Goal: Task Accomplishment & Management: Manage account settings

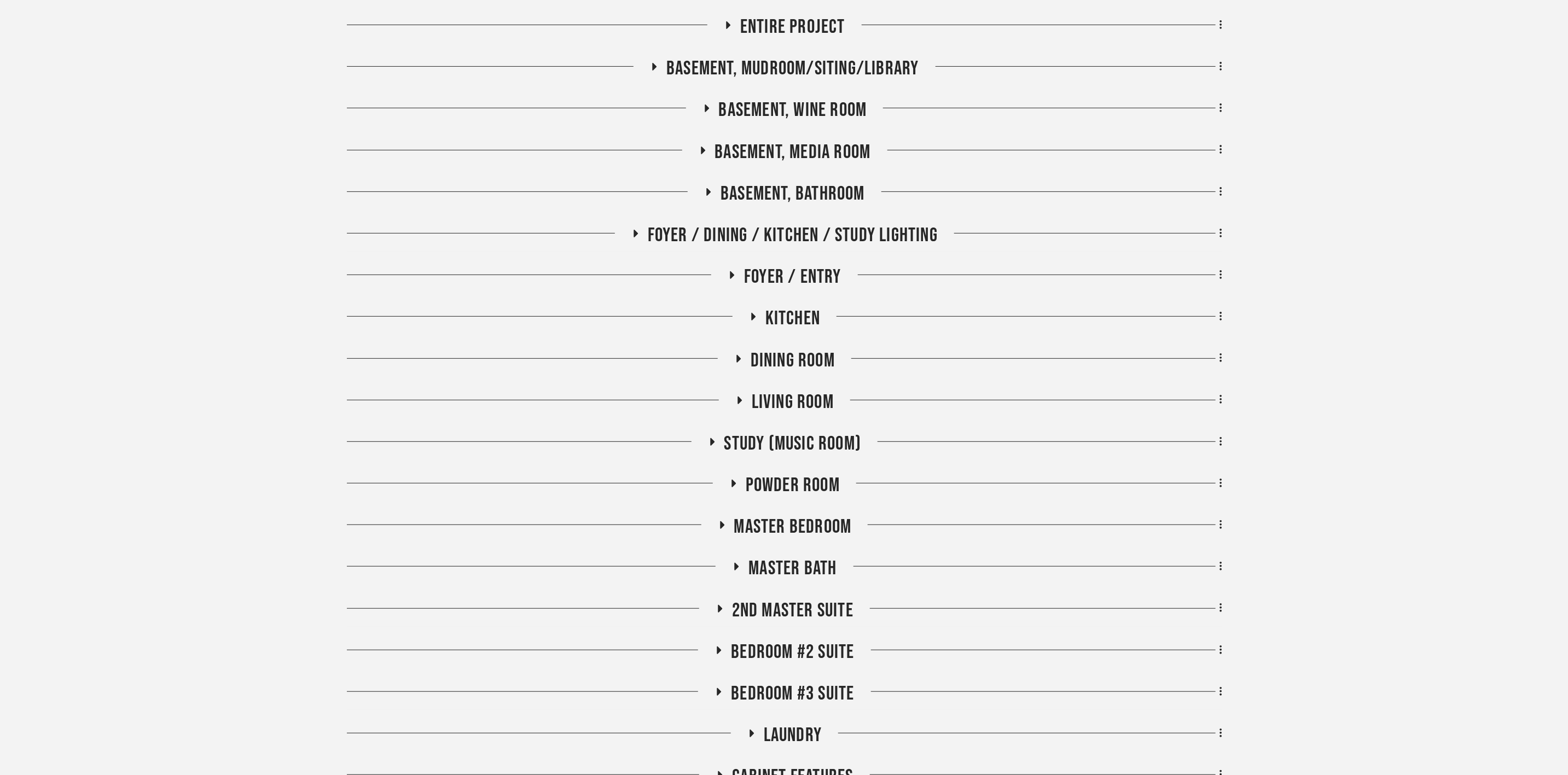
scroll to position [246, 0]
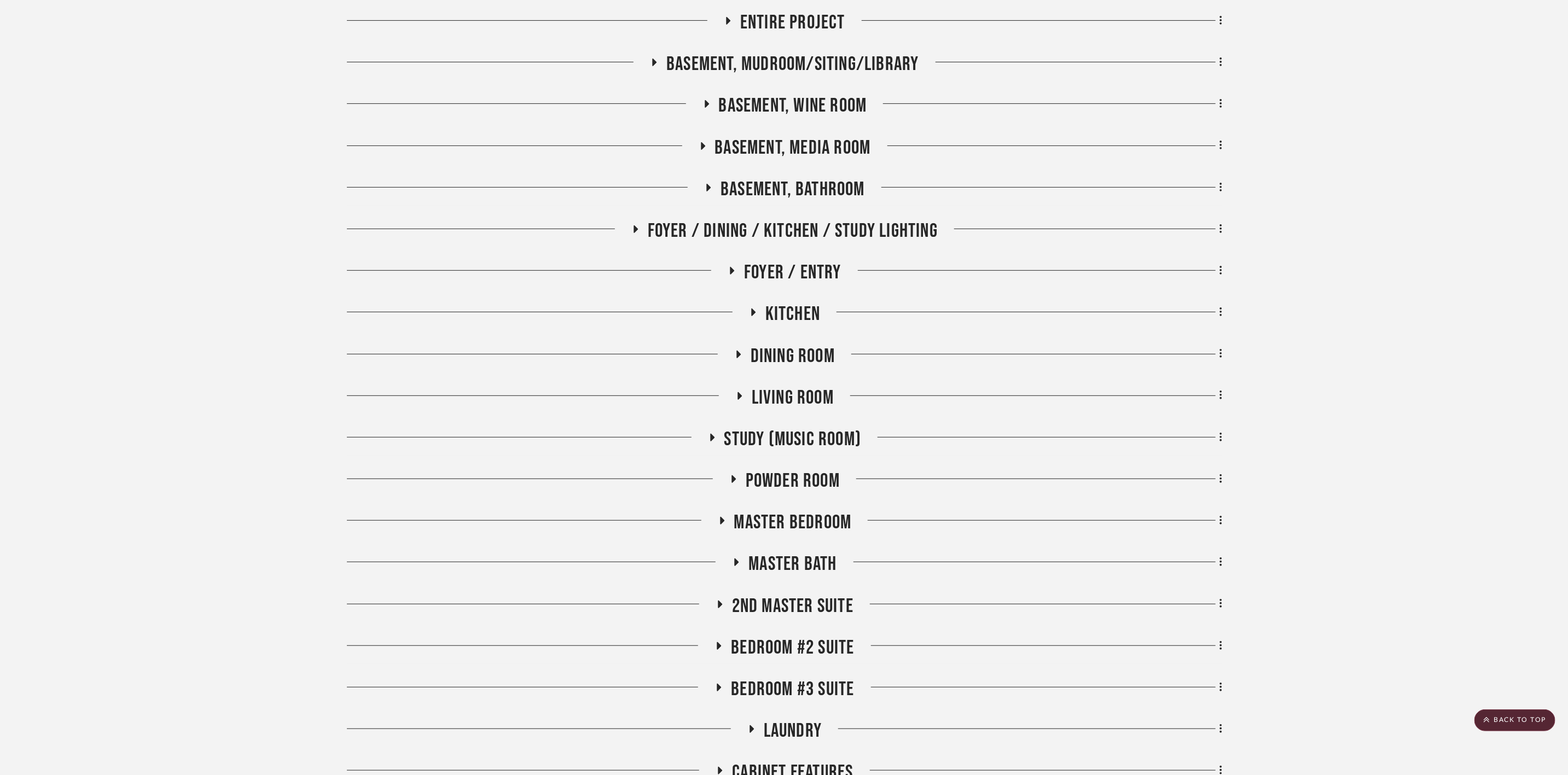
click at [804, 585] on span "Bedroom #3 Suite" at bounding box center [792, 689] width 123 height 23
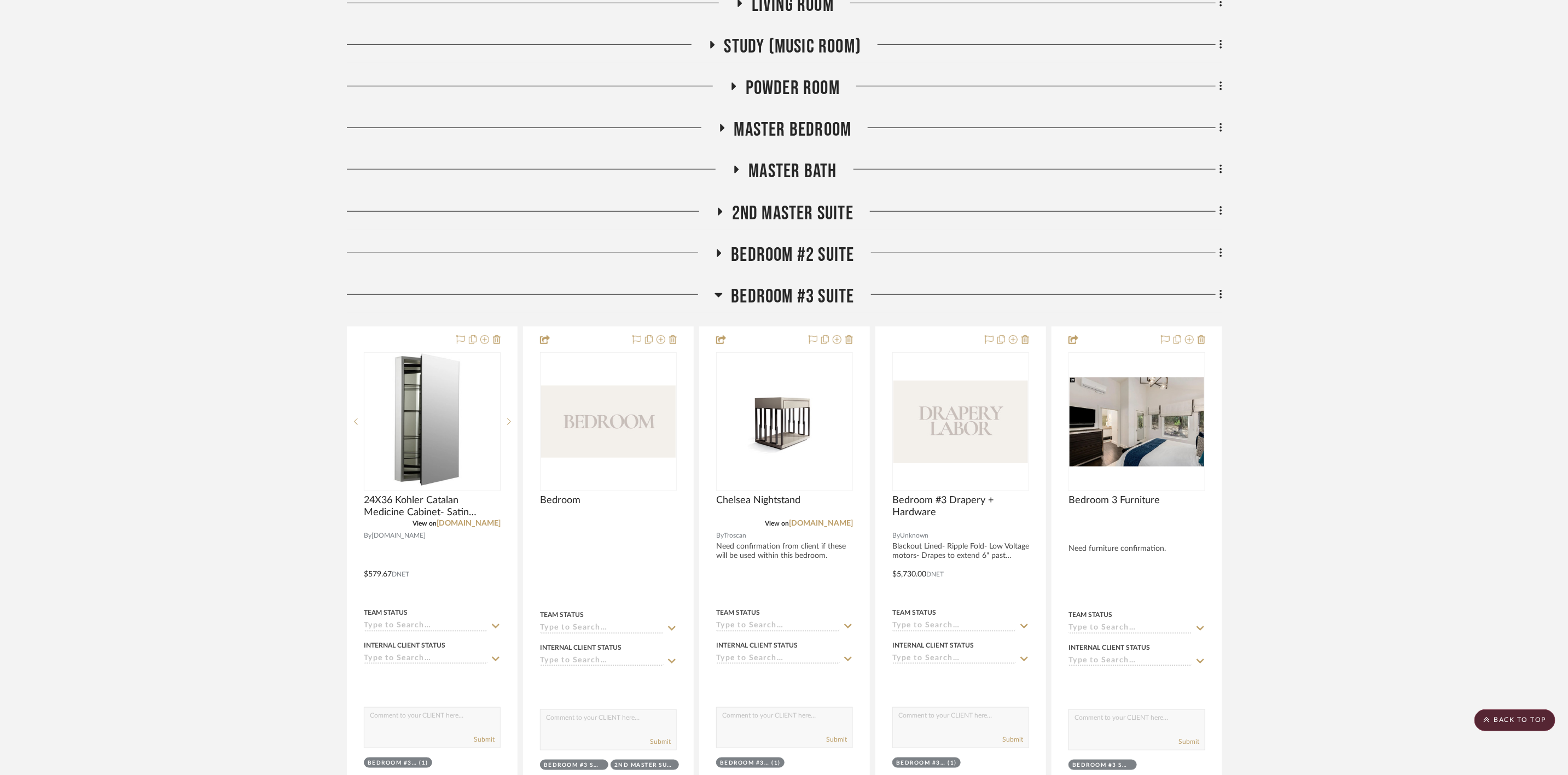
scroll to position [739, 0]
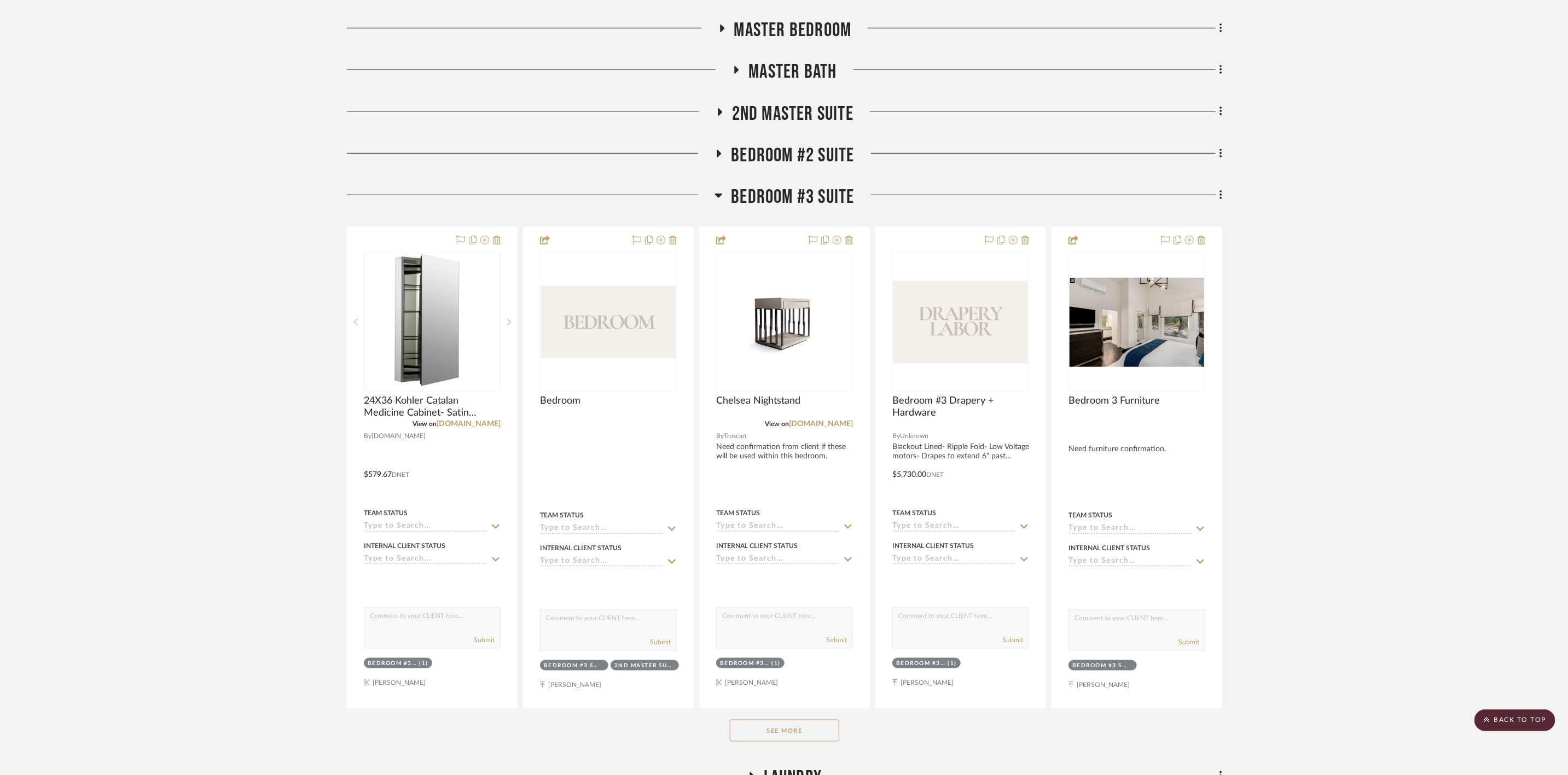
click at [750, 585] on button "See More" at bounding box center [785, 731] width 109 height 22
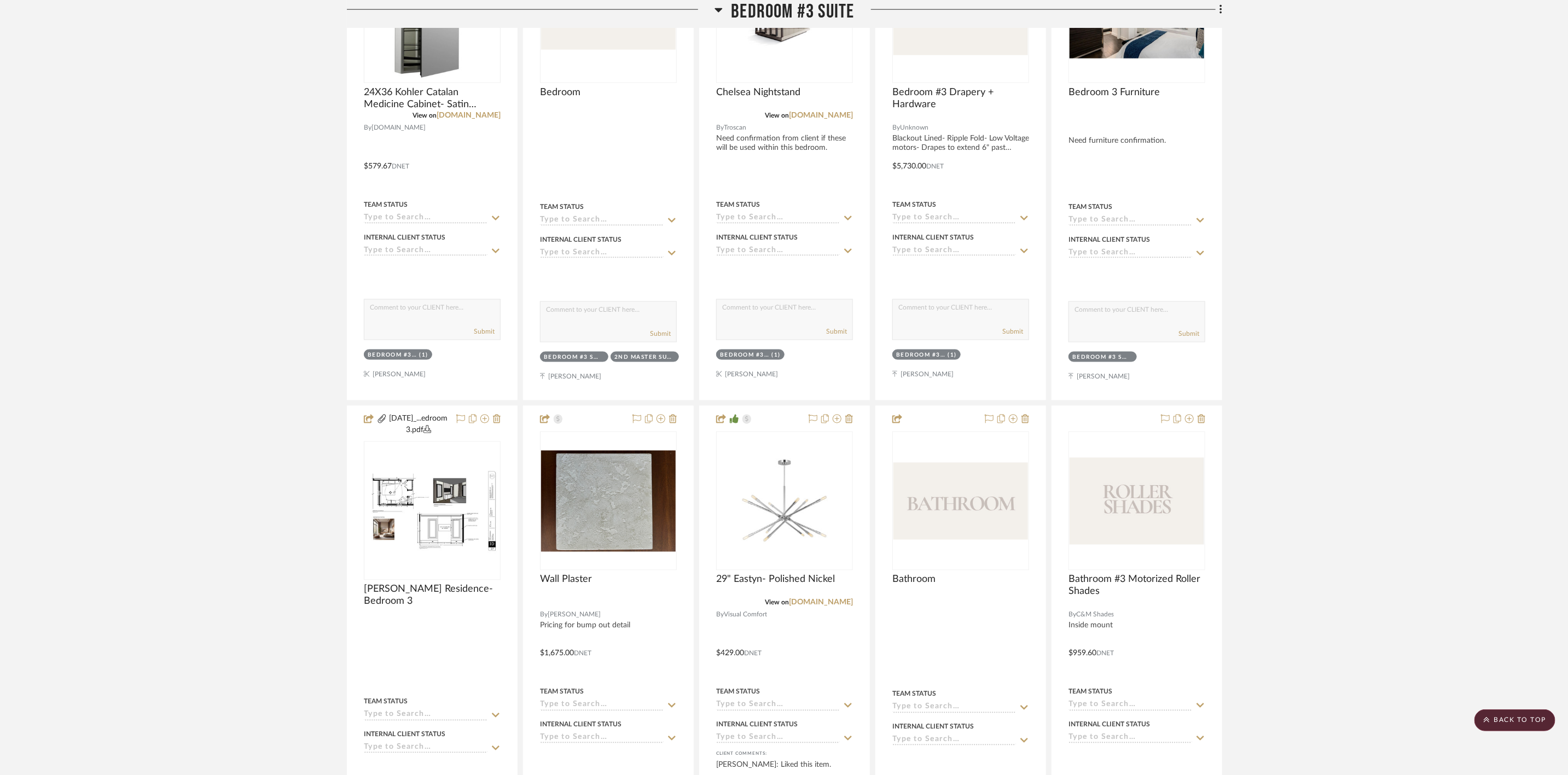
scroll to position [1066, 0]
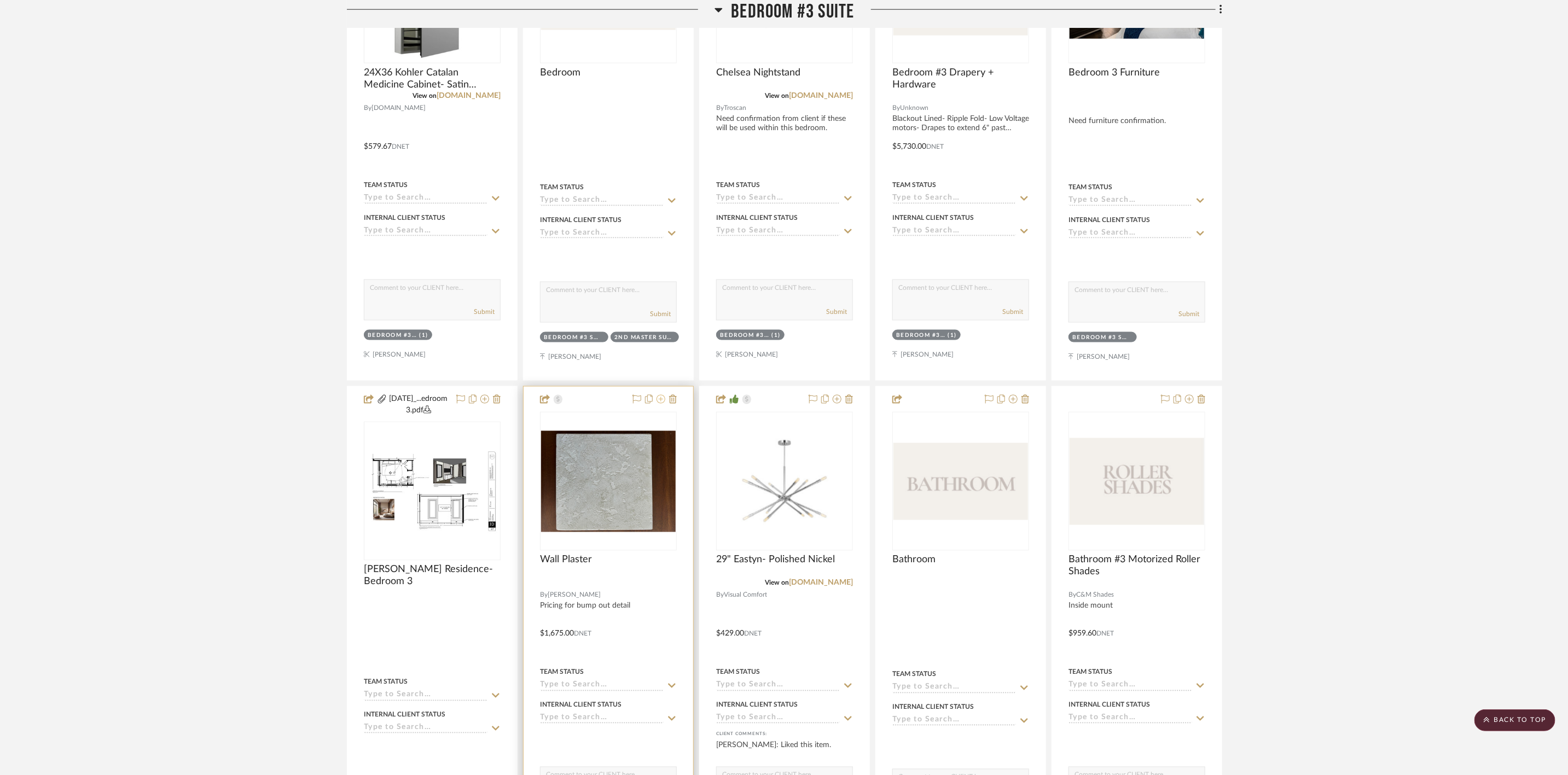
click at [660, 401] on icon at bounding box center [661, 399] width 9 height 9
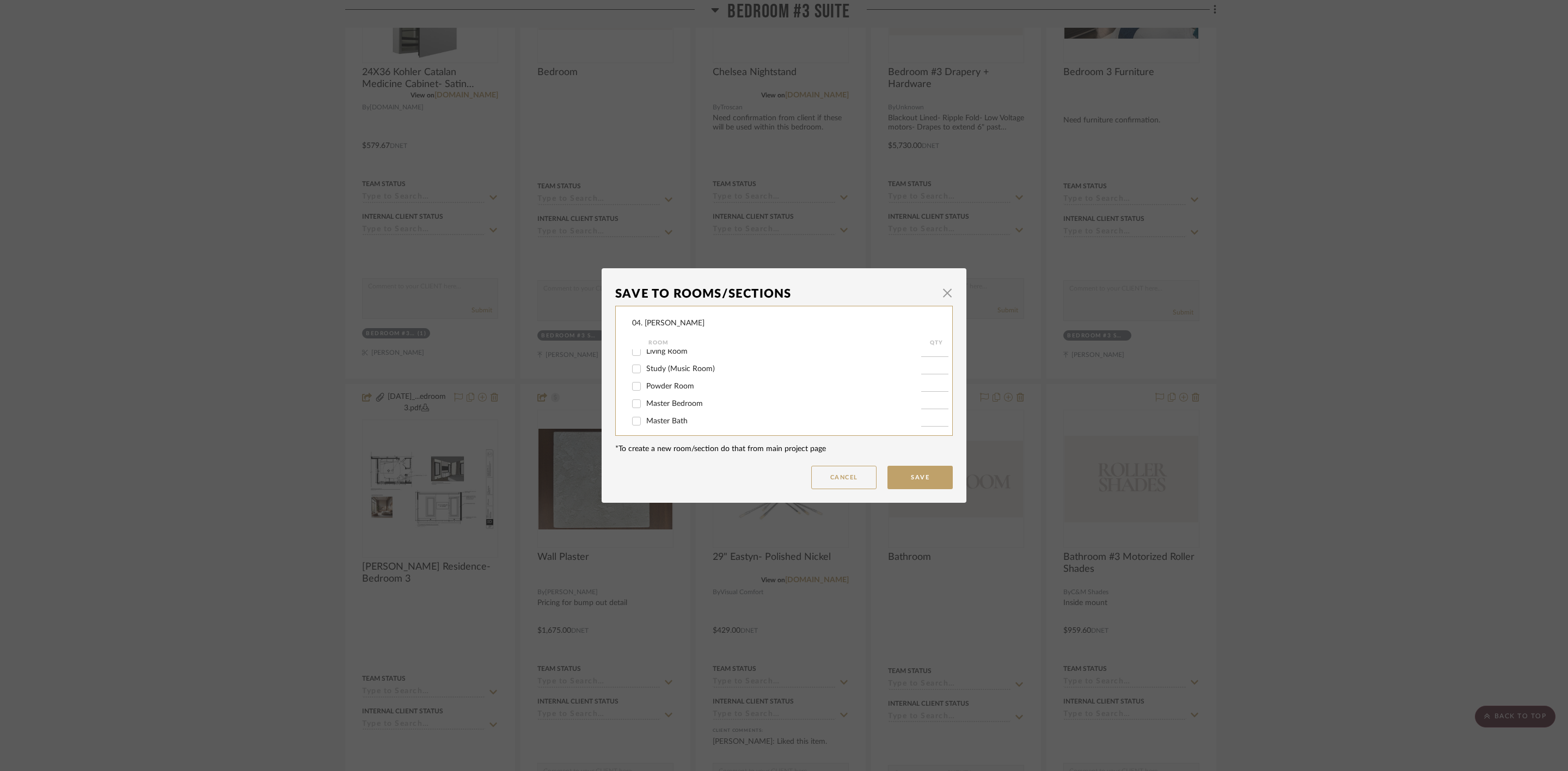
scroll to position [245, 0]
click at [678, 394] on span "Bedroom #3 Suite" at bounding box center [676, 391] width 61 height 8
click at [645, 394] on input "Bedroom #3 Suite" at bounding box center [636, 392] width 17 height 17
checkbox input "false"
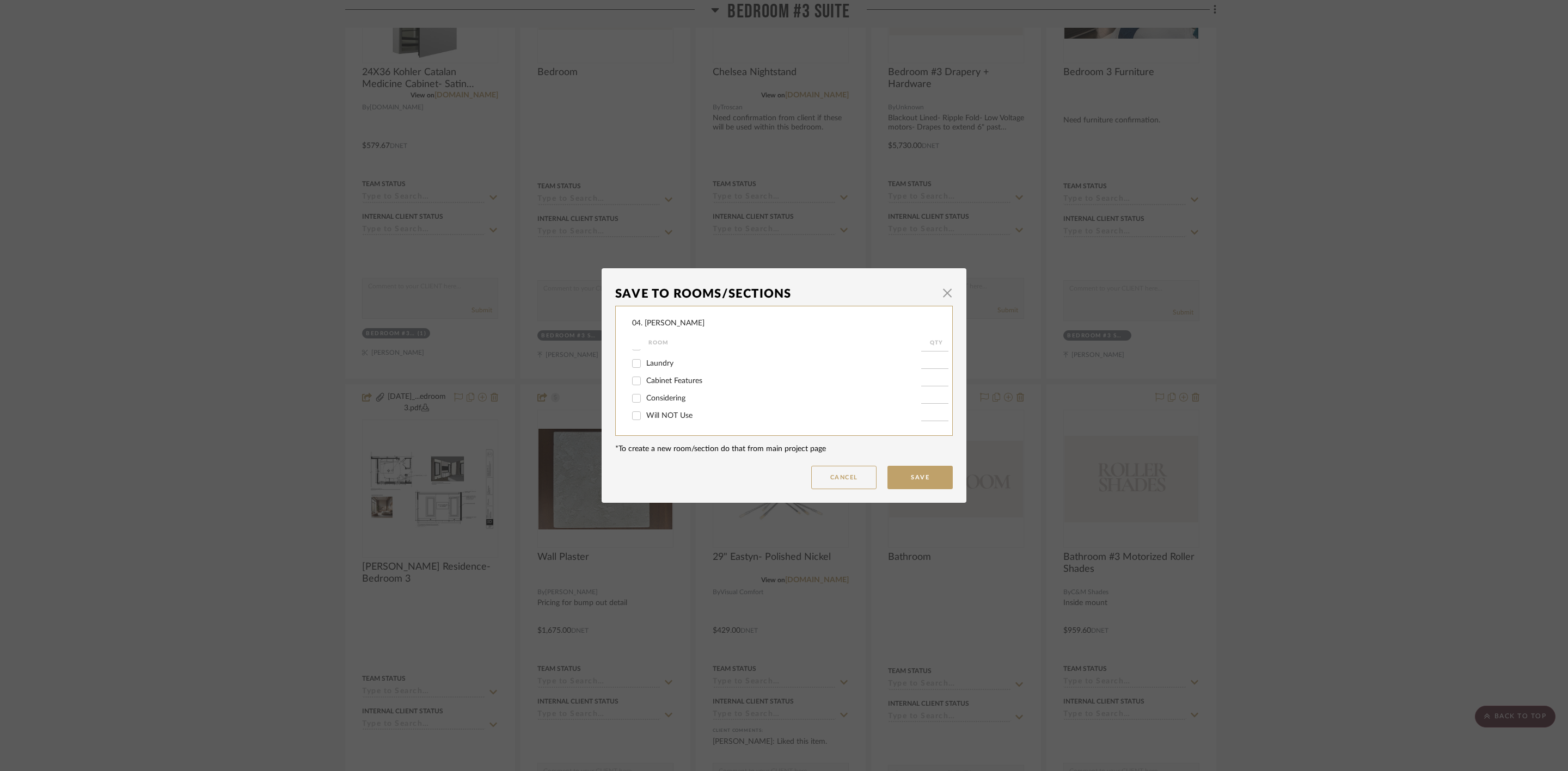
click at [668, 412] on span "Will NOT Use" at bounding box center [669, 415] width 46 height 8
click at [645, 412] on input "Will NOT Use" at bounding box center [636, 416] width 17 height 17
checkbox input "true"
type input "1"
click at [900, 478] on button "Save" at bounding box center [920, 478] width 65 height 23
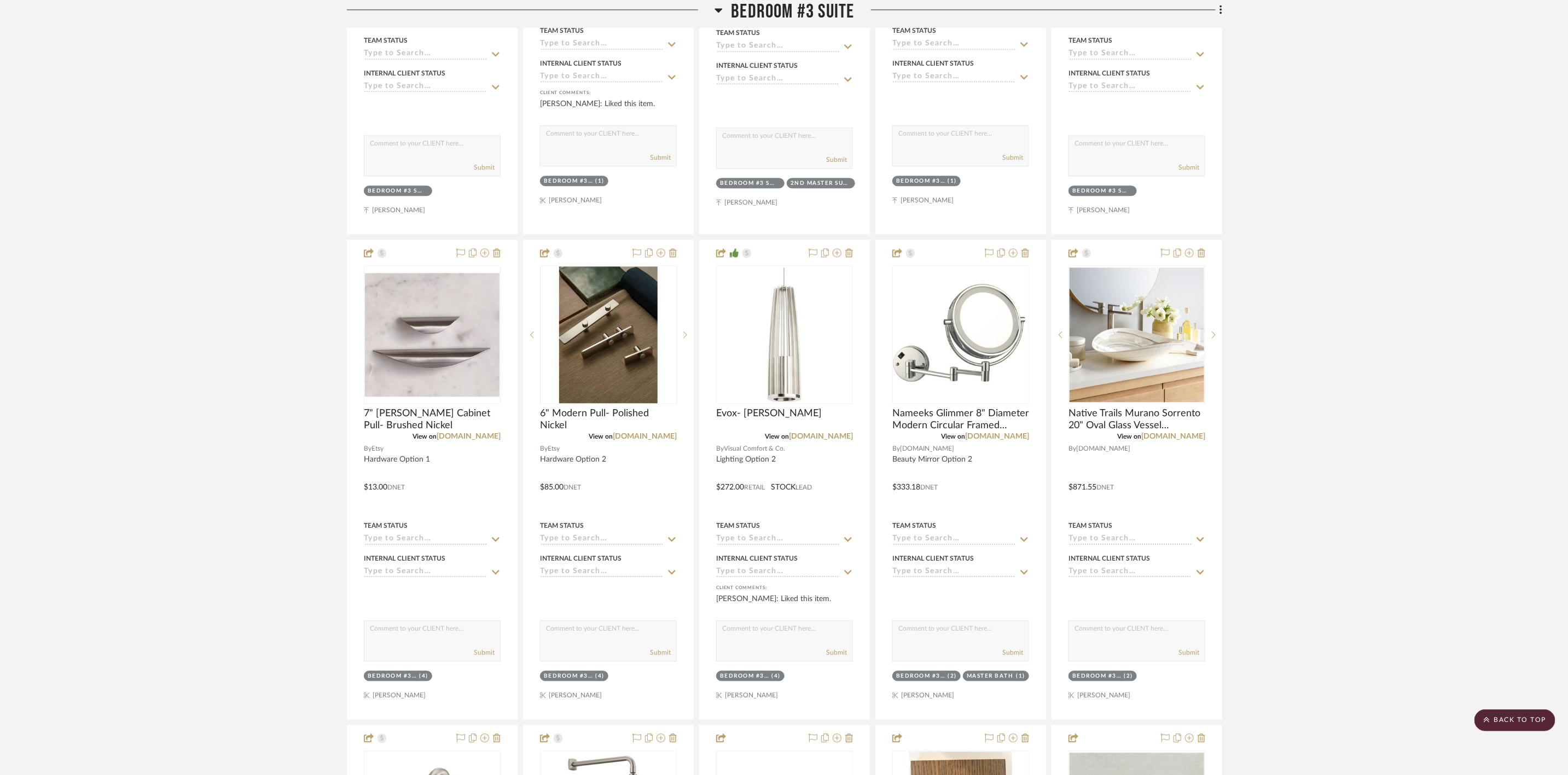
scroll to position [1723, 0]
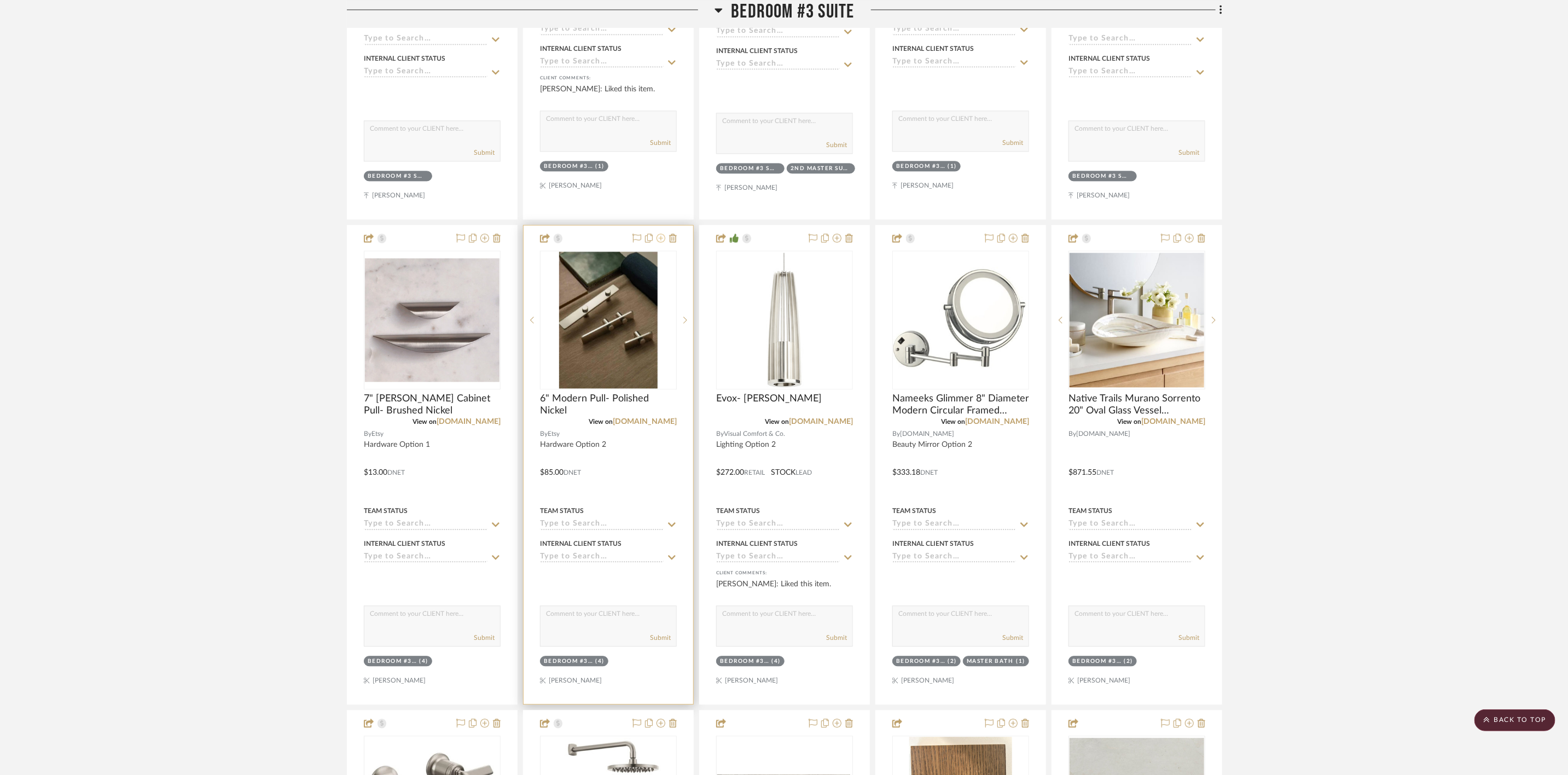
click at [660, 243] on icon at bounding box center [661, 238] width 9 height 9
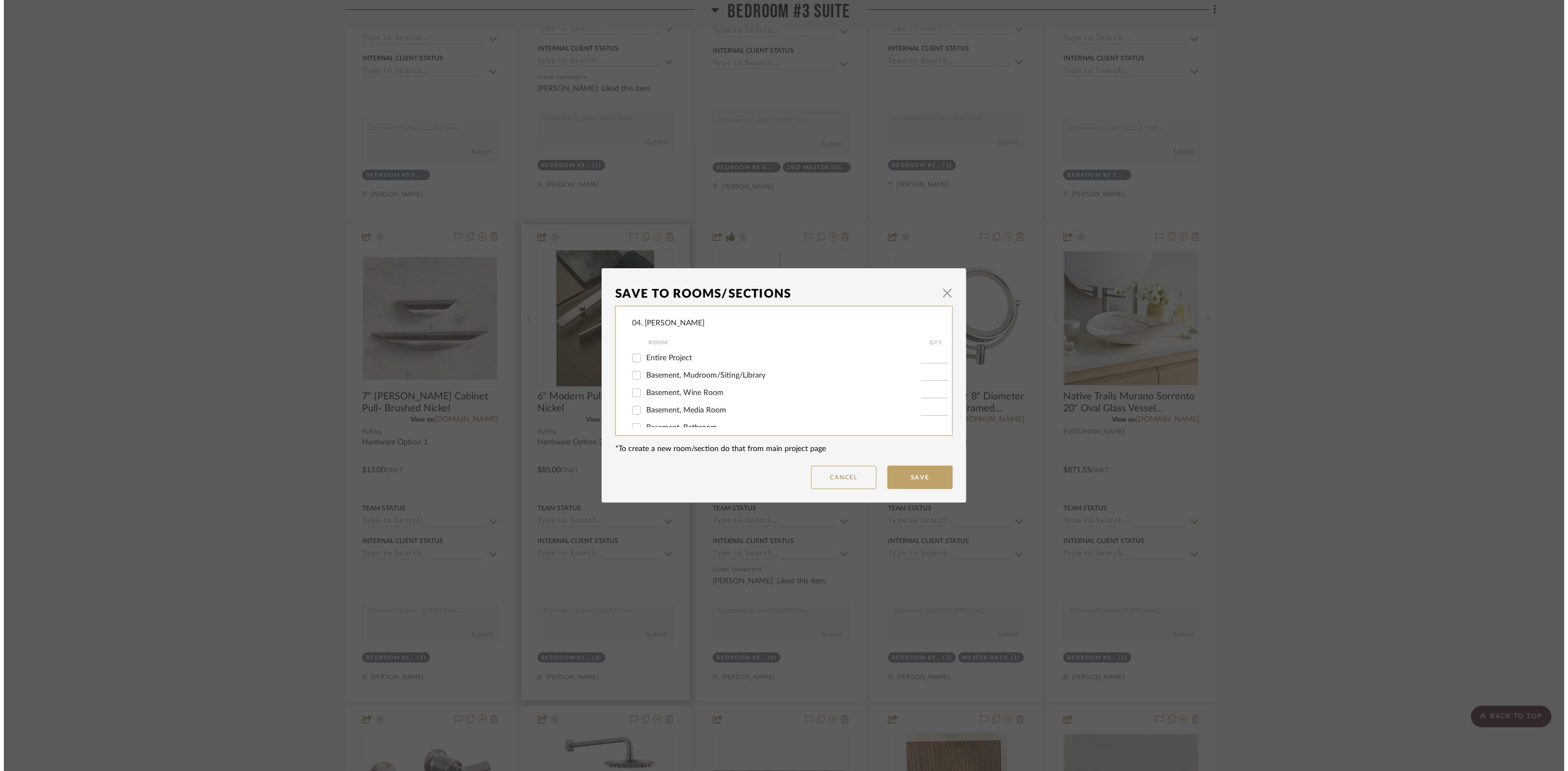
scroll to position [0, 0]
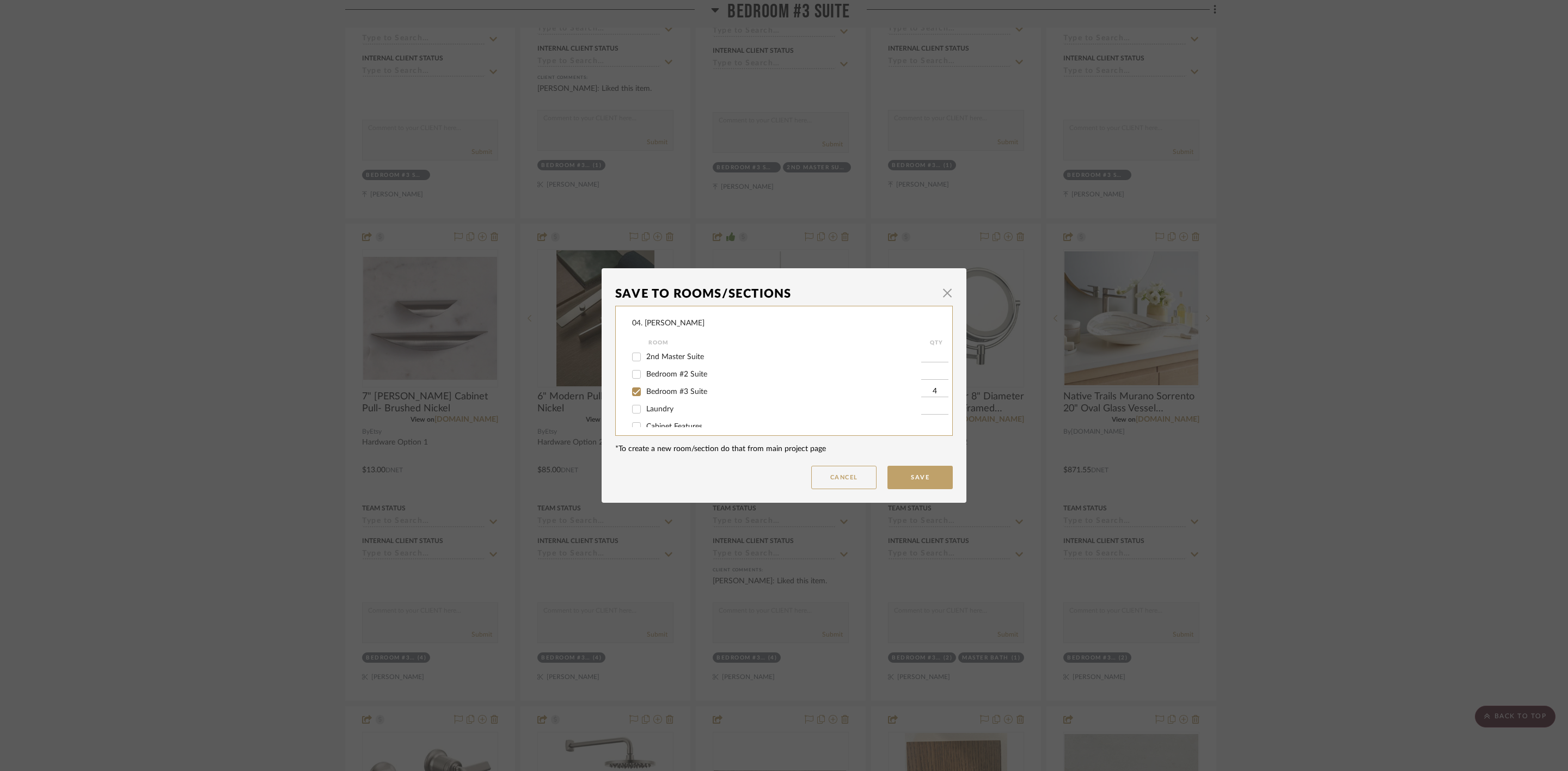
click at [679, 392] on span "Bedroom #3 Suite" at bounding box center [676, 391] width 61 height 8
click at [645, 392] on input "Bedroom #3 Suite" at bounding box center [636, 392] width 17 height 17
checkbox input "false"
click at [676, 414] on span "Will NOT Use" at bounding box center [669, 415] width 46 height 8
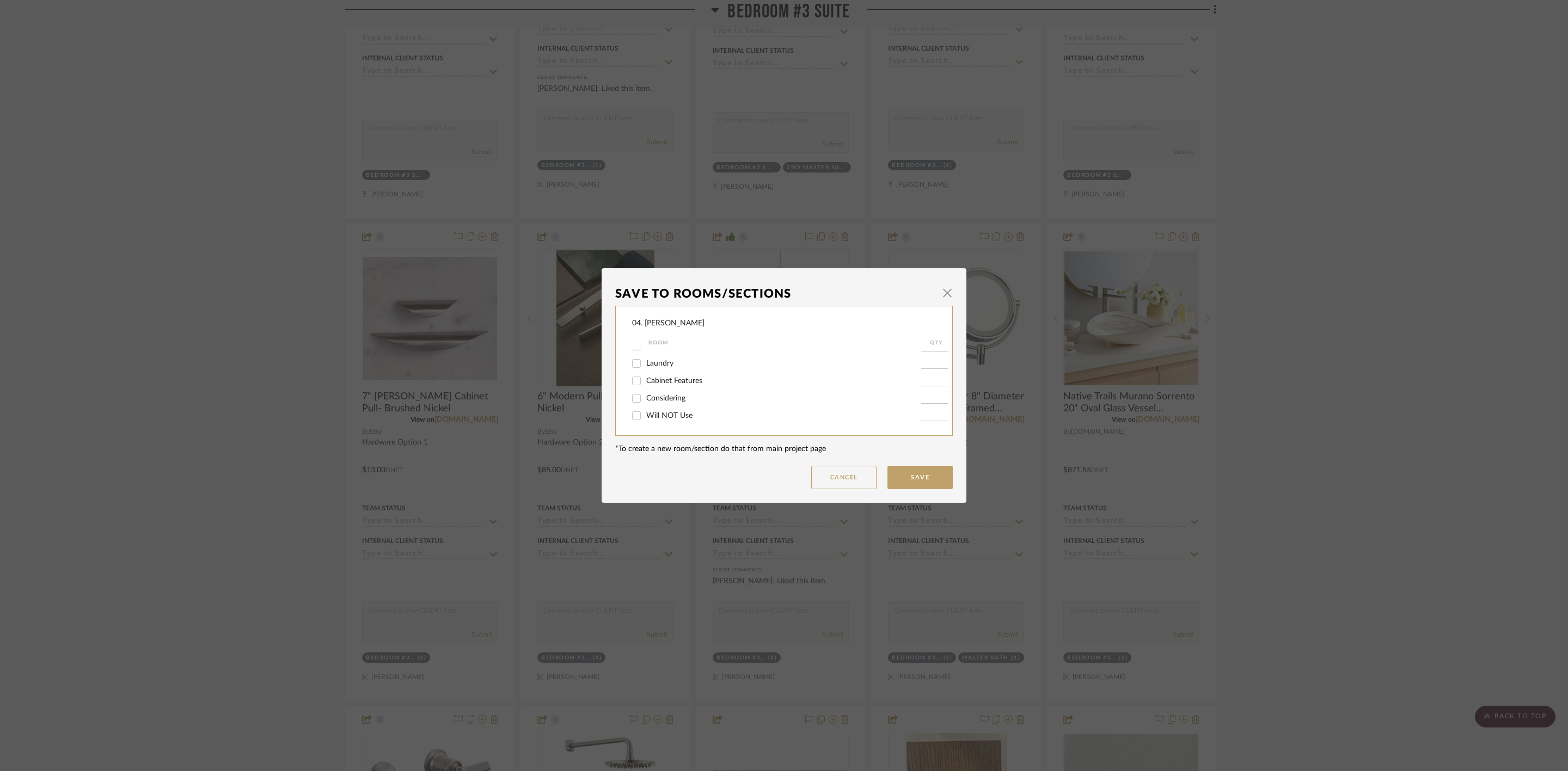
click at [645, 414] on input "Will NOT Use" at bounding box center [636, 416] width 17 height 17
checkbox input "true"
type input "1"
click at [903, 488] on button "Save" at bounding box center [920, 478] width 65 height 23
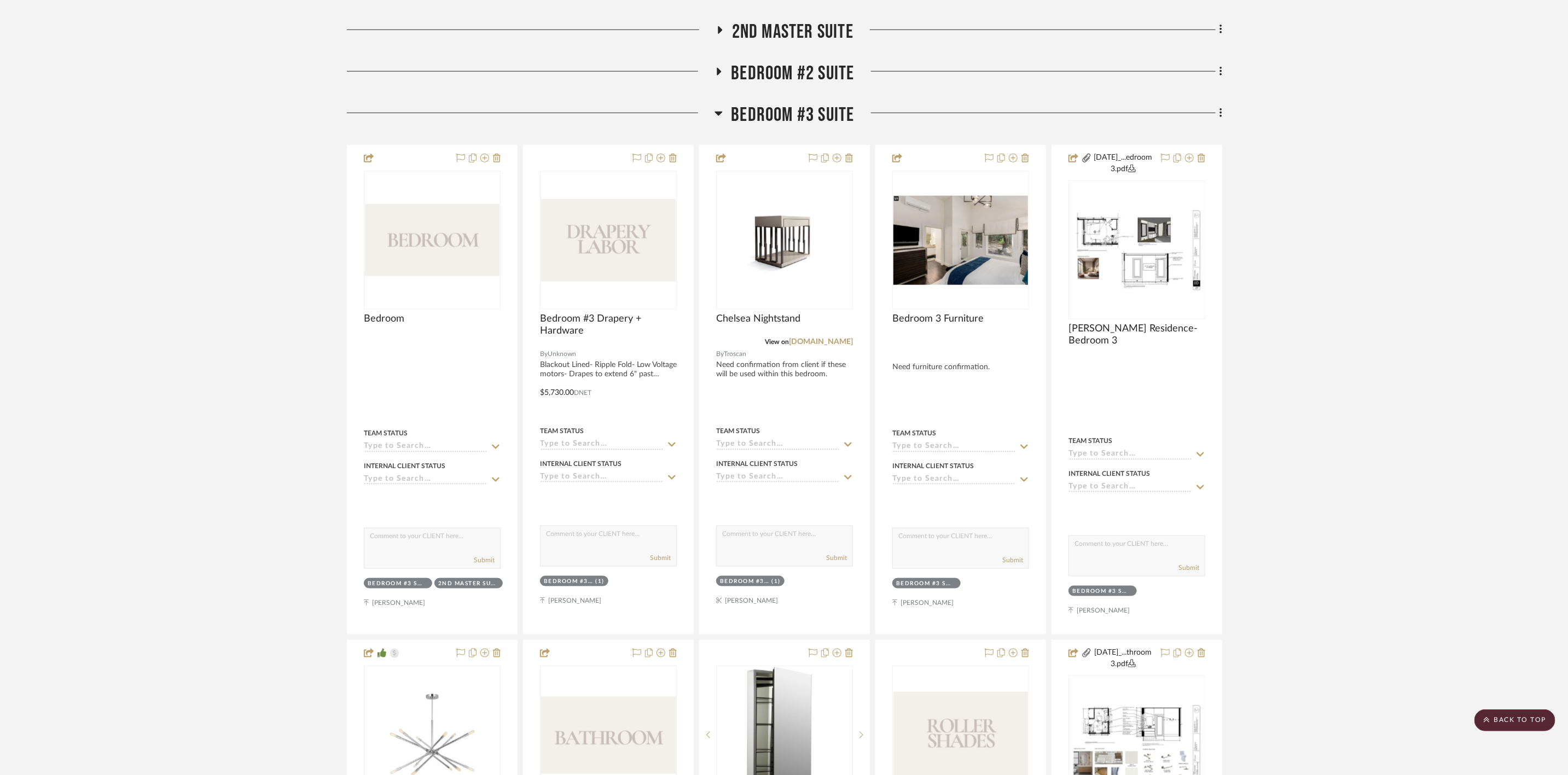
scroll to position [410, 0]
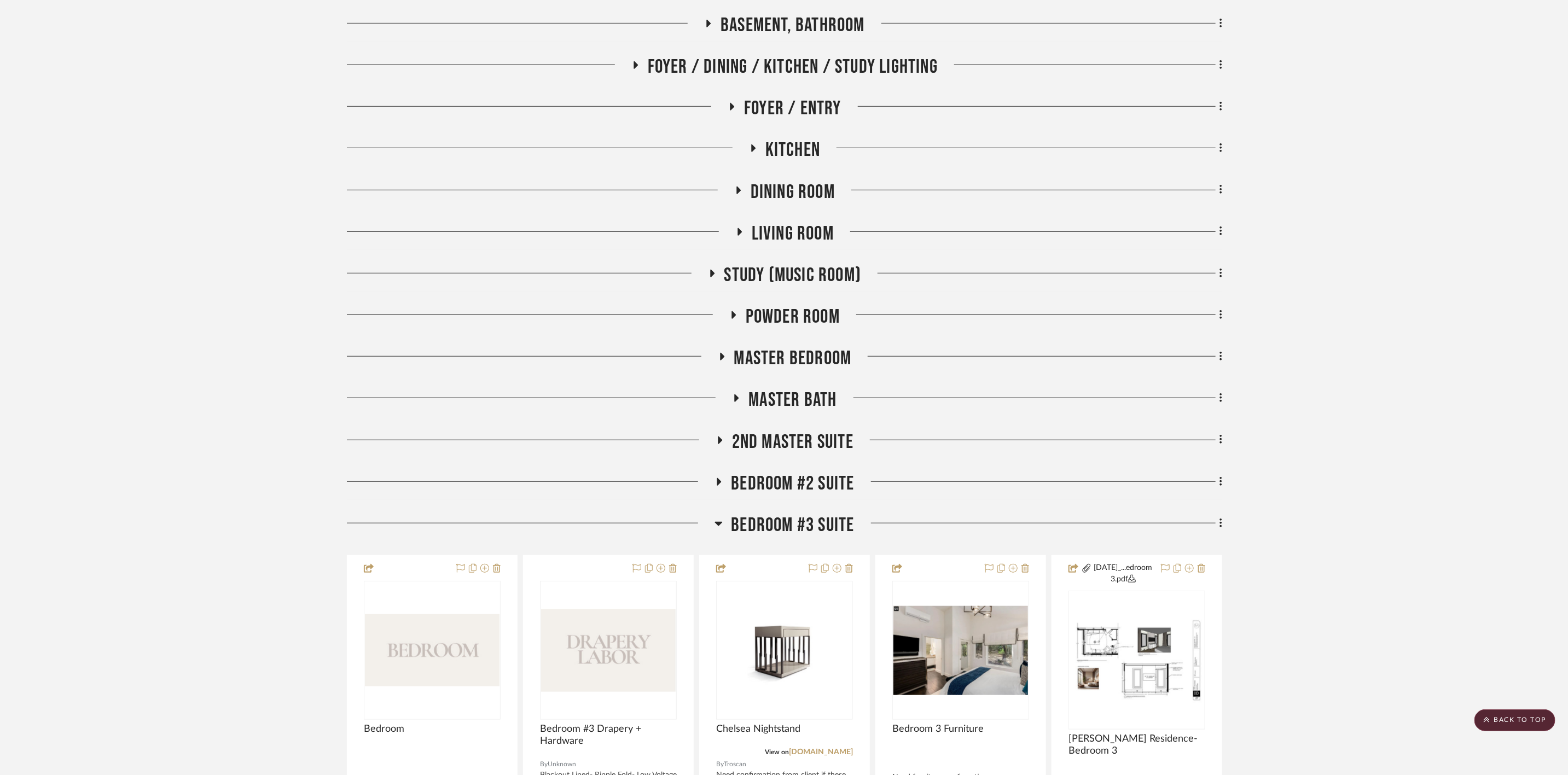
click at [816, 520] on span "Bedroom #3 Suite" at bounding box center [792, 525] width 123 height 23
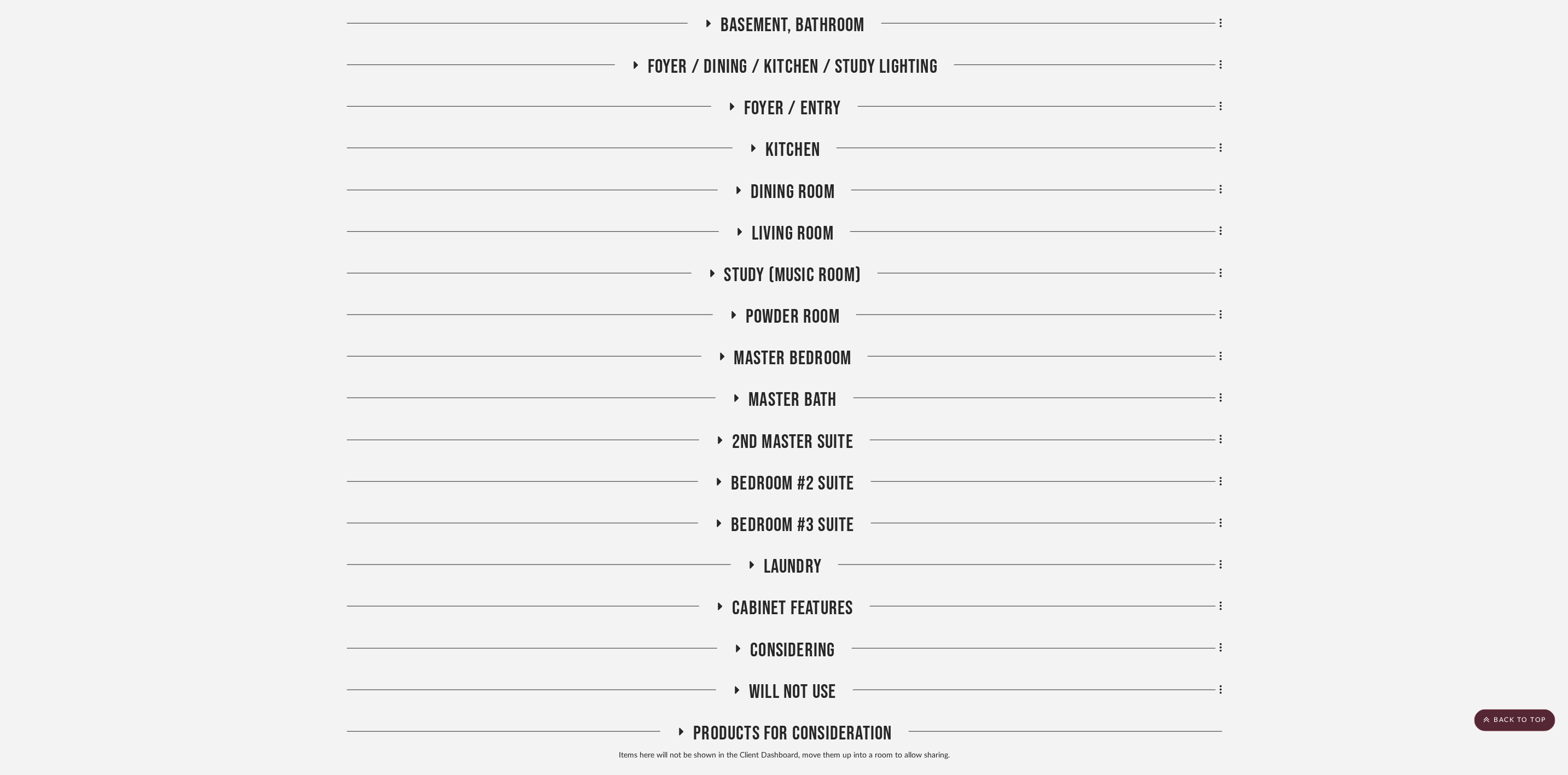
click at [836, 489] on span "Bedroom #2 Suite" at bounding box center [792, 484] width 123 height 23
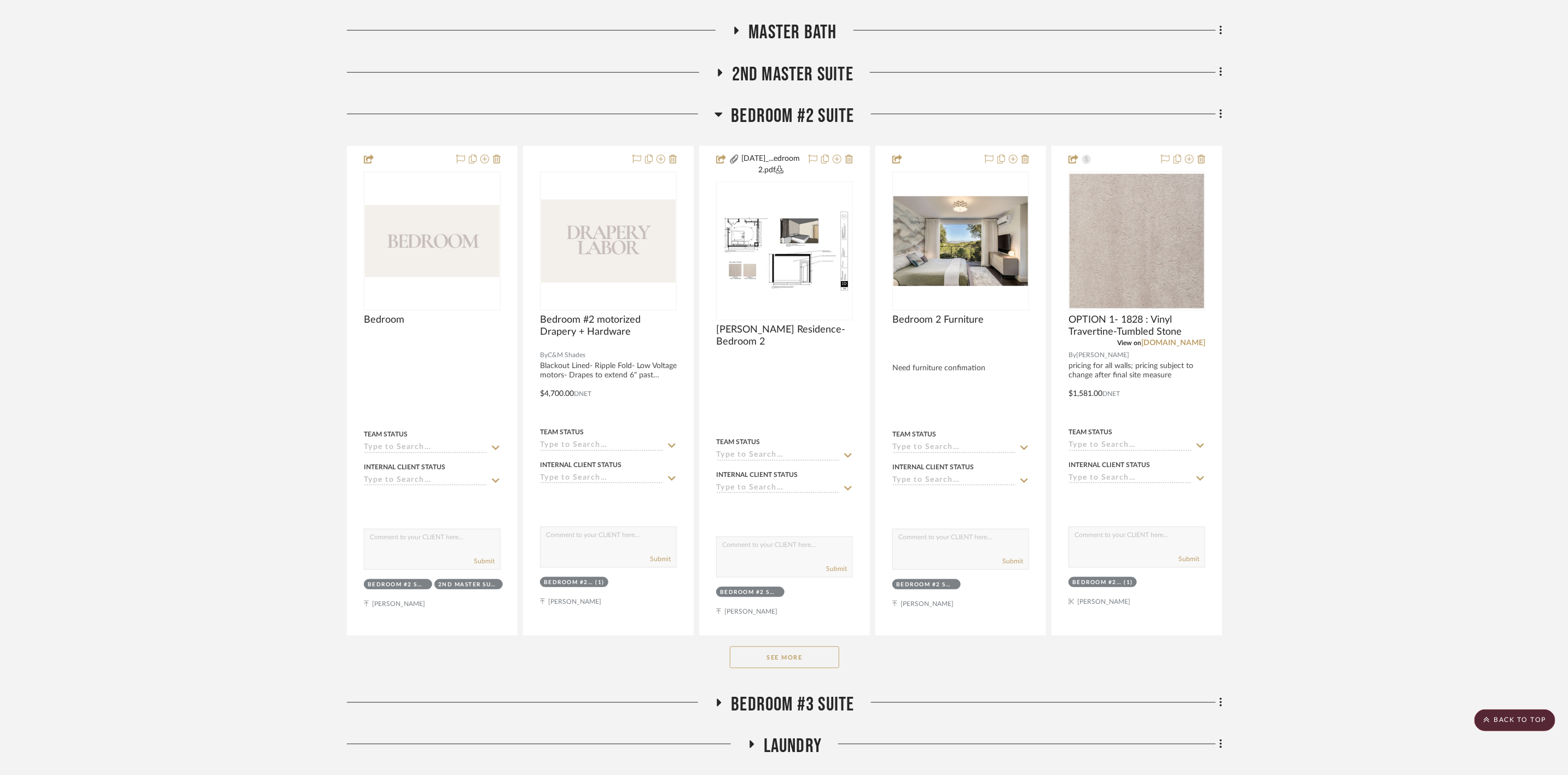
scroll to position [820, 0]
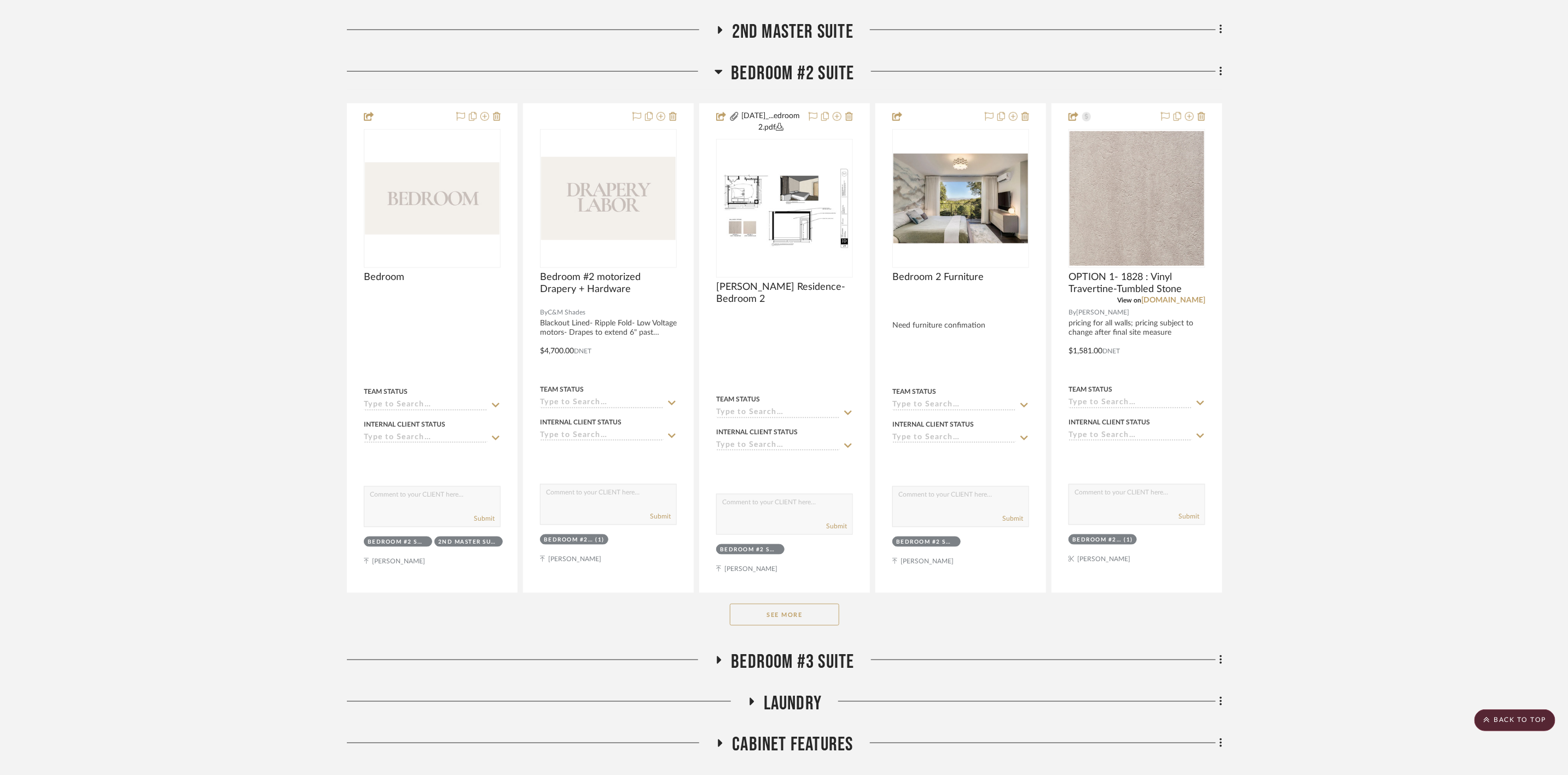
click at [781, 585] on button "See More" at bounding box center [785, 615] width 109 height 22
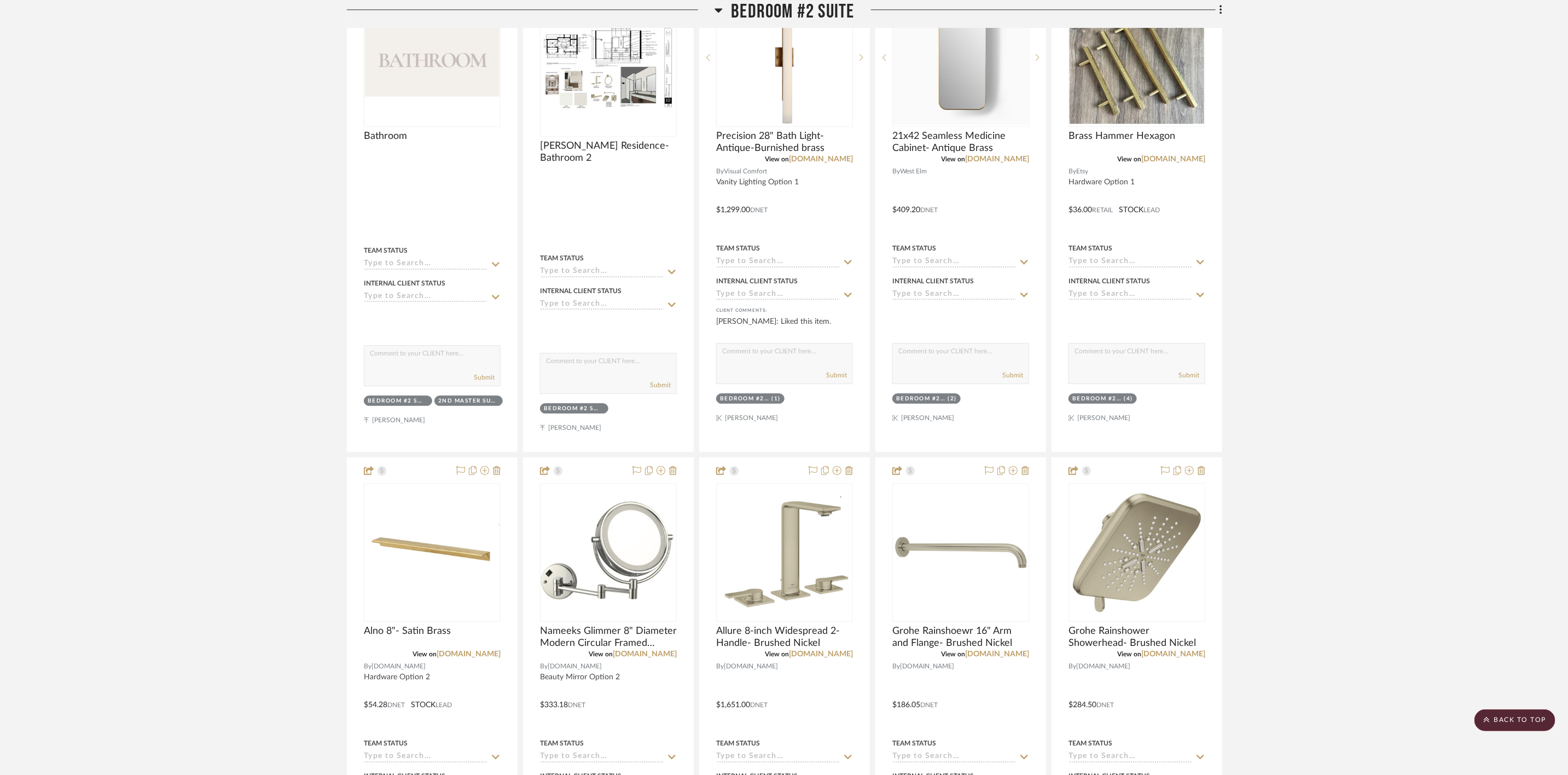
scroll to position [1887, 0]
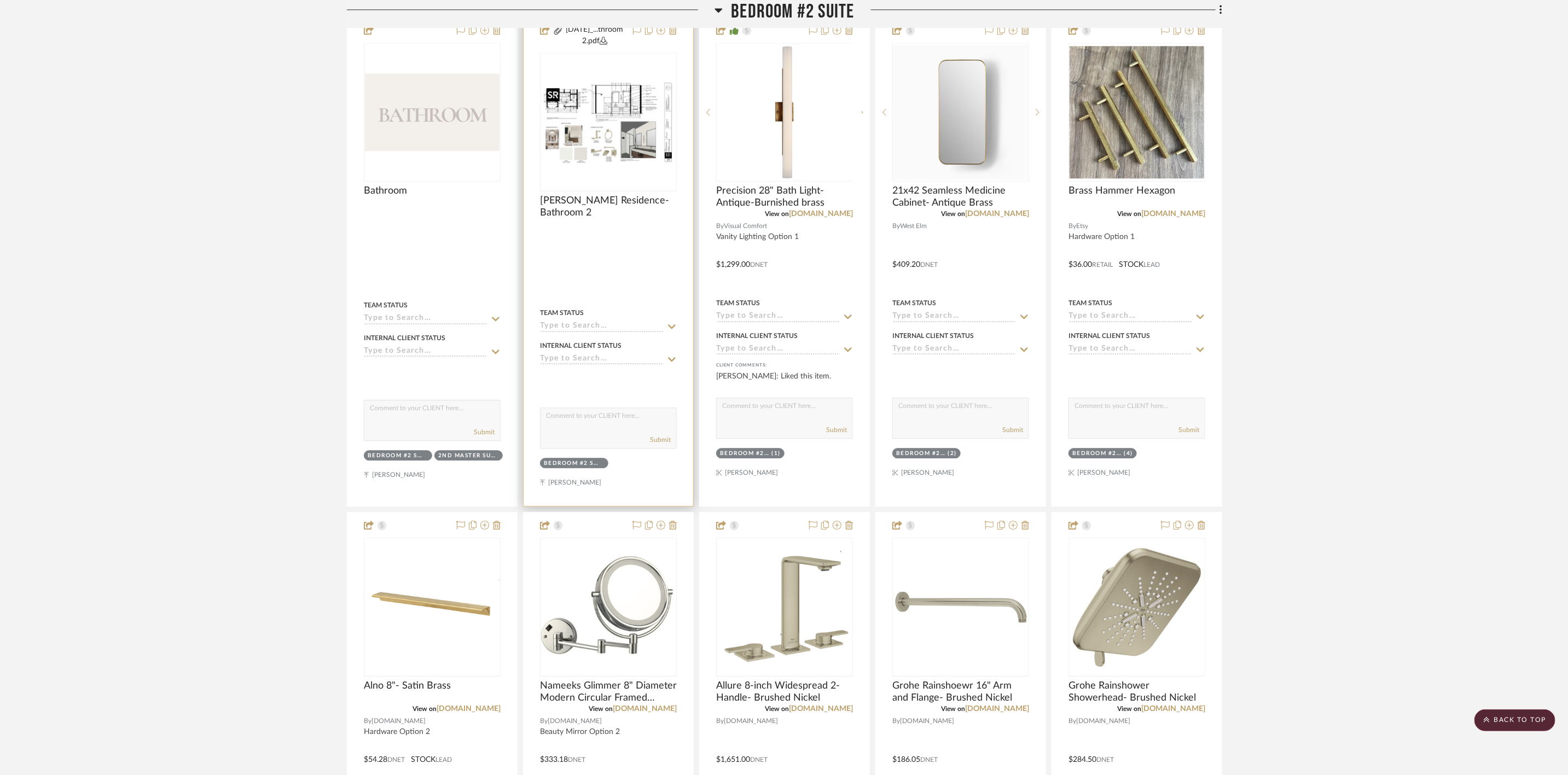
click at [0, 0] on img at bounding box center [0, 0] width 0 height 0
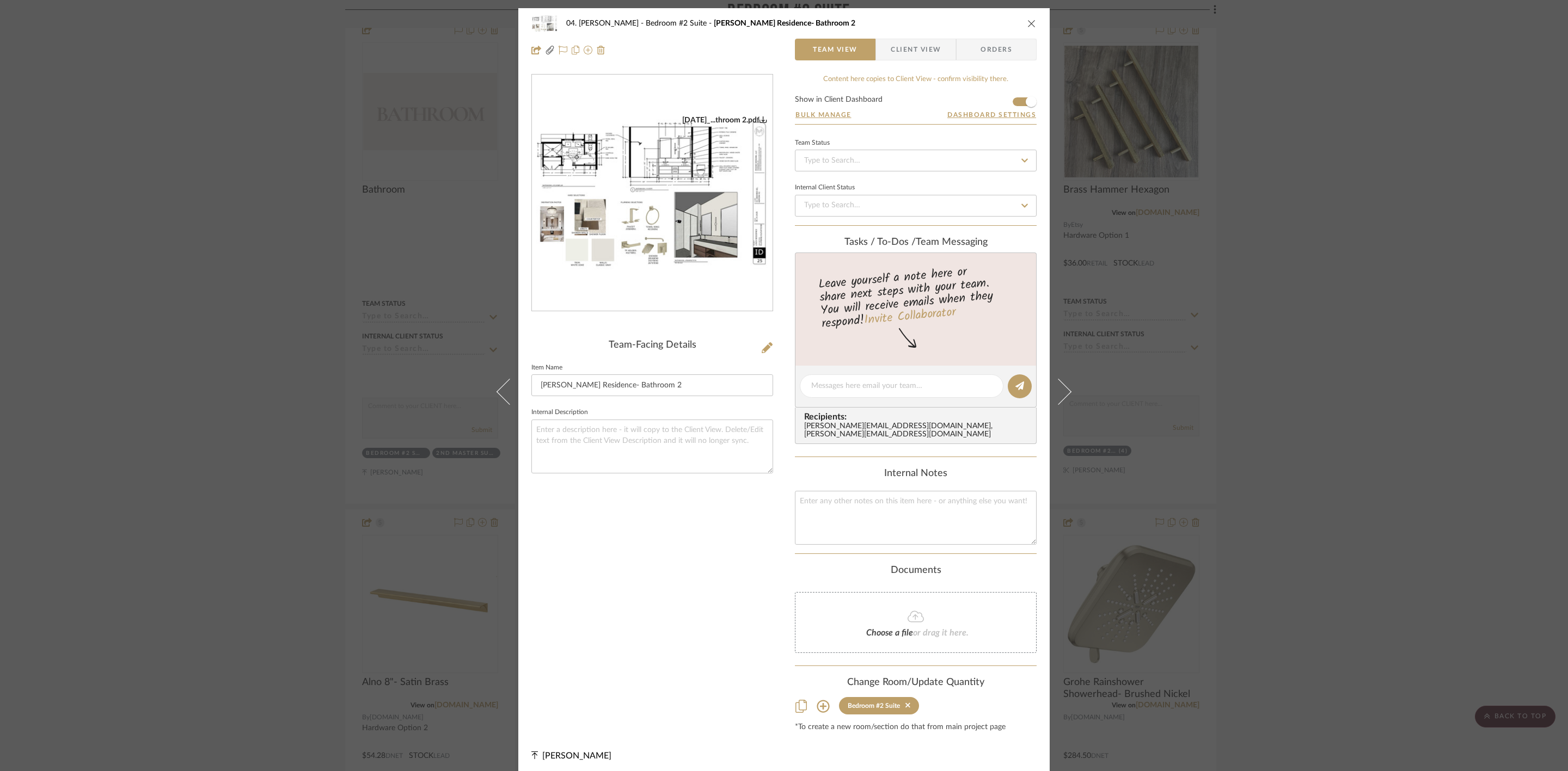
click at [673, 157] on img "0" at bounding box center [652, 193] width 241 height 156
click at [1246, 276] on div "04. [PERSON_NAME] Bedroom #2 Suite [PERSON_NAME] Residence- Bathroom 2 Team Vie…" at bounding box center [784, 386] width 1568 height 771
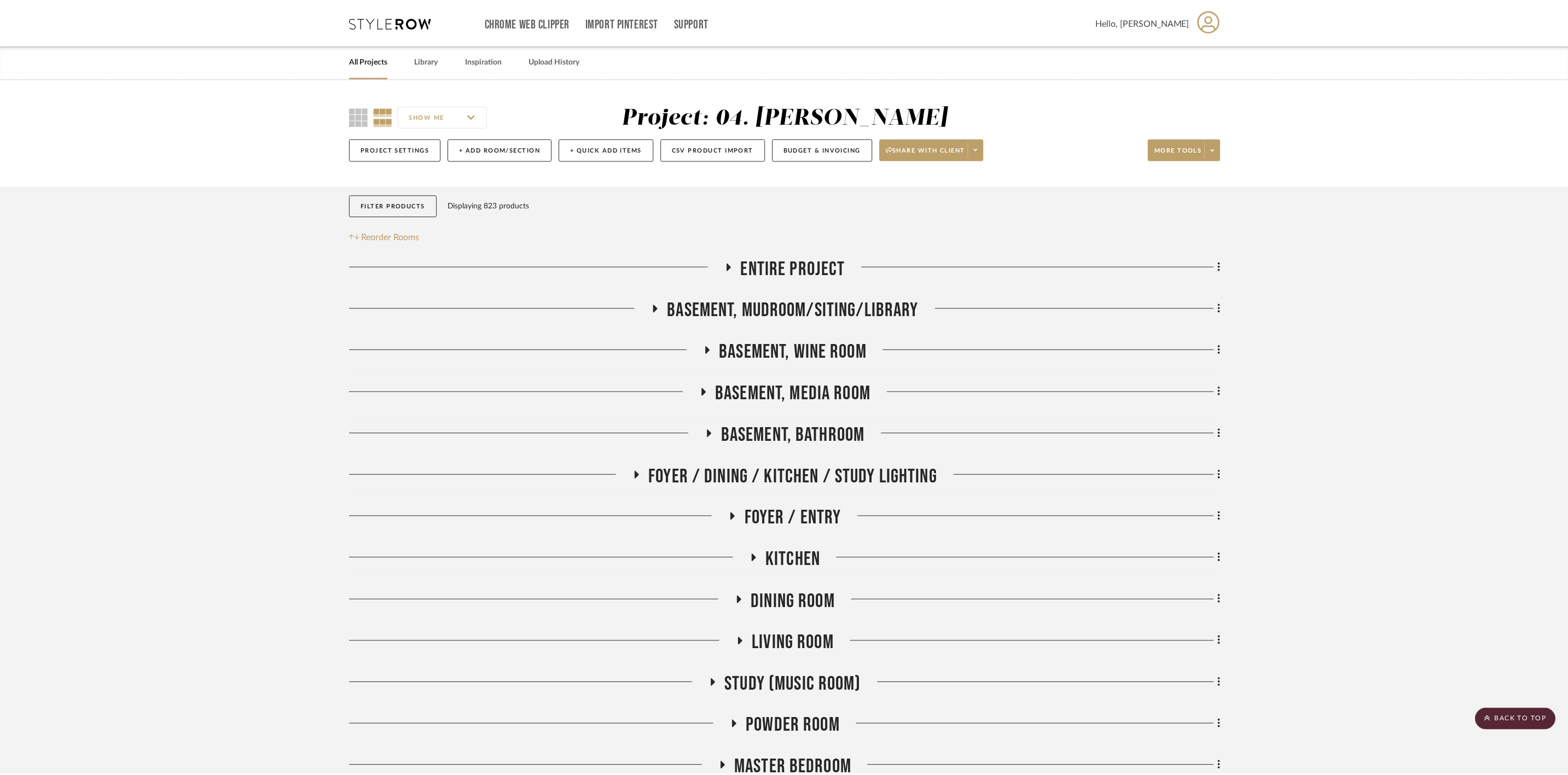
scroll to position [1887, 0]
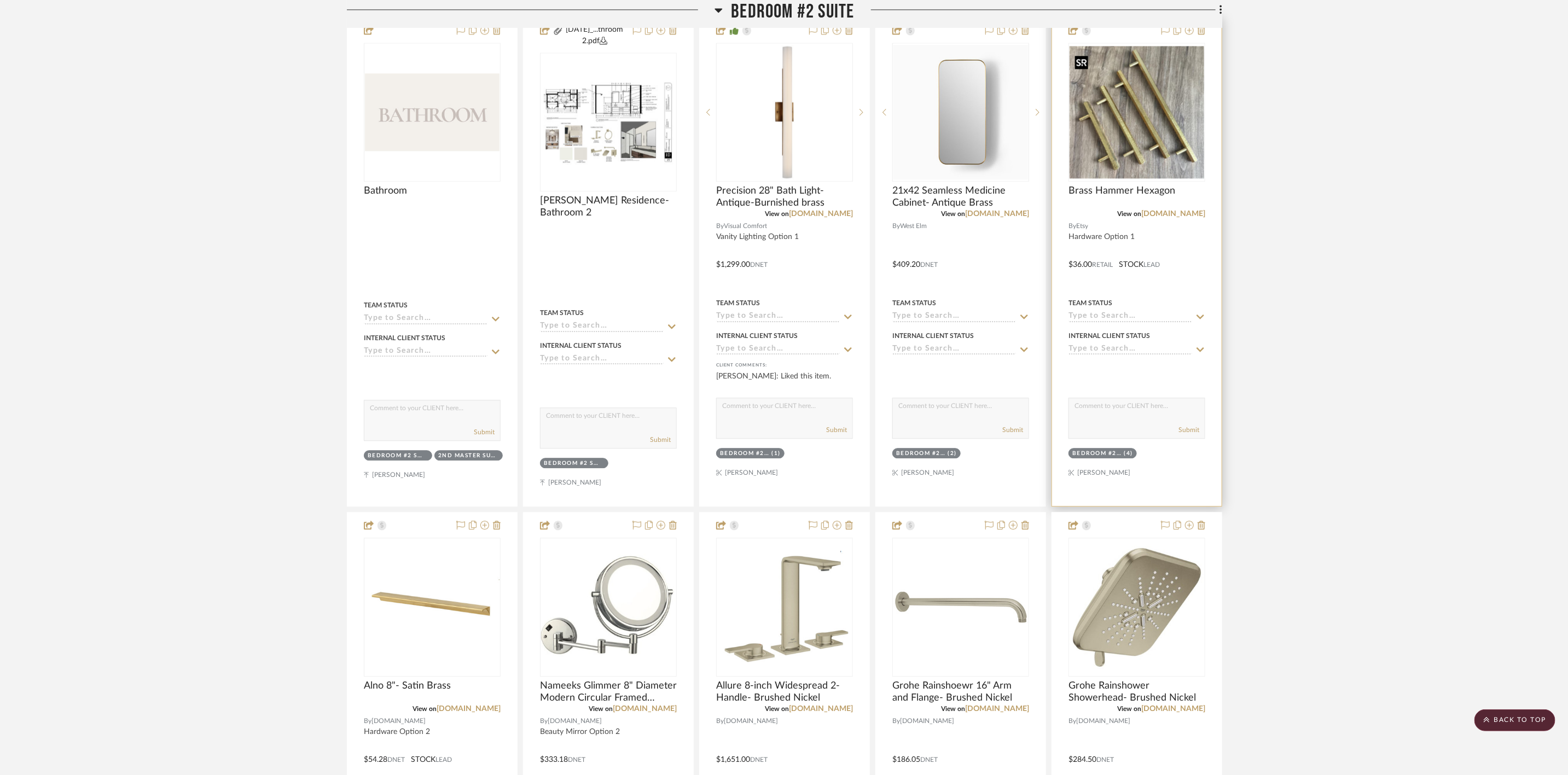
click at [0, 0] on img at bounding box center [0, 0] width 0 height 0
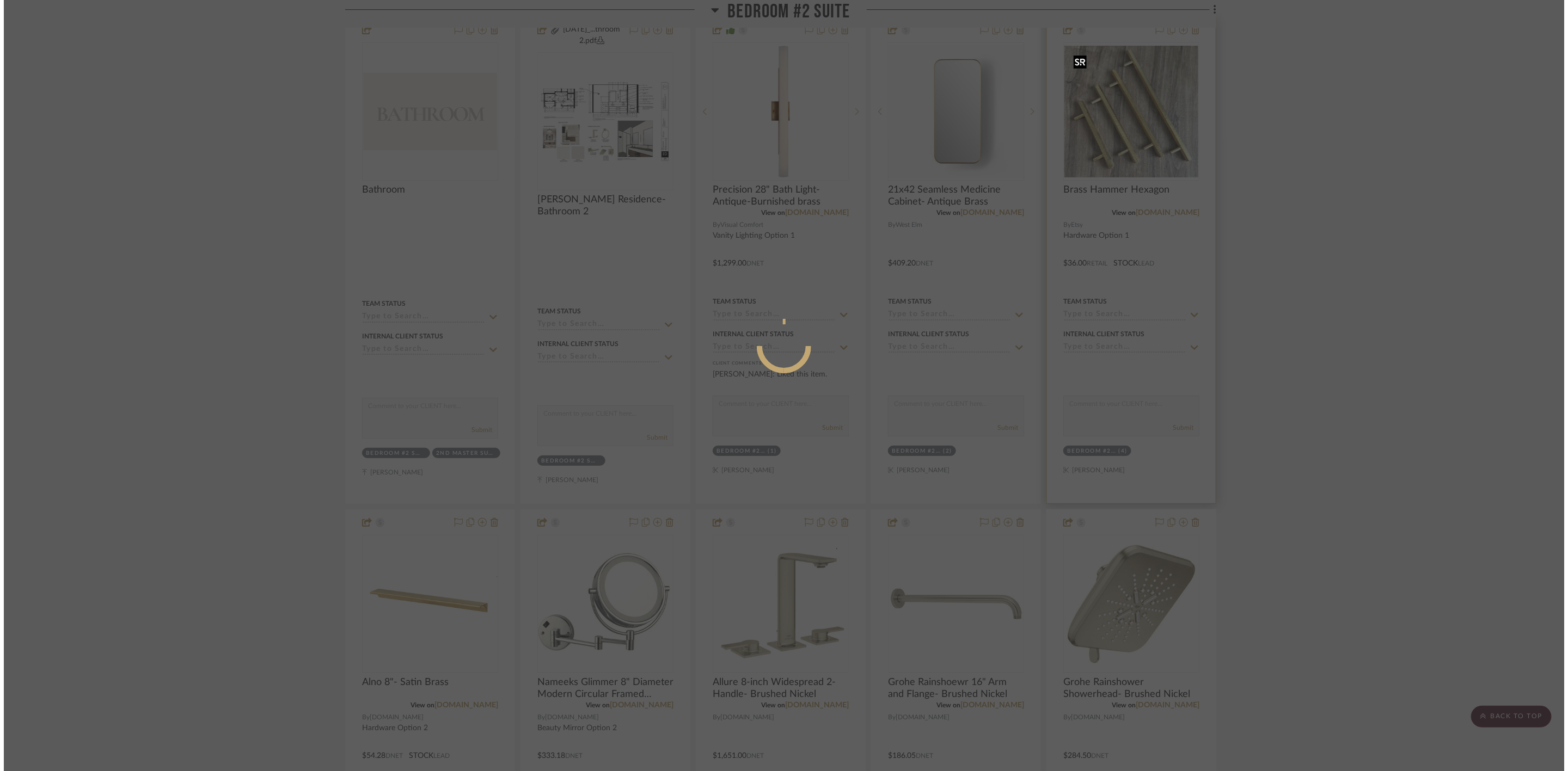
scroll to position [0, 0]
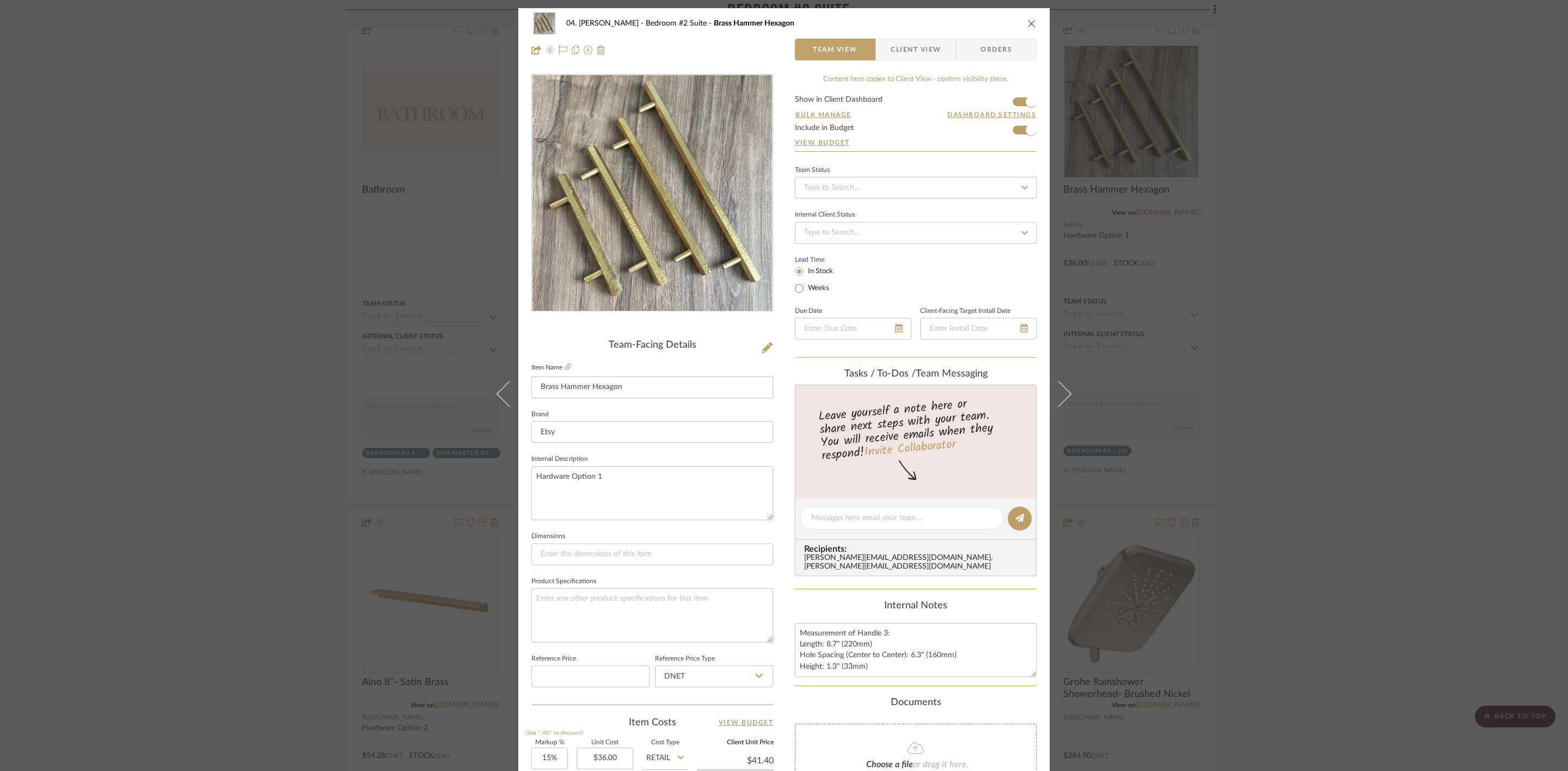
click at [1246, 301] on div "04. [PERSON_NAME] Bedroom #2 Suite Brass Hammer Hexagon Team View Client View O…" at bounding box center [784, 386] width 1568 height 771
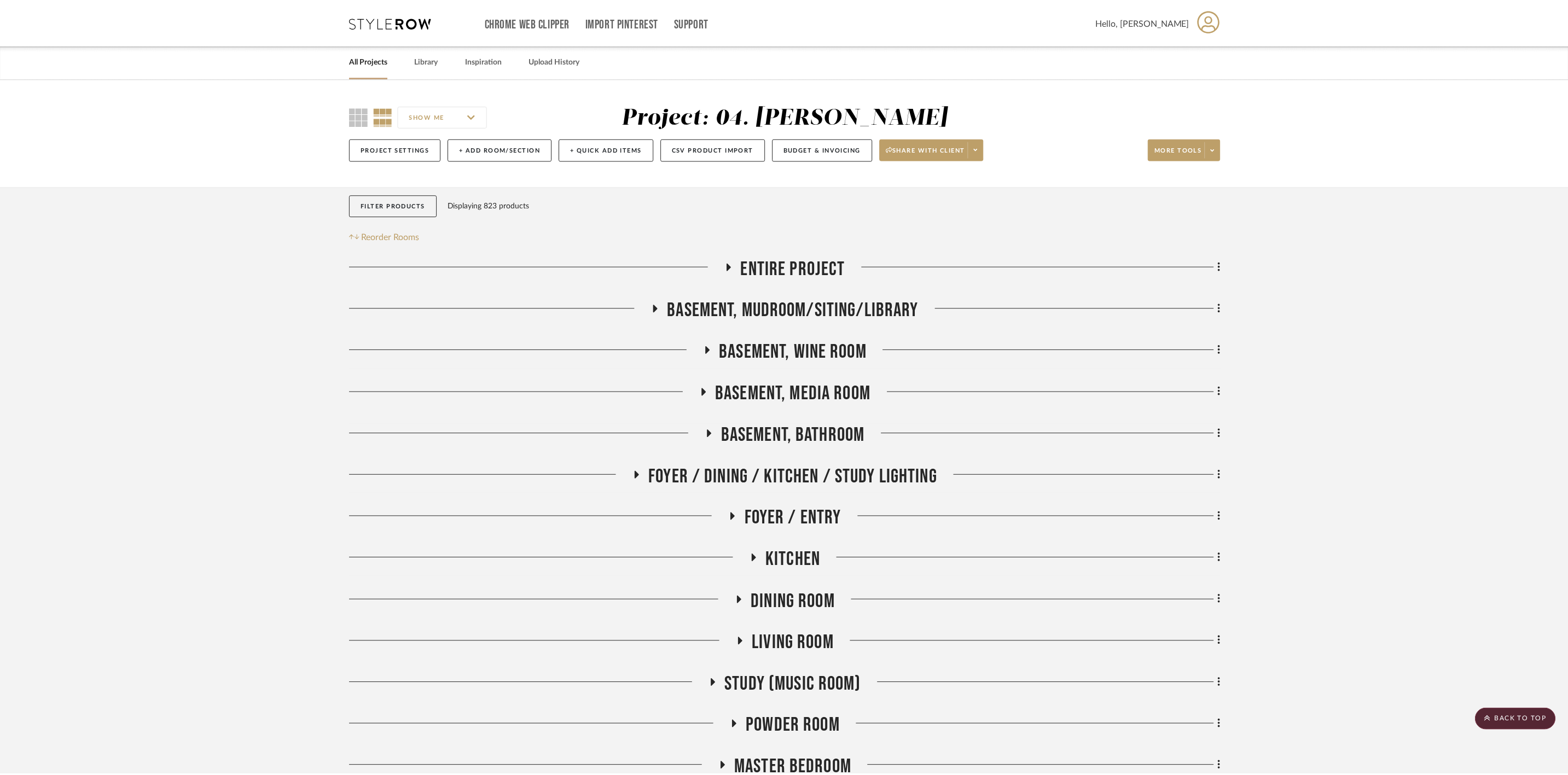
scroll to position [1887, 0]
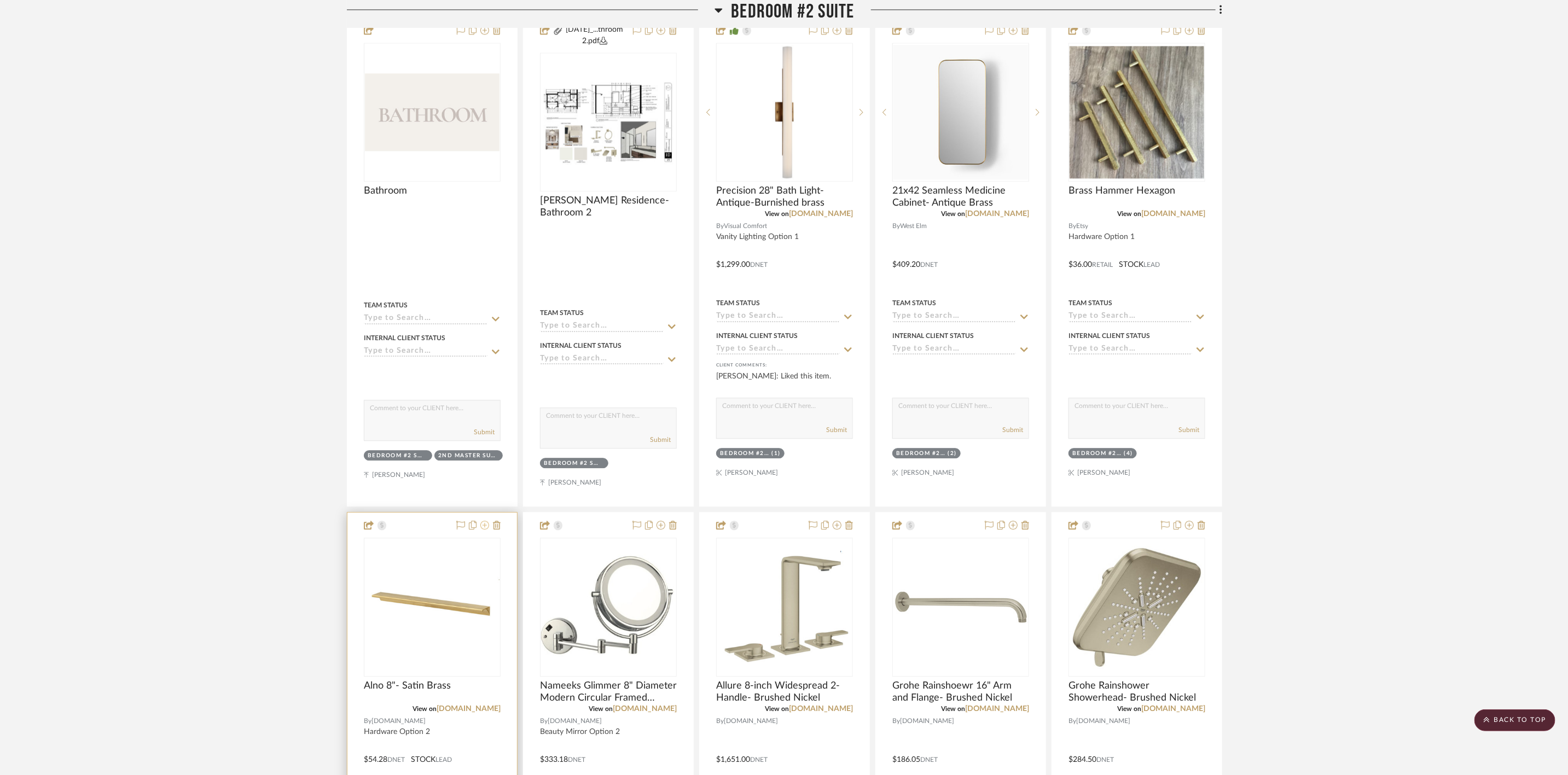
click at [485, 529] on icon at bounding box center [485, 525] width 9 height 9
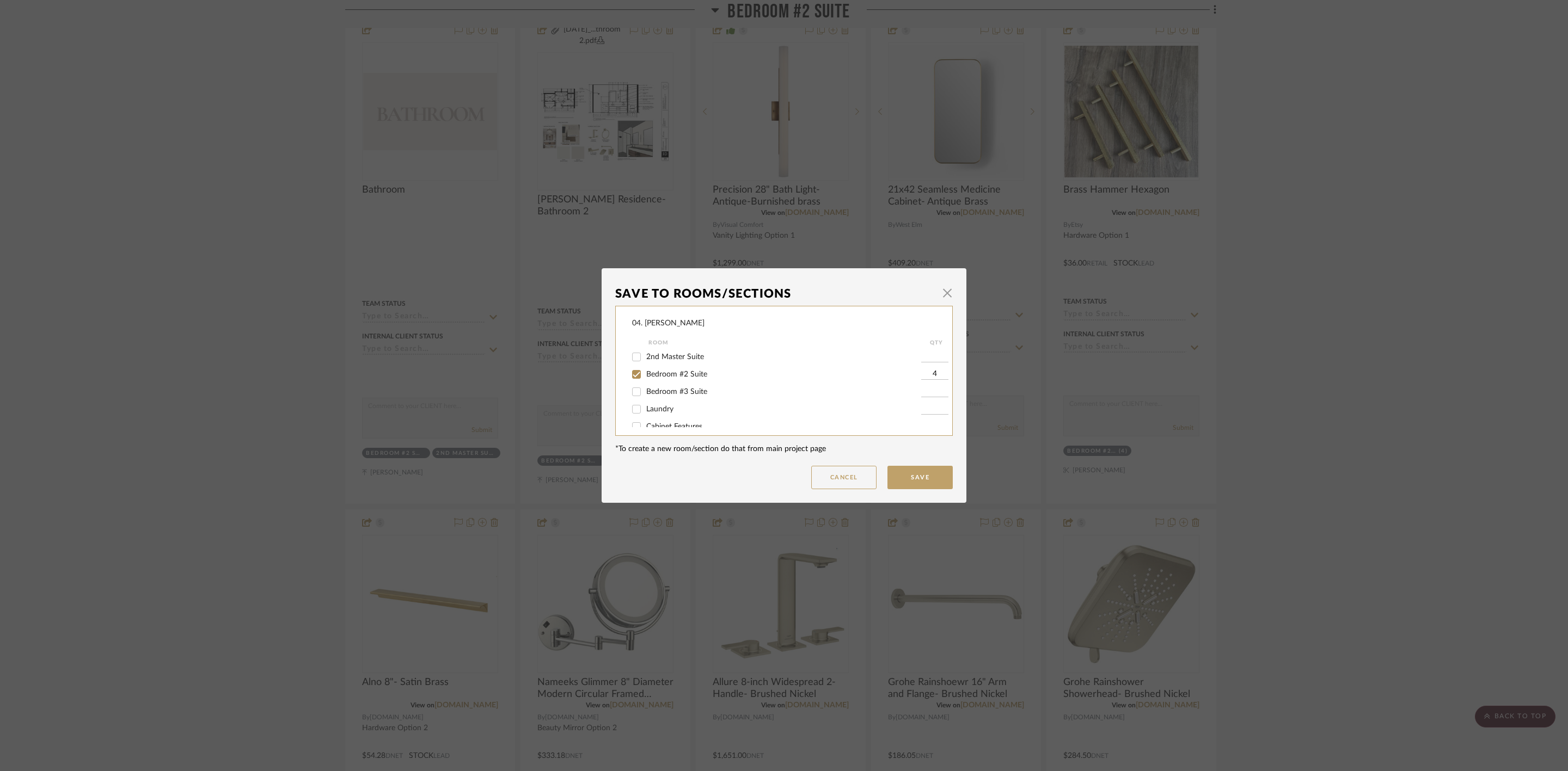
click at [660, 378] on label "Bedroom #2 Suite" at bounding box center [783, 375] width 275 height 9
click at [645, 378] on input "Bedroom #2 Suite" at bounding box center [636, 375] width 17 height 17
checkbox input "false"
click at [665, 413] on span "Will NOT Use" at bounding box center [669, 415] width 46 height 8
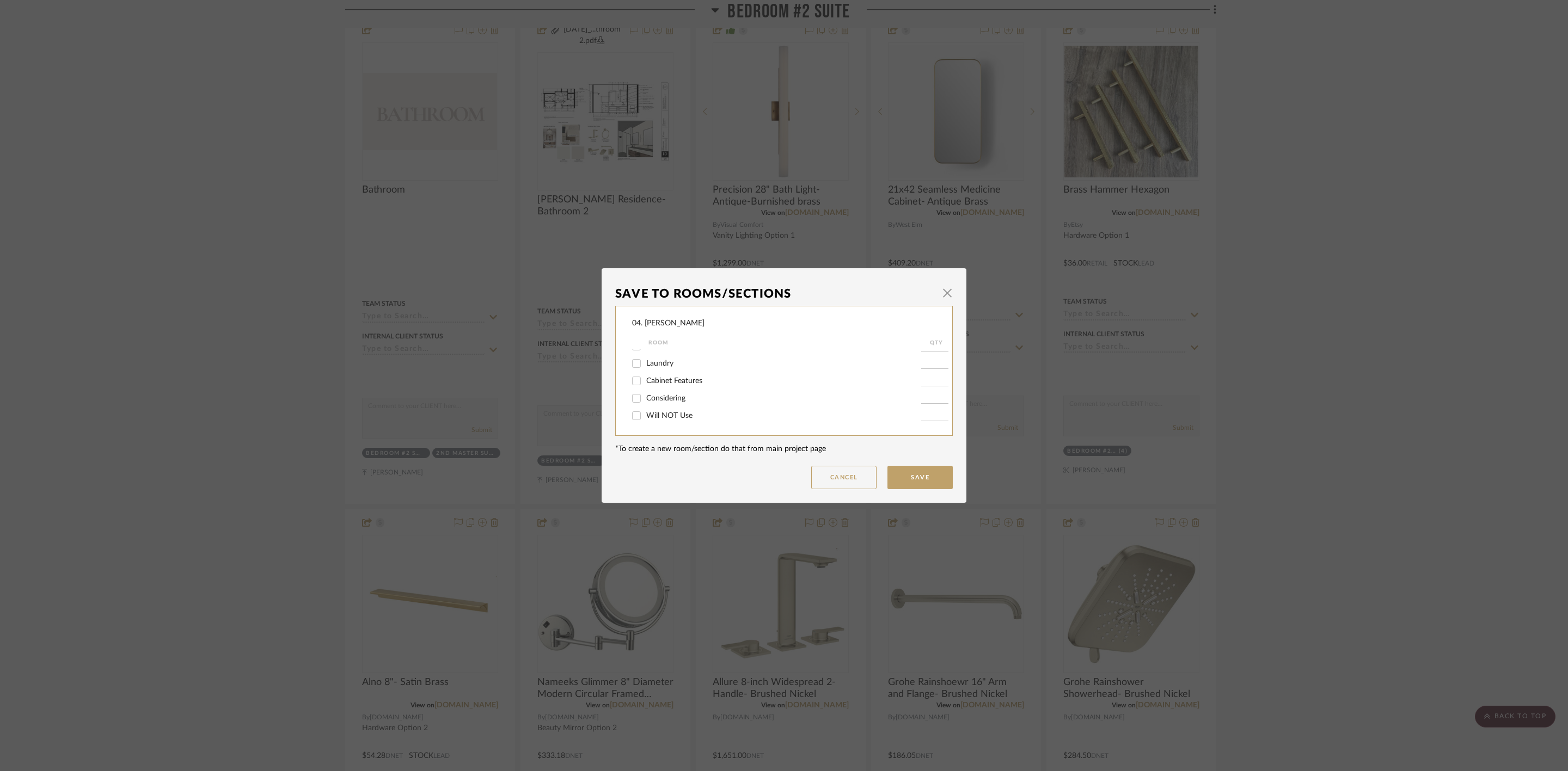
click at [645, 413] on input "Will NOT Use" at bounding box center [636, 416] width 17 height 17
checkbox input "true"
type input "1"
click at [918, 474] on button "Save" at bounding box center [920, 478] width 65 height 23
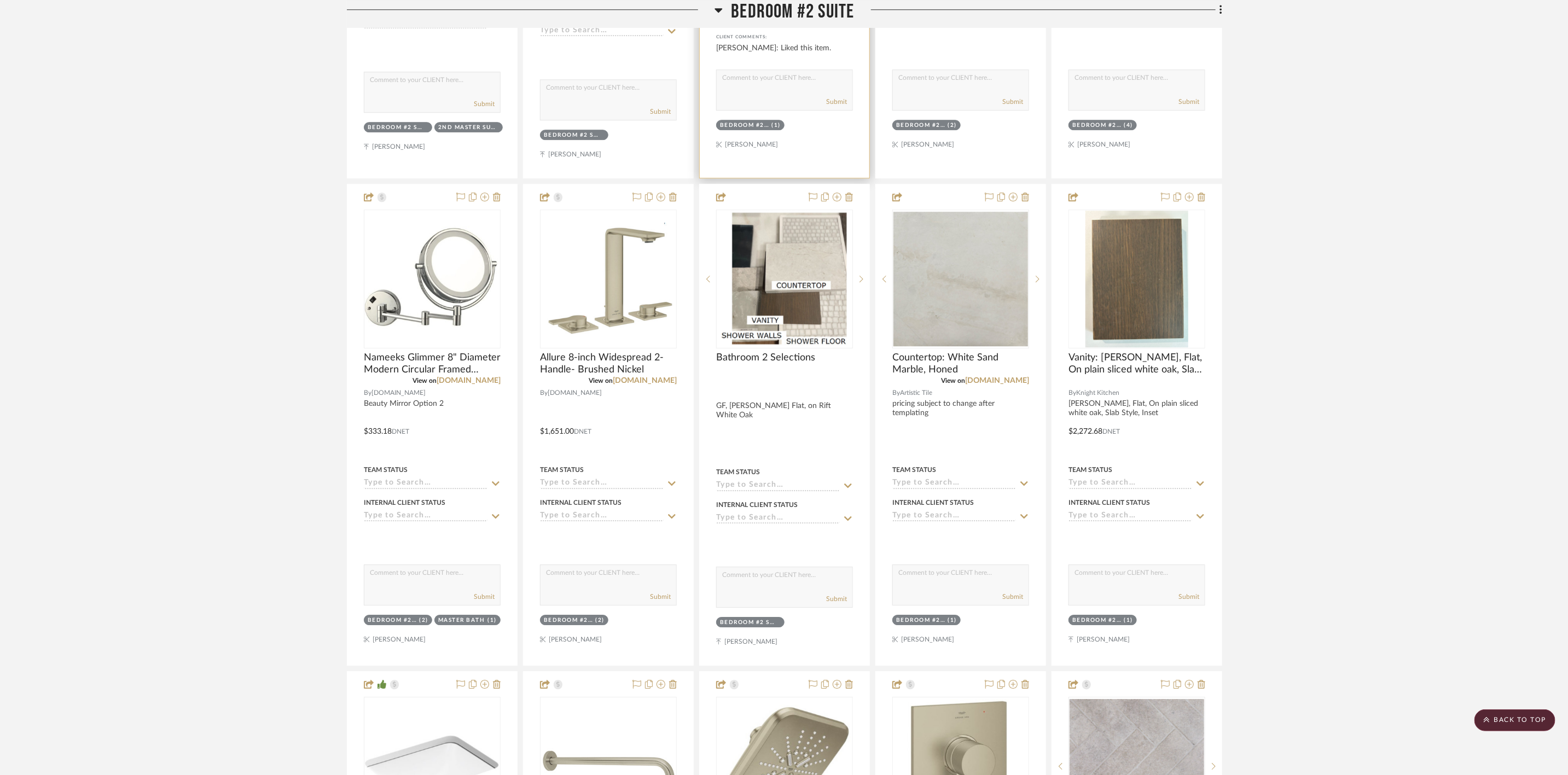
scroll to position [1805, 0]
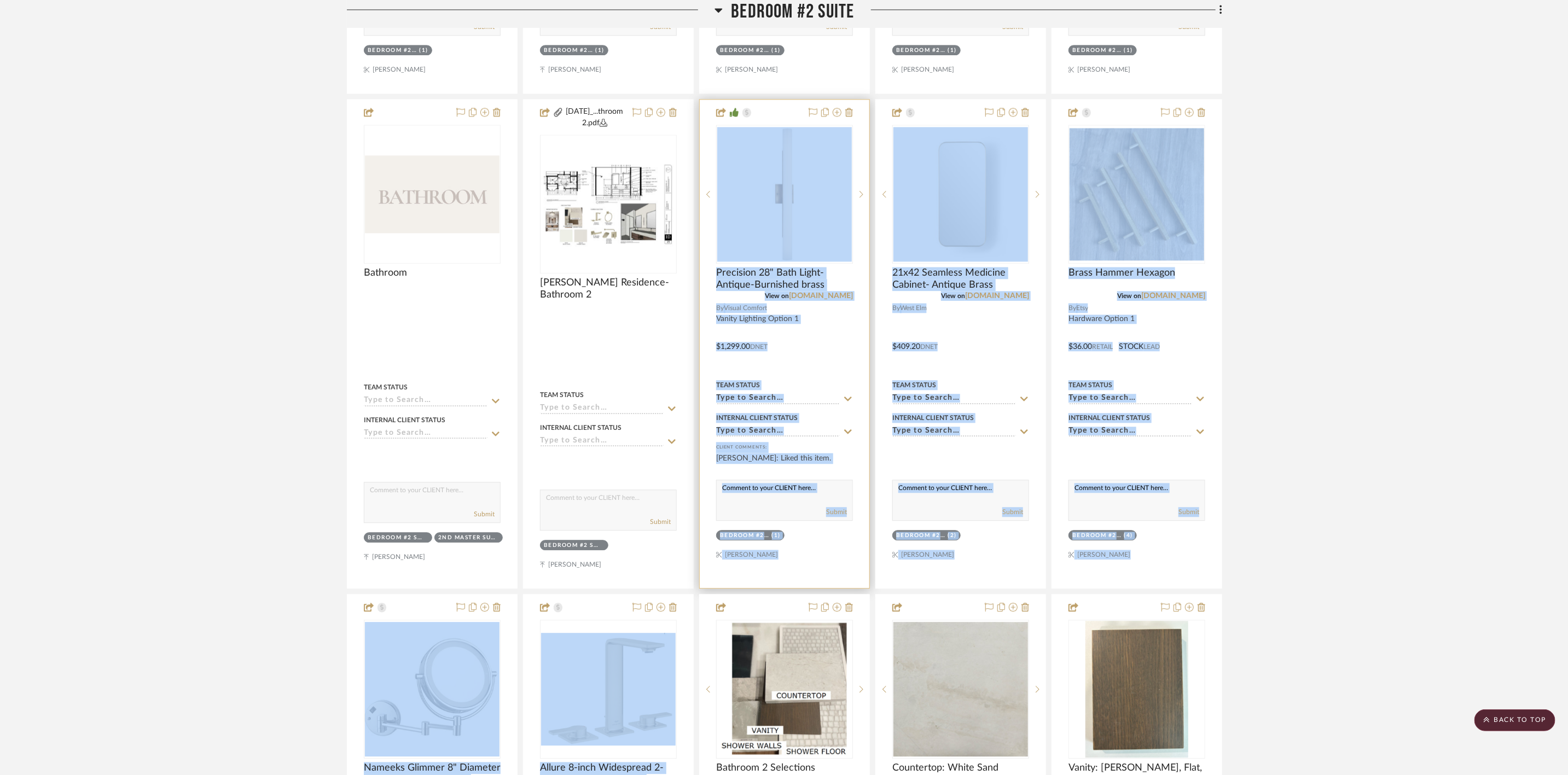
drag, startPoint x: 783, startPoint y: 597, endPoint x: 783, endPoint y: 589, distance: 8.0
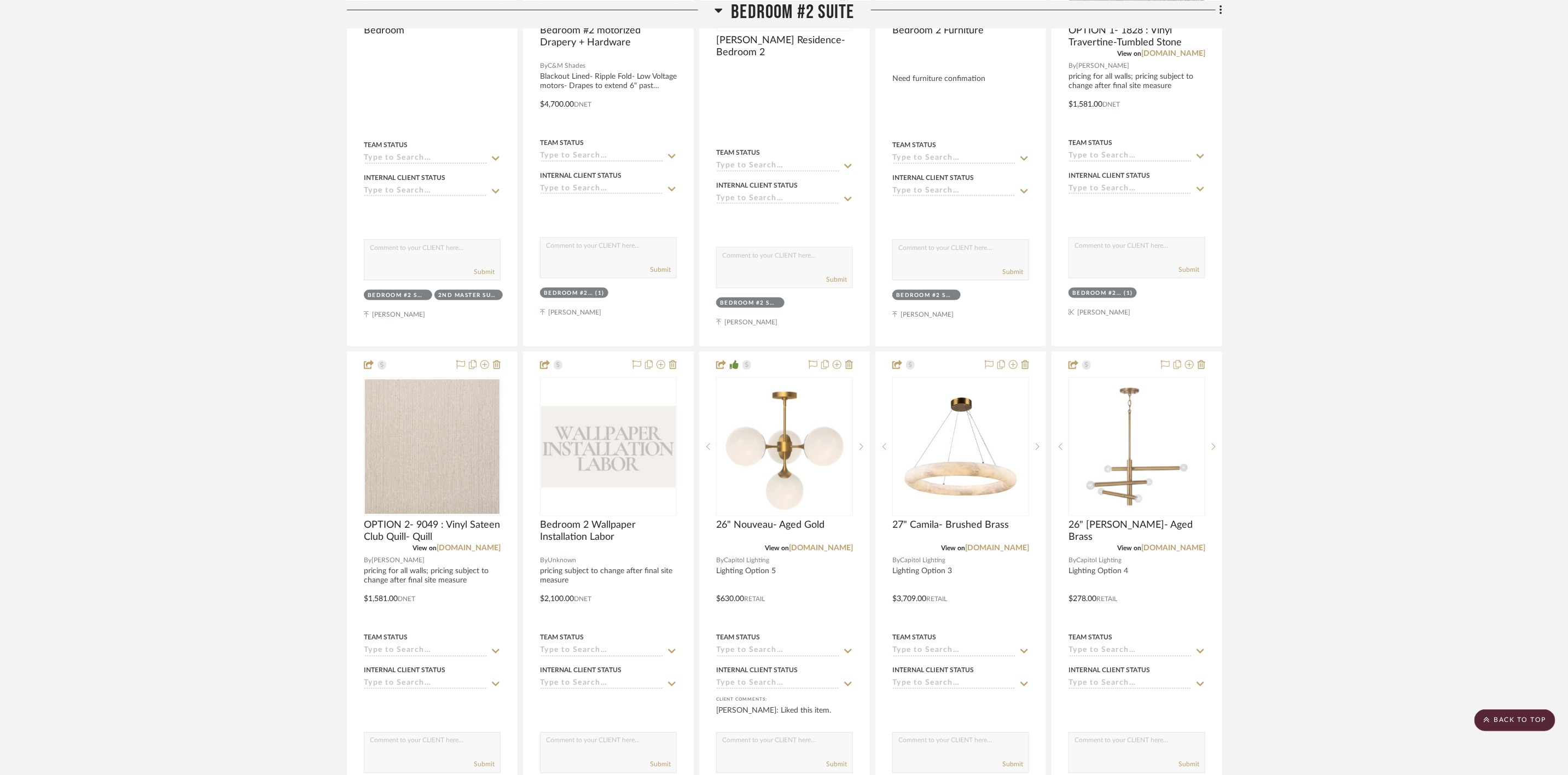
scroll to position [1066, 0]
click at [0, 0] on img at bounding box center [0, 0] width 0 height 0
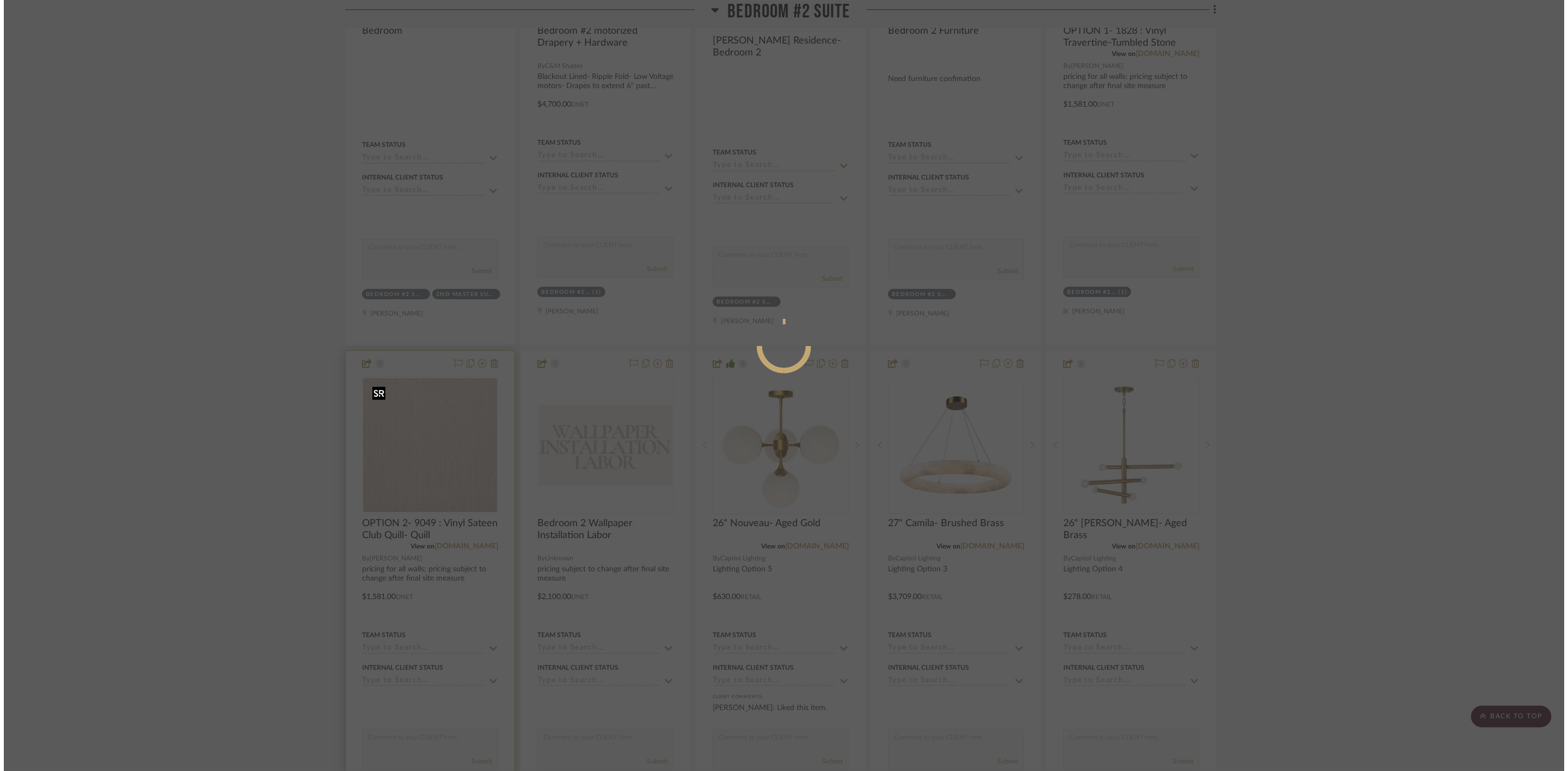
scroll to position [0, 0]
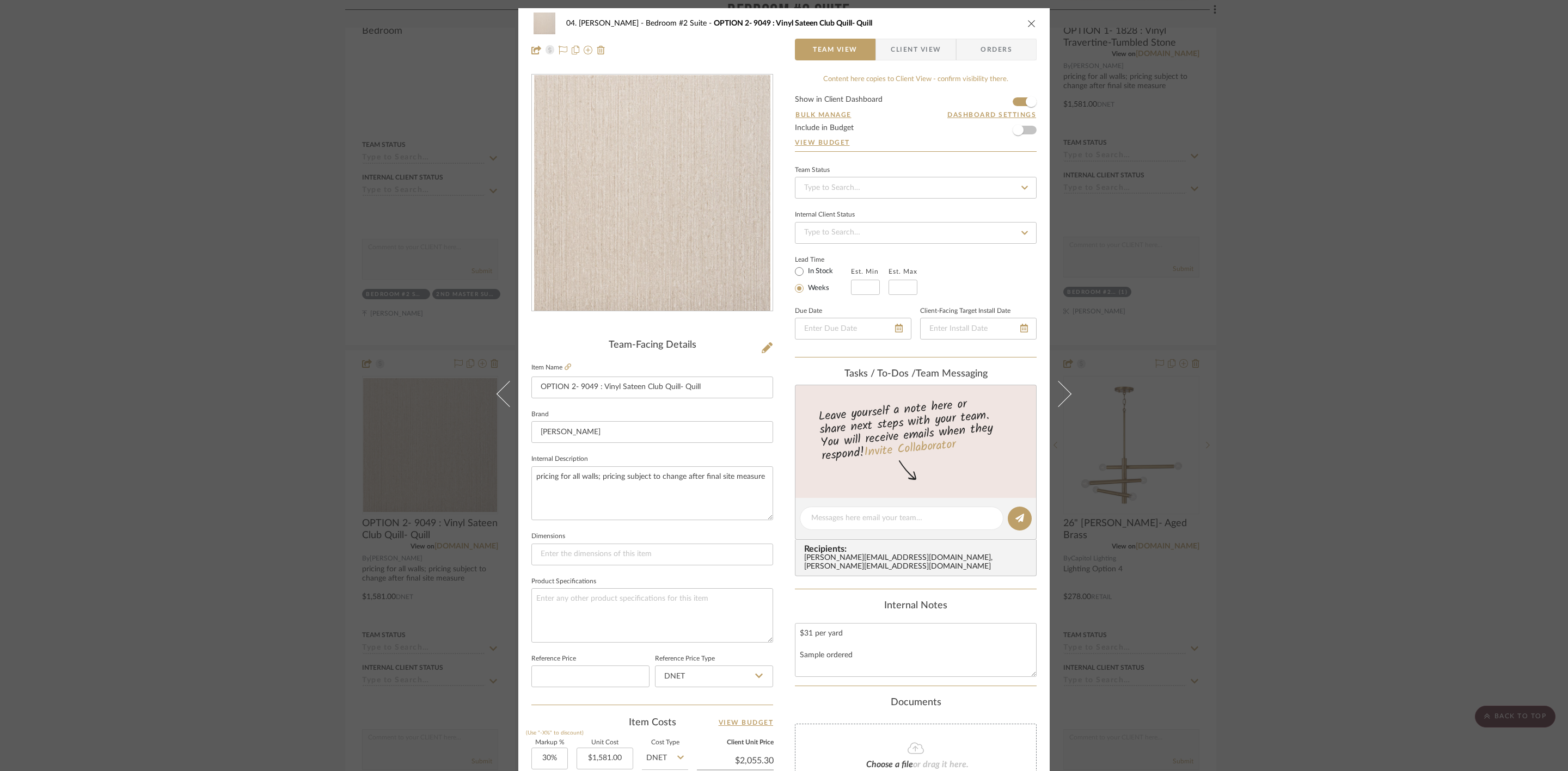
click at [1246, 262] on div "04. [PERSON_NAME] Bedroom #2 Suite OPTION 2- 9049 : Vinyl Sateen Club Quill- Qu…" at bounding box center [784, 386] width 1568 height 771
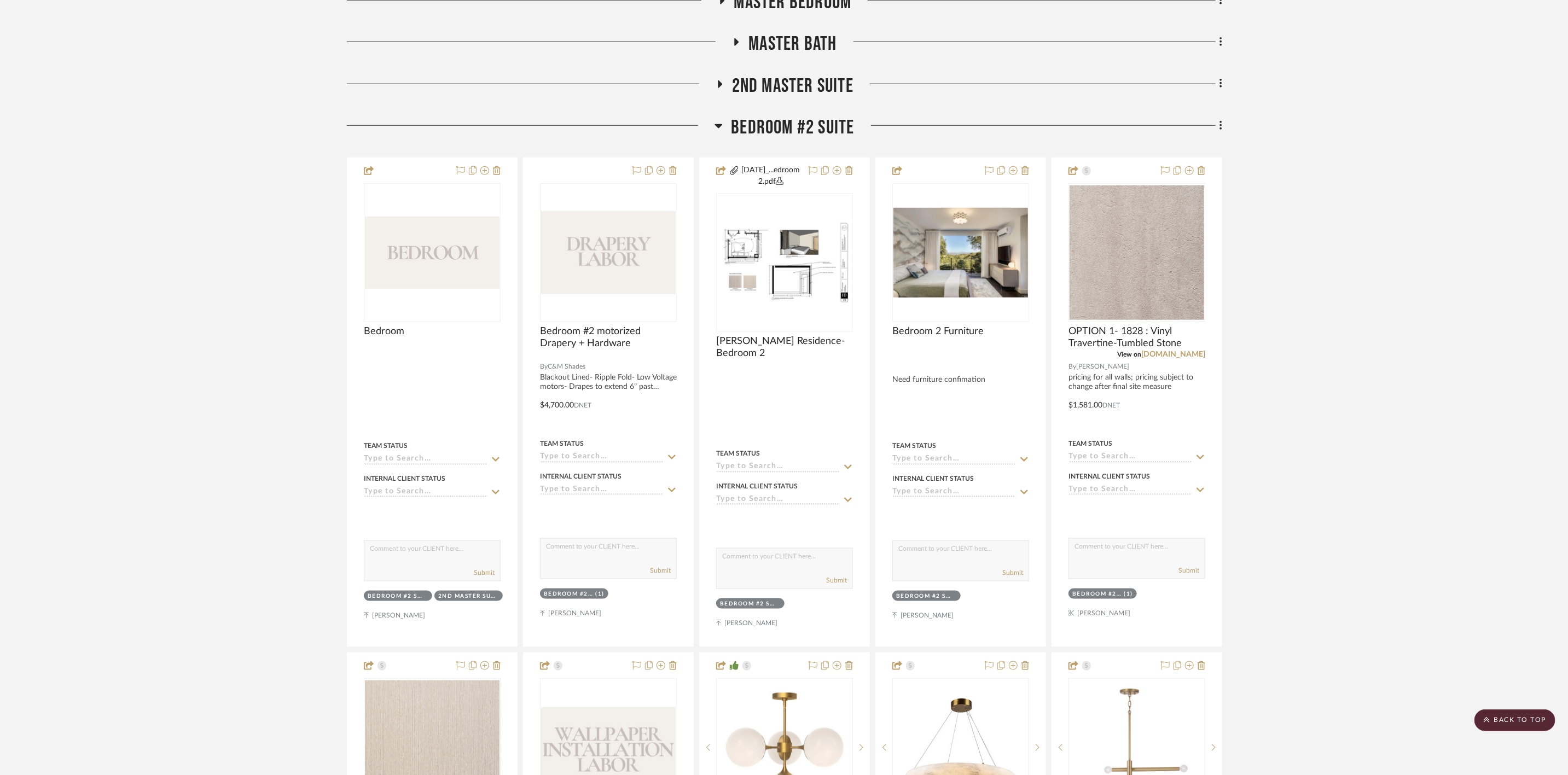
scroll to position [739, 0]
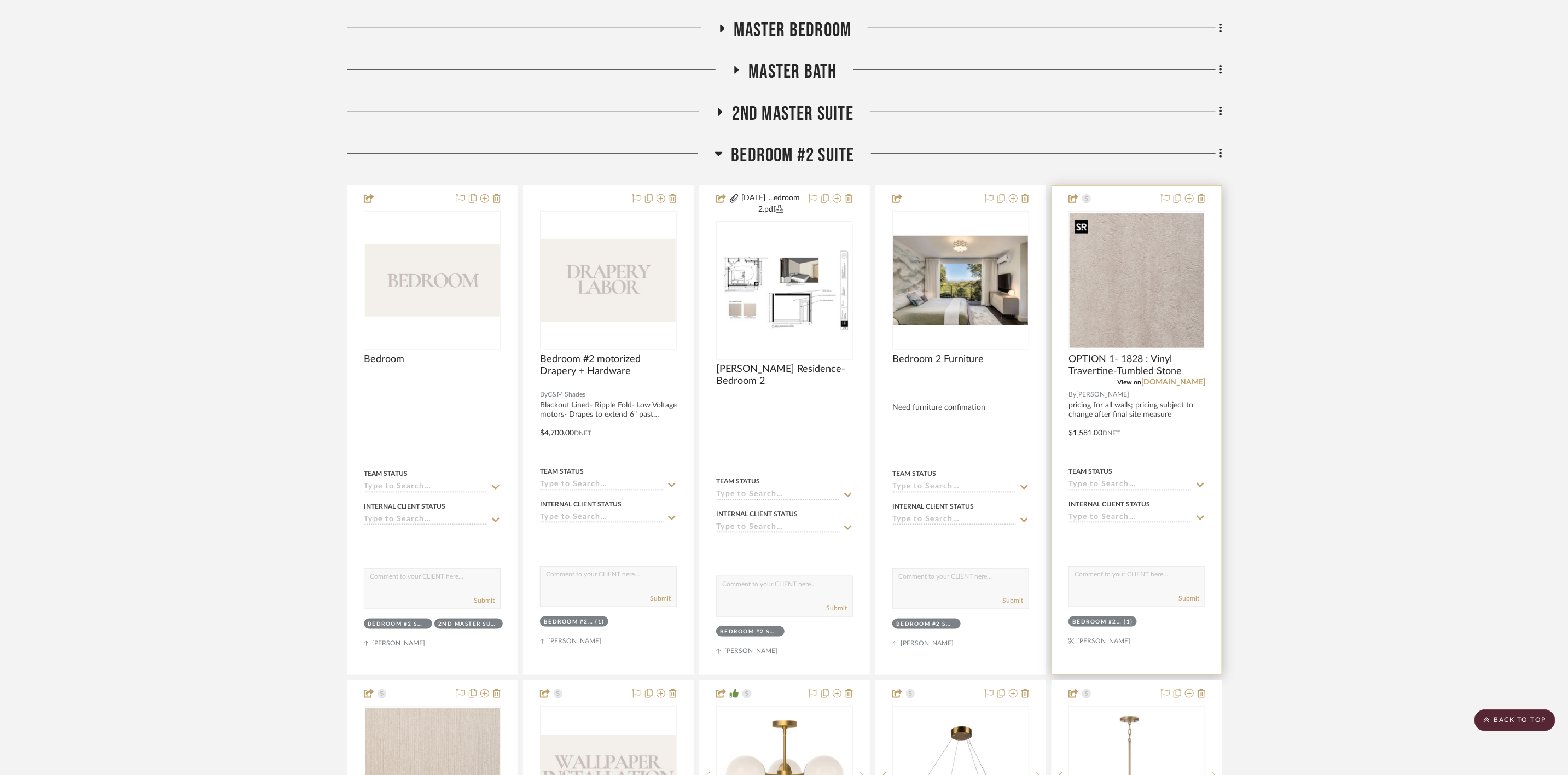
click at [0, 0] on img at bounding box center [0, 0] width 0 height 0
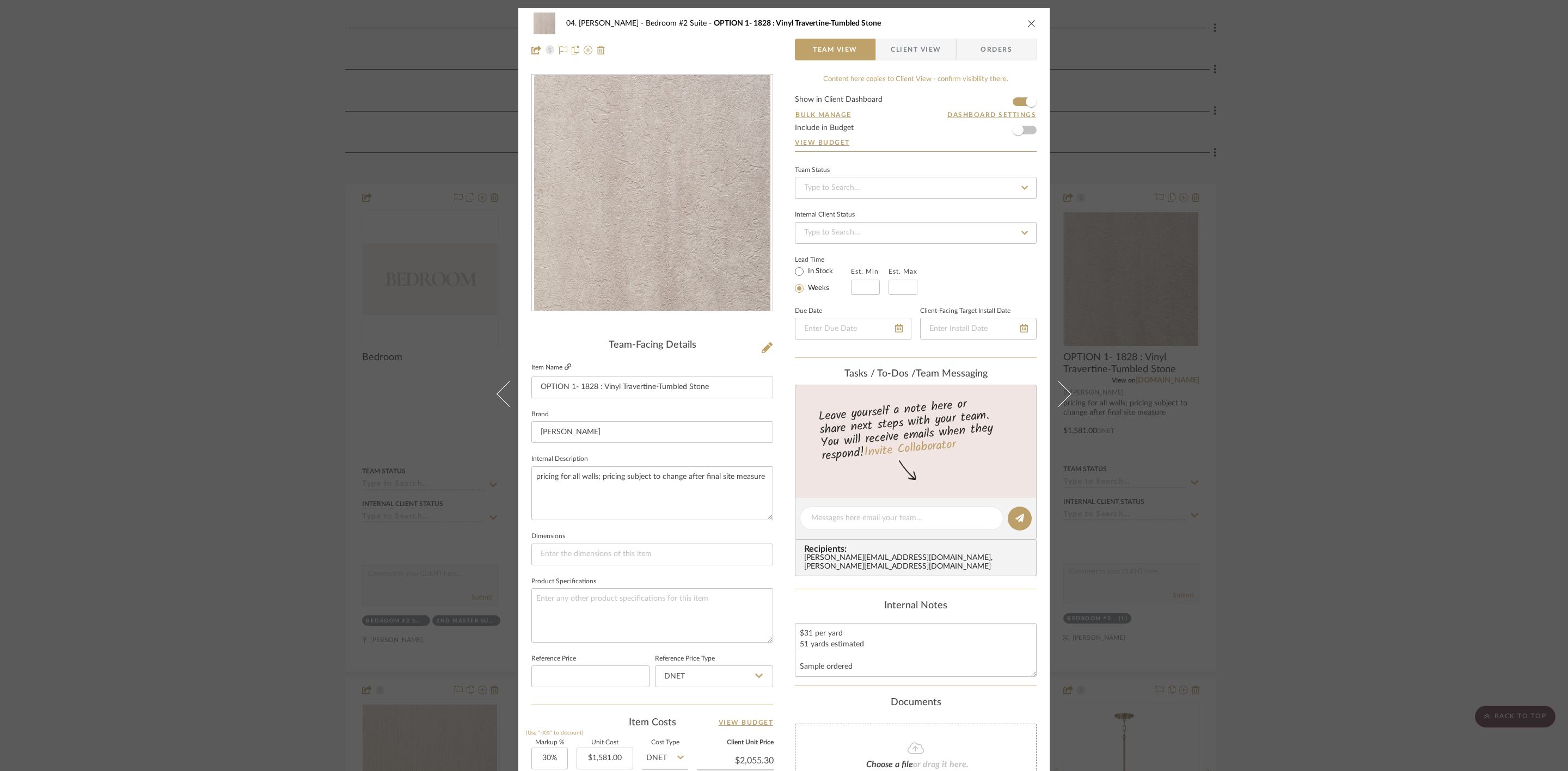
click at [565, 367] on icon at bounding box center [568, 367] width 7 height 7
click at [1246, 348] on div "04. [PERSON_NAME] Bedroom #2 Suite OPTION 1- 1828 : Vinyl Travertine-Tumbled St…" at bounding box center [784, 386] width 1568 height 771
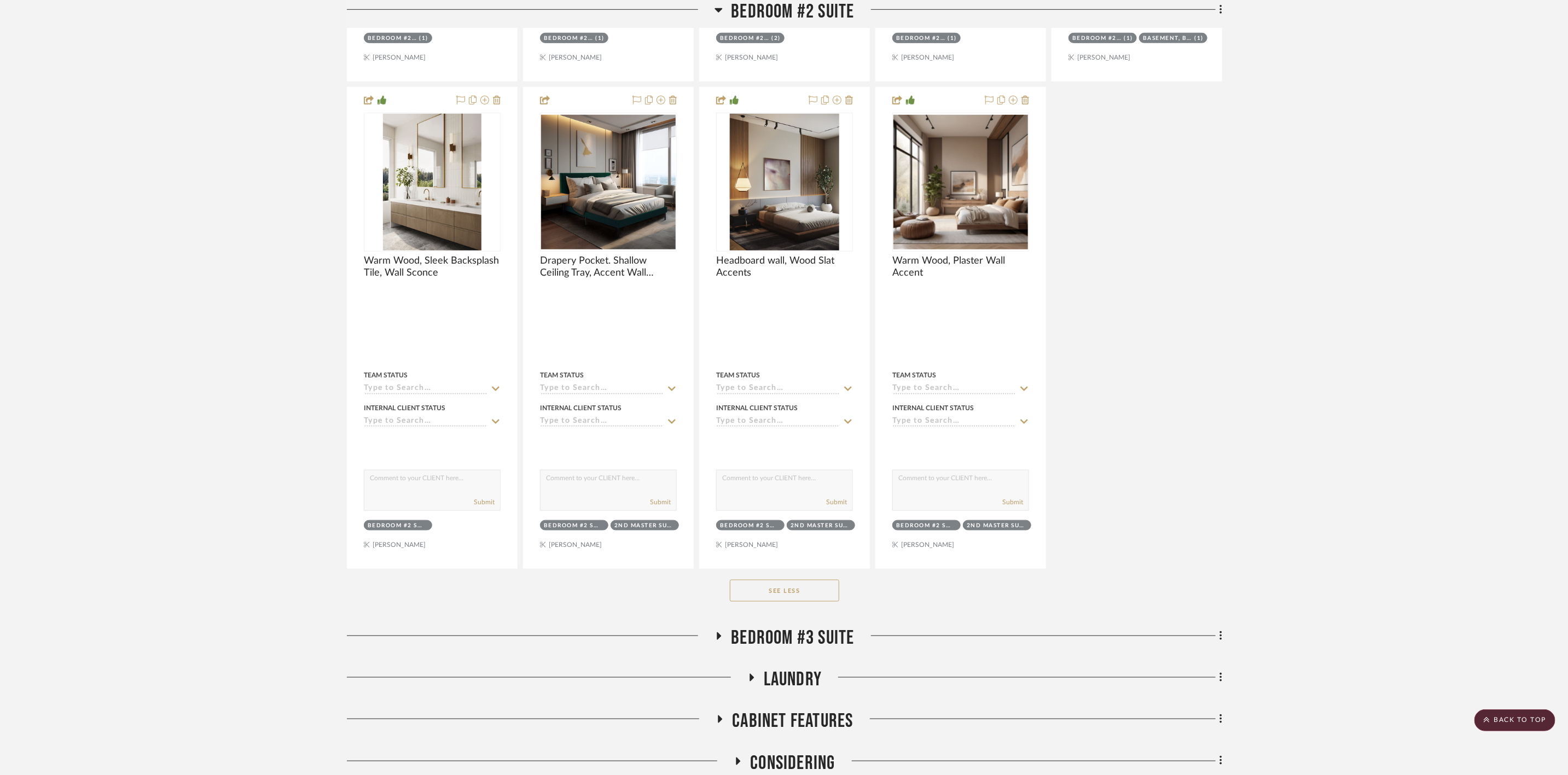
scroll to position [3968, 0]
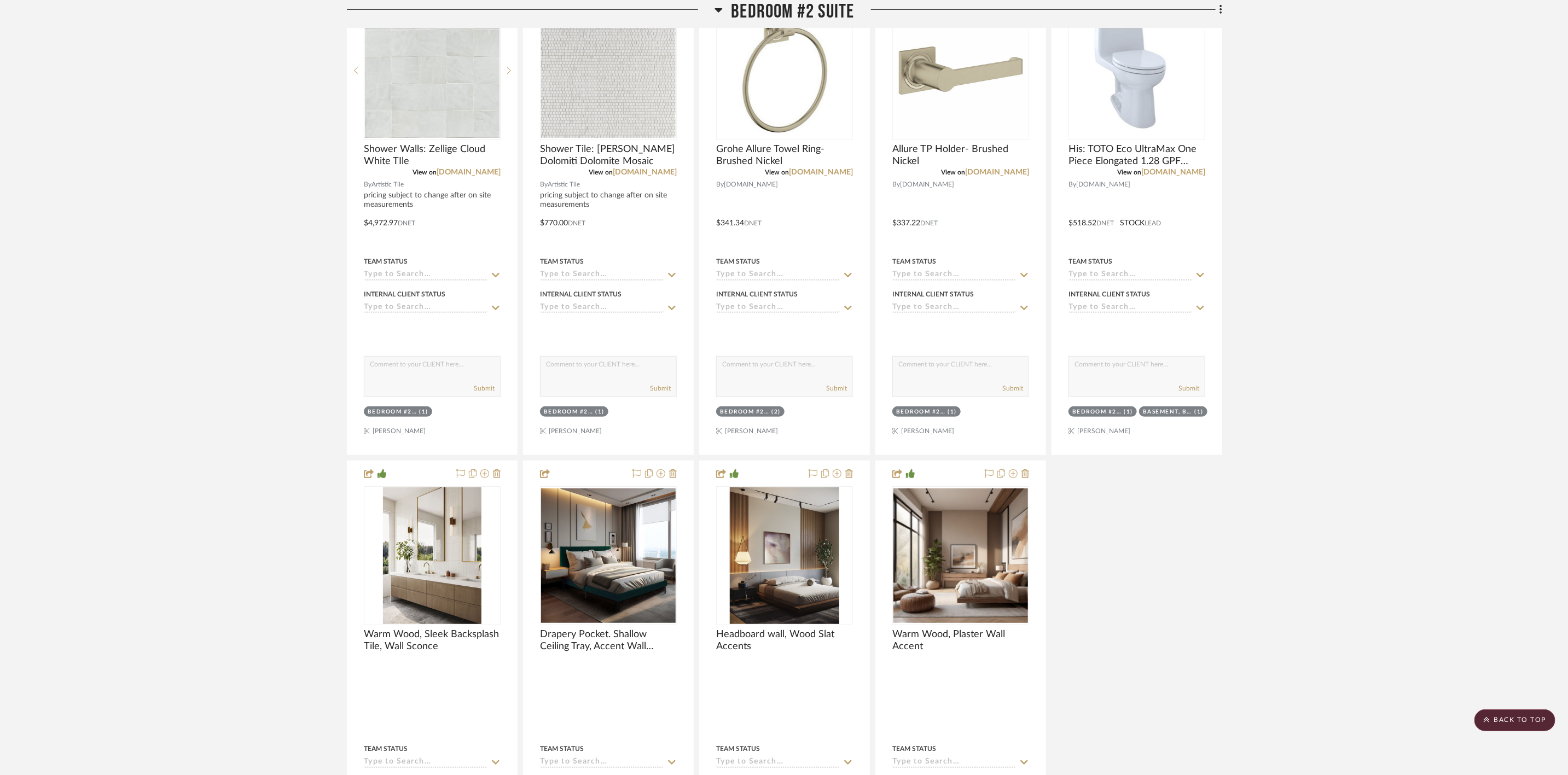
click at [788, 9] on span "Bedroom #2 Suite" at bounding box center [792, 12] width 123 height 23
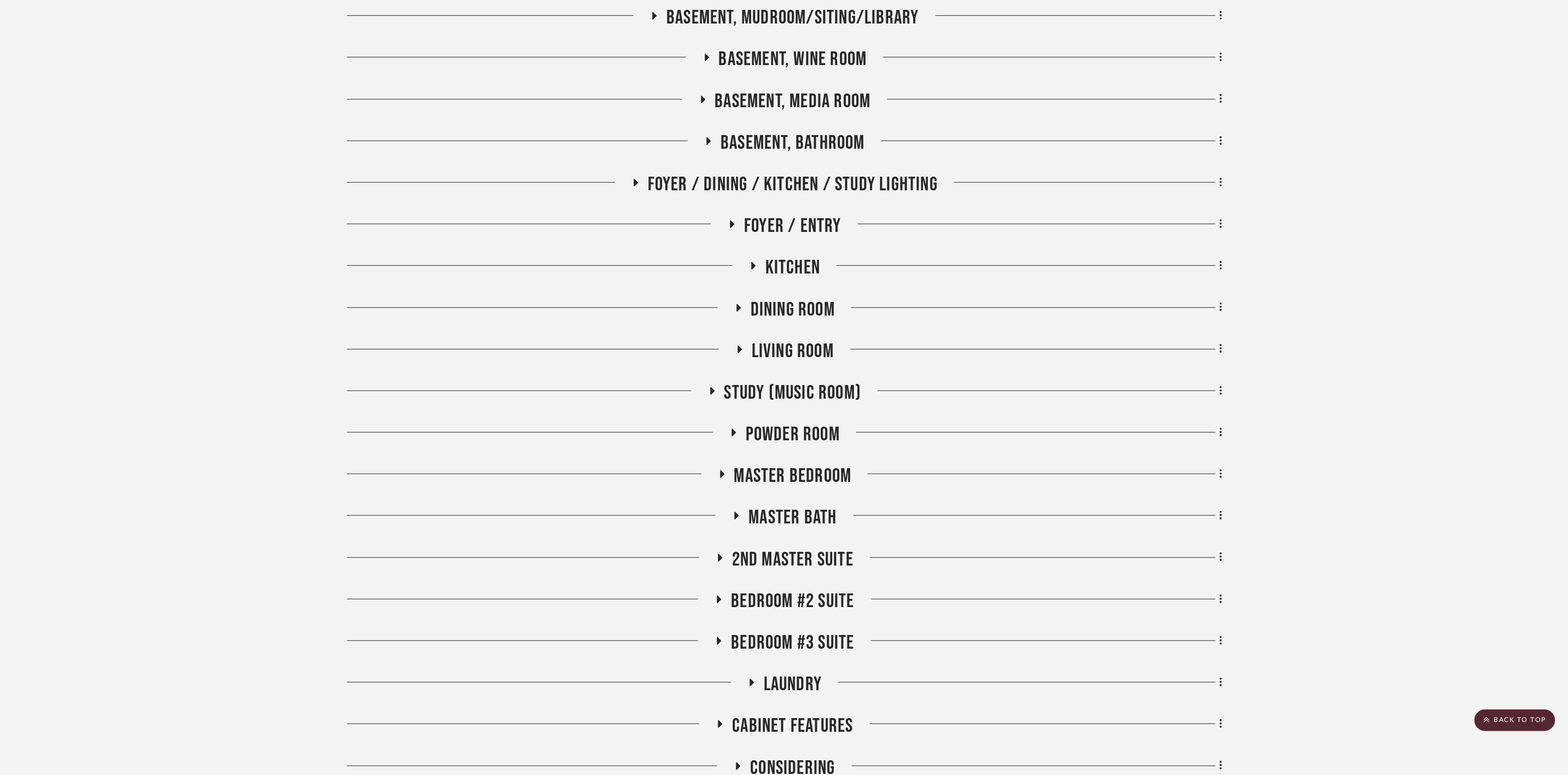
scroll to position [329, 0]
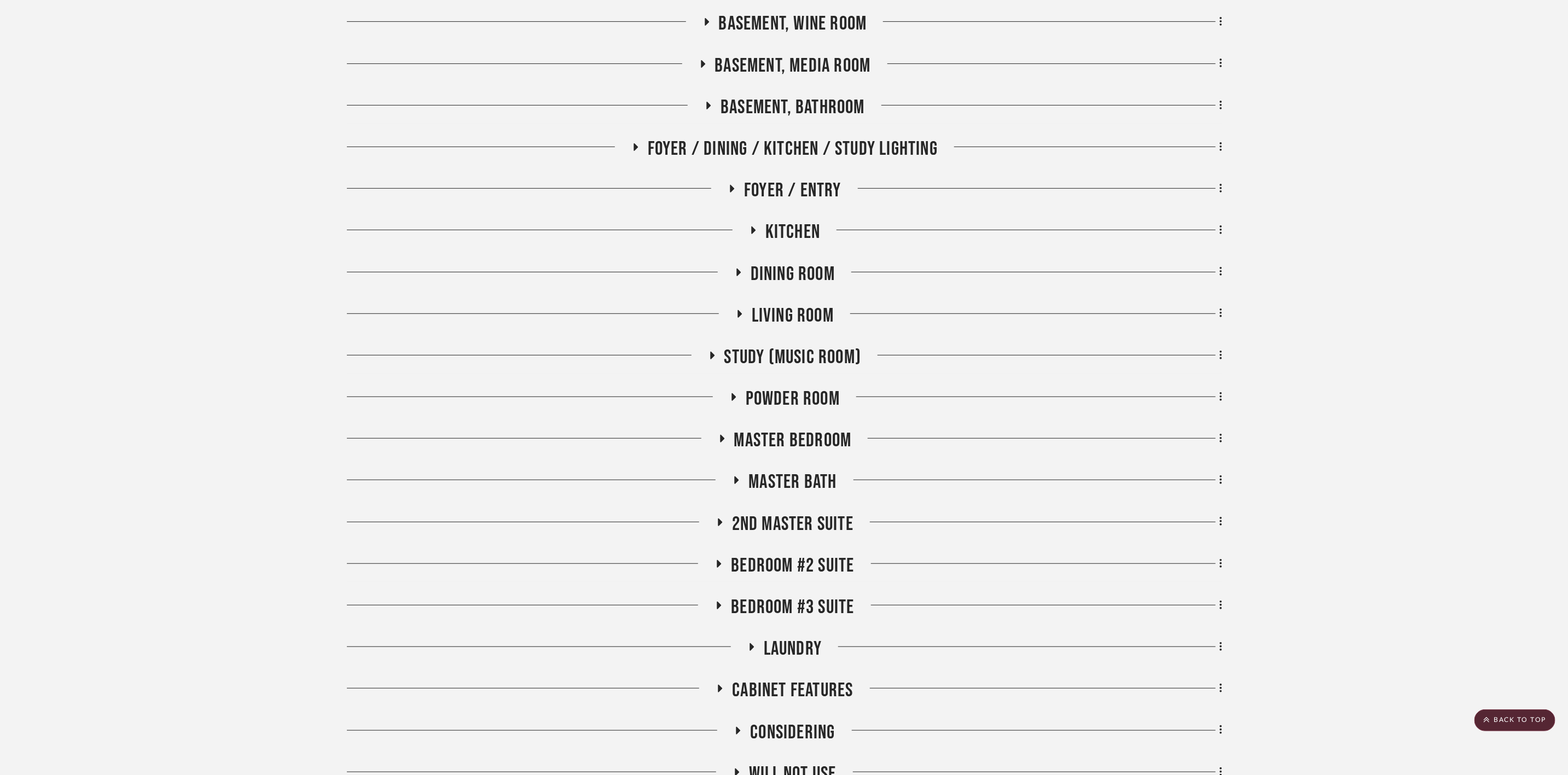
click at [827, 516] on span "2nd Master Suite" at bounding box center [793, 524] width 122 height 23
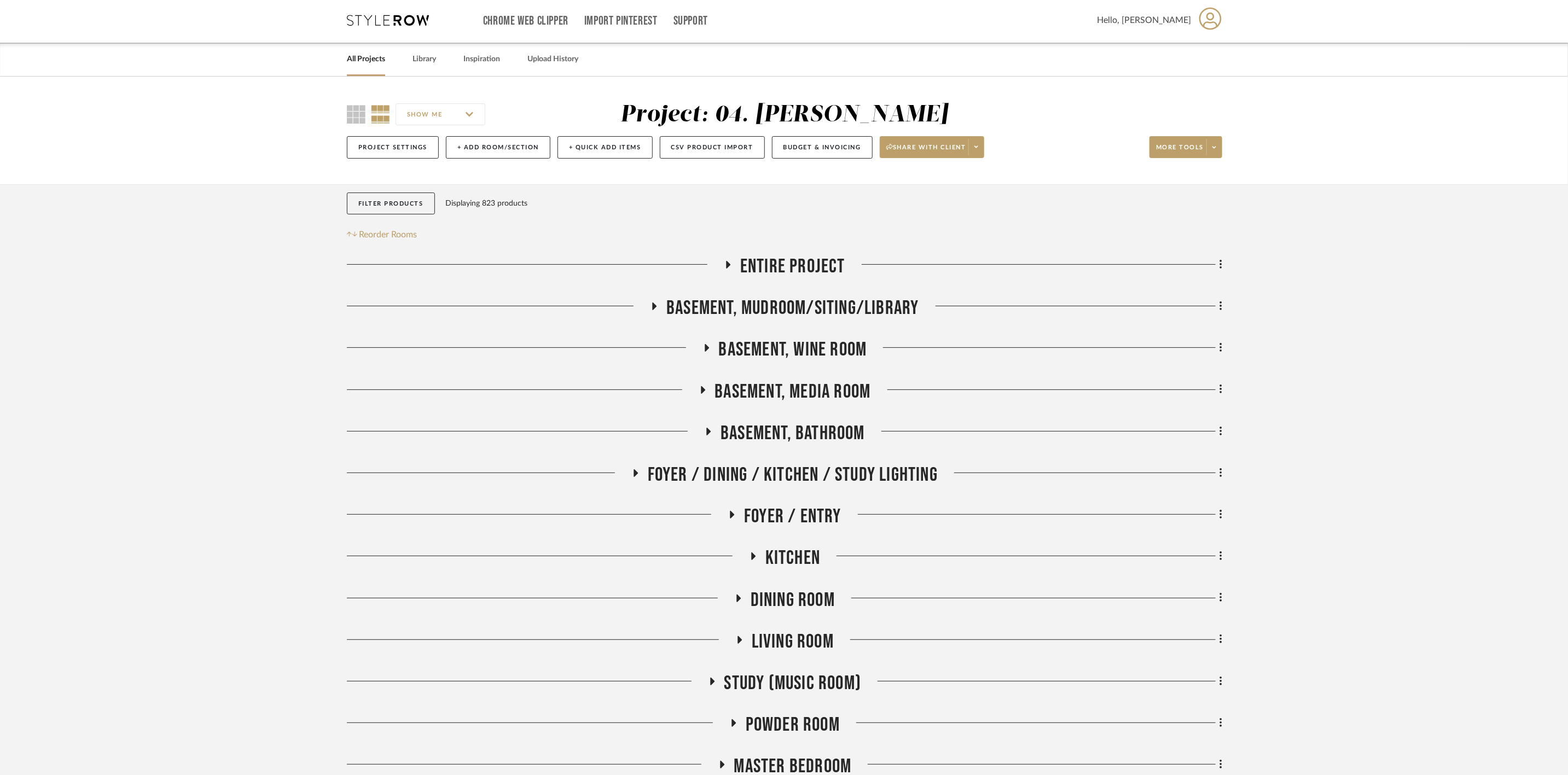
scroll to position [0, 0]
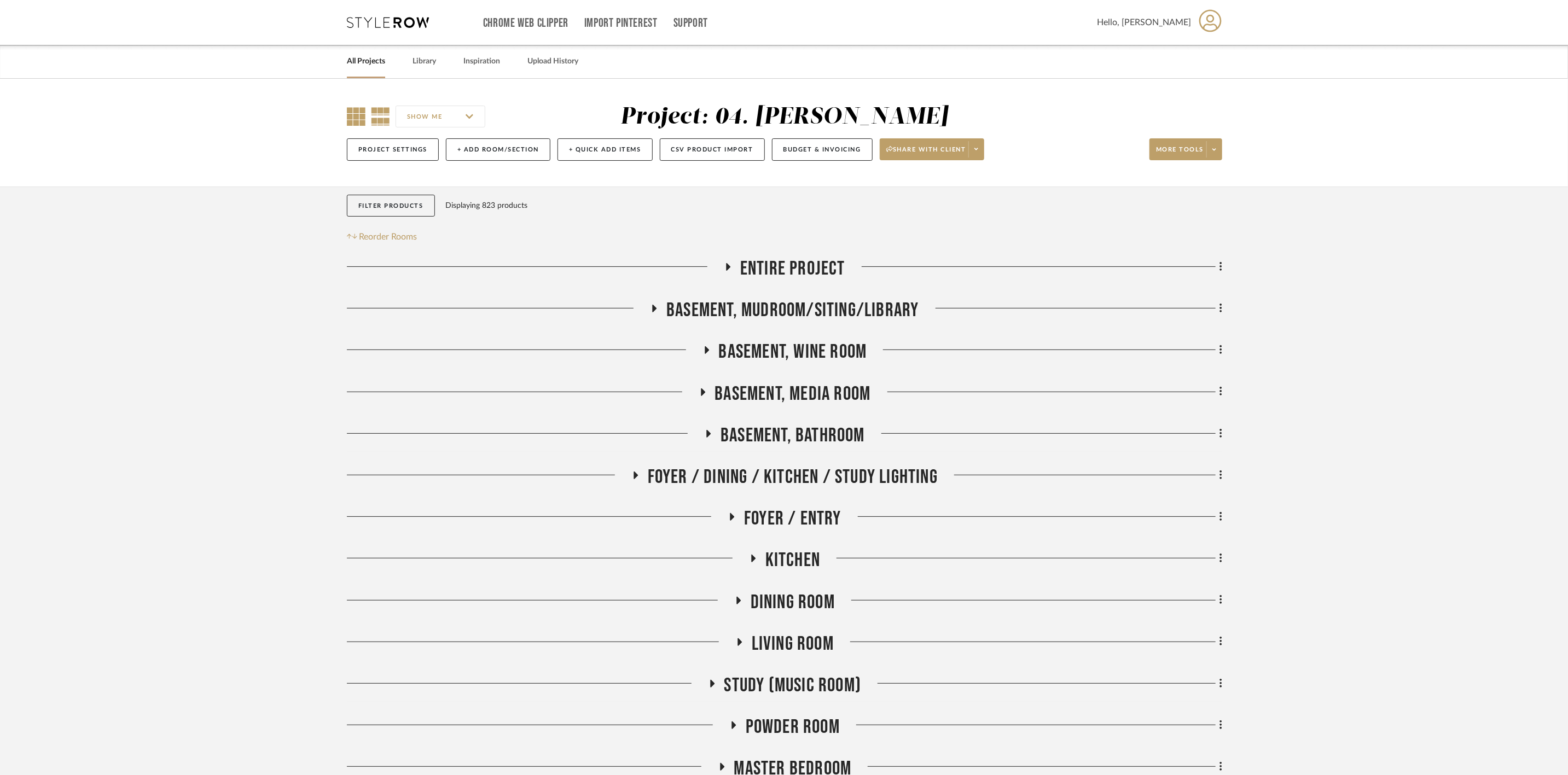
click at [361, 113] on icon at bounding box center [356, 117] width 19 height 19
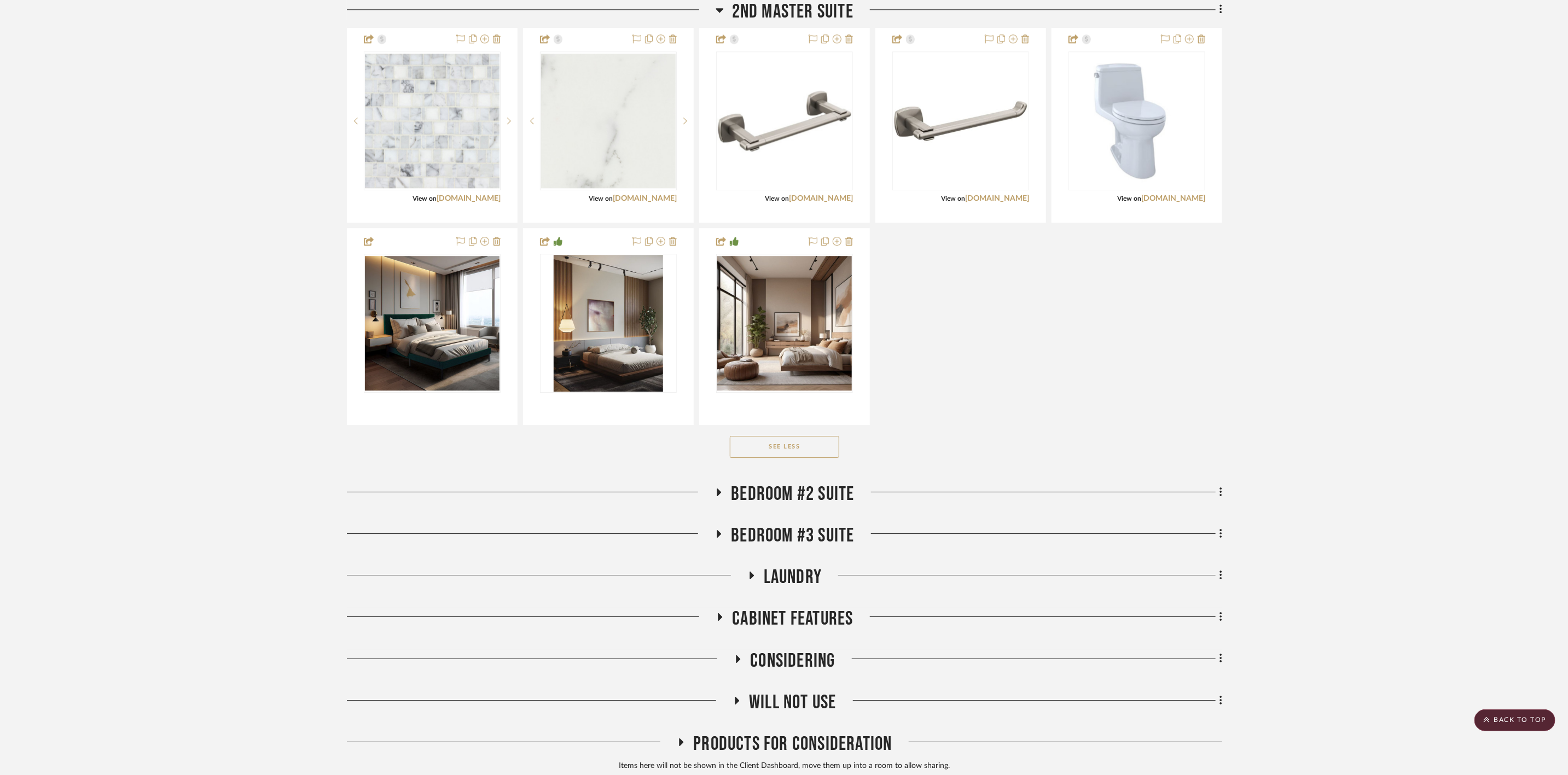
scroll to position [2388, 0]
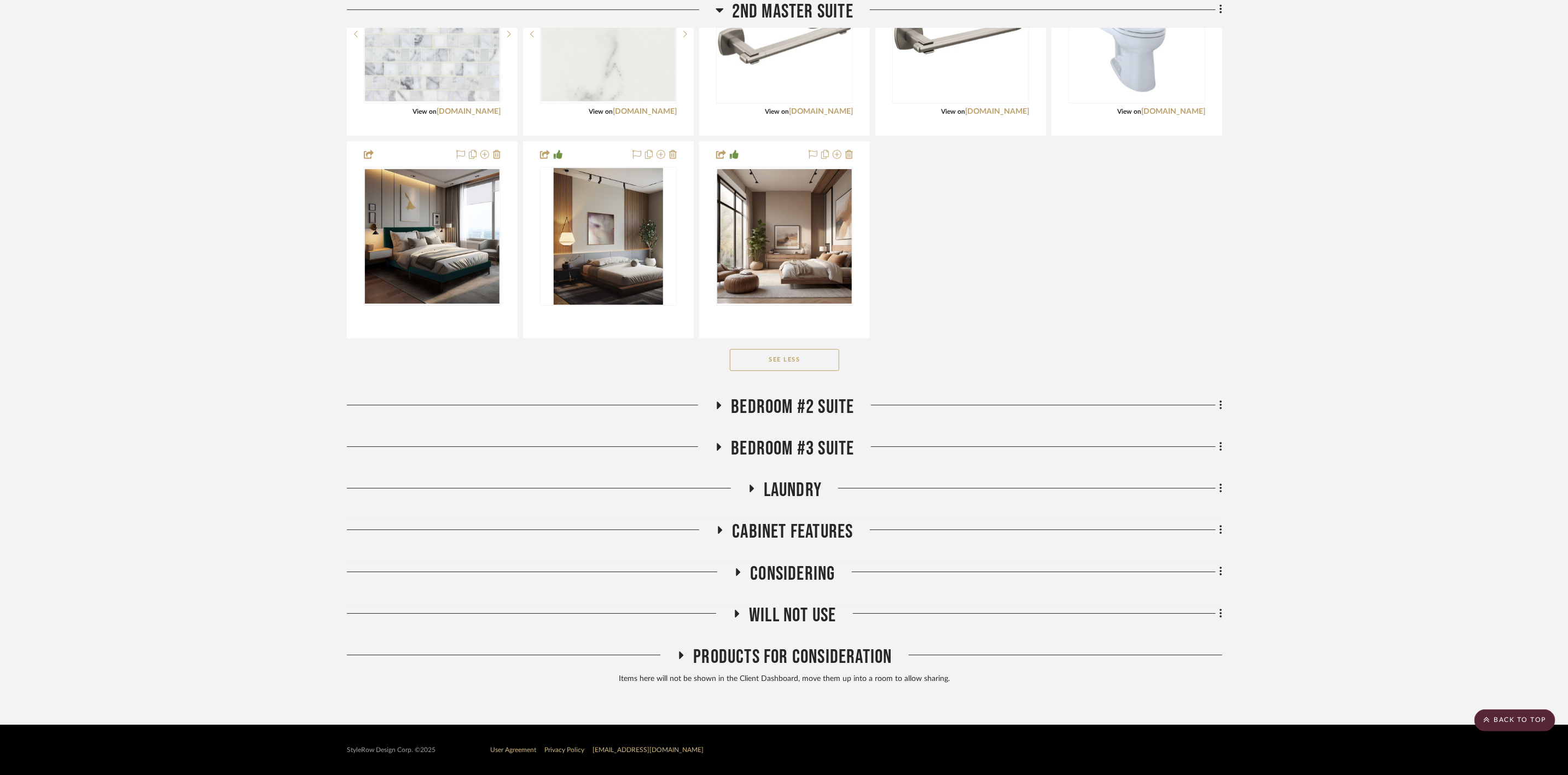
click at [851, 398] on span "Bedroom #2 Suite" at bounding box center [792, 407] width 123 height 23
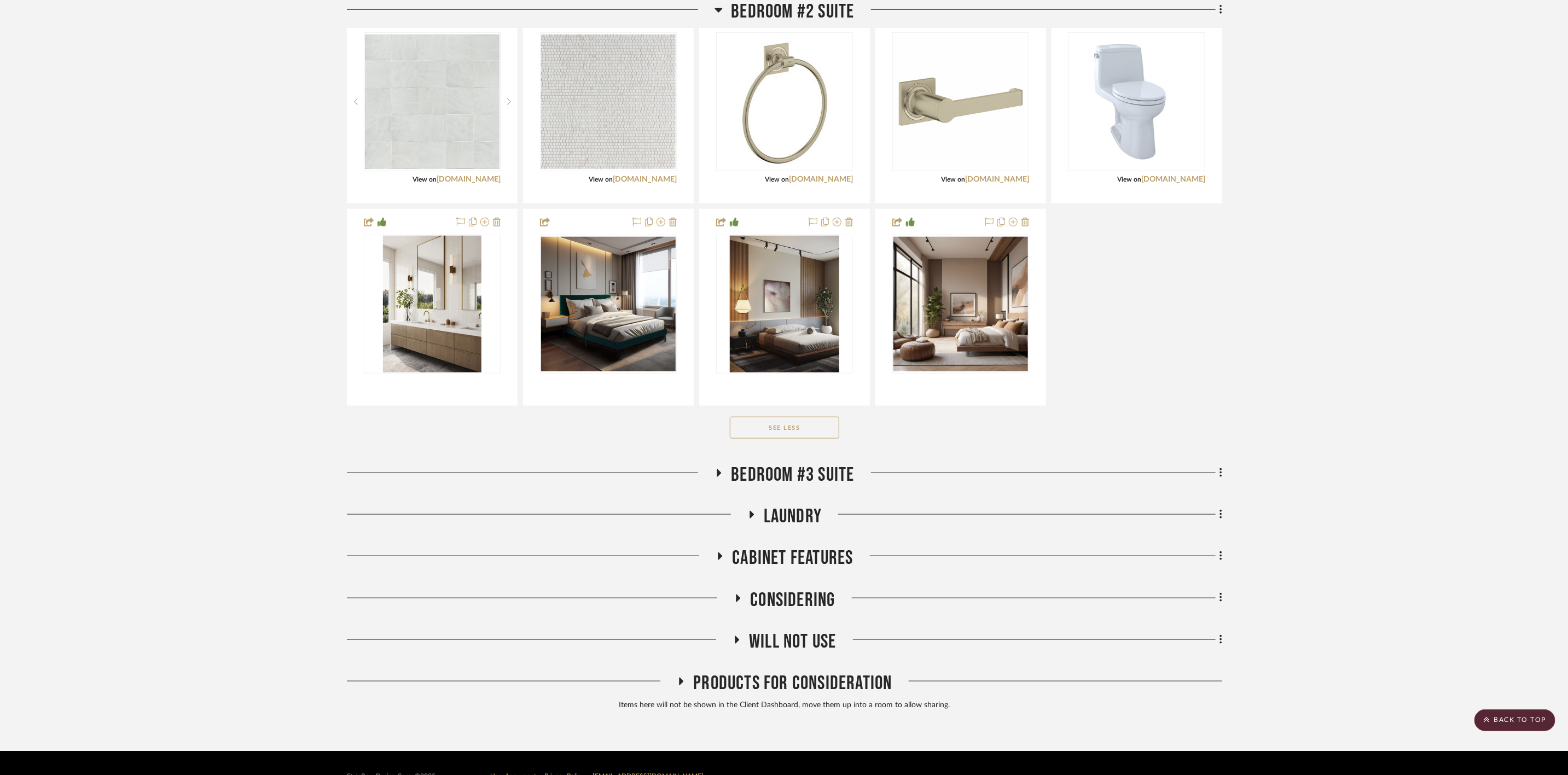
scroll to position [3865, 0]
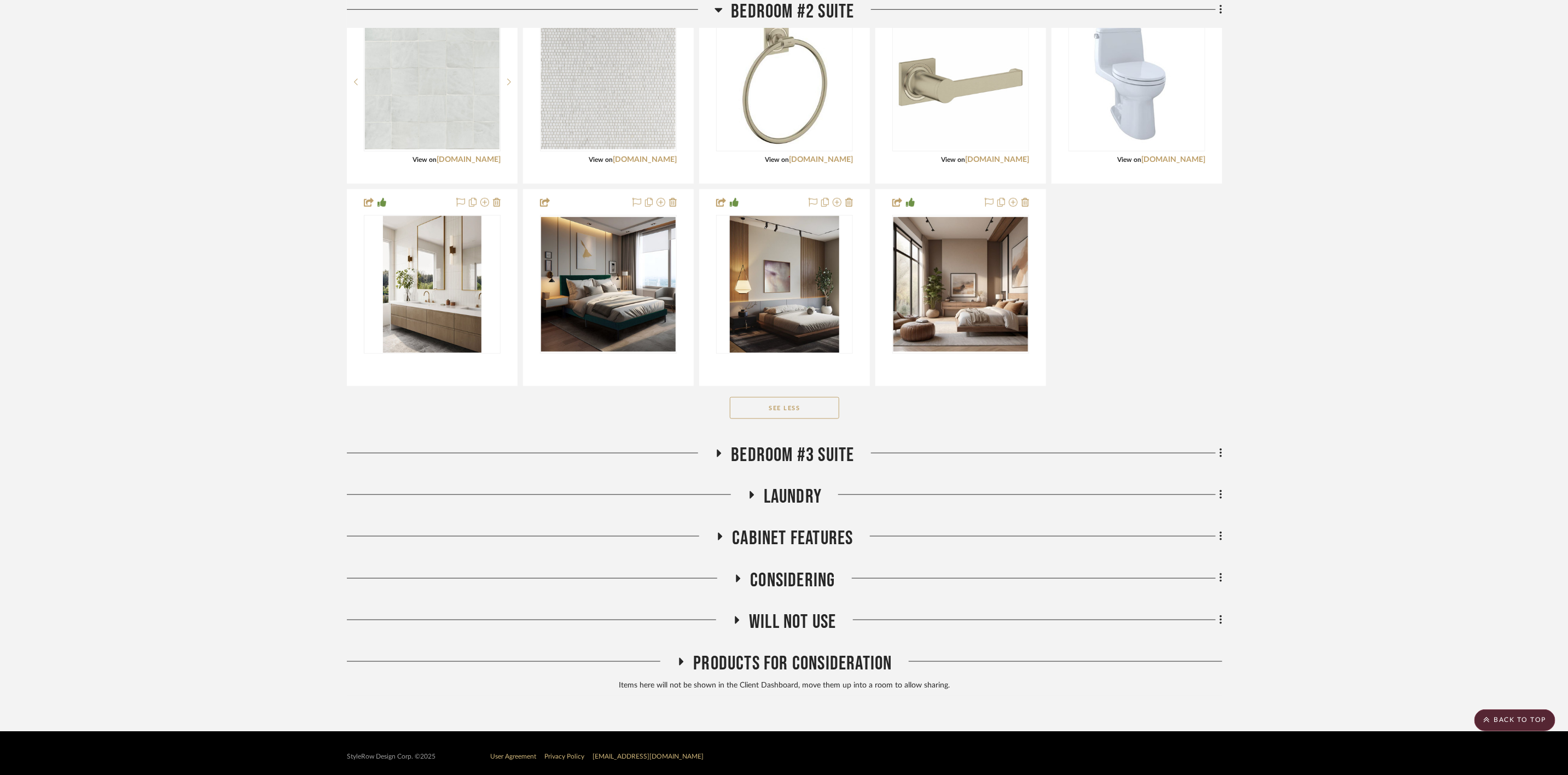
click at [775, 463] on span "Bedroom #3 Suite" at bounding box center [792, 455] width 123 height 23
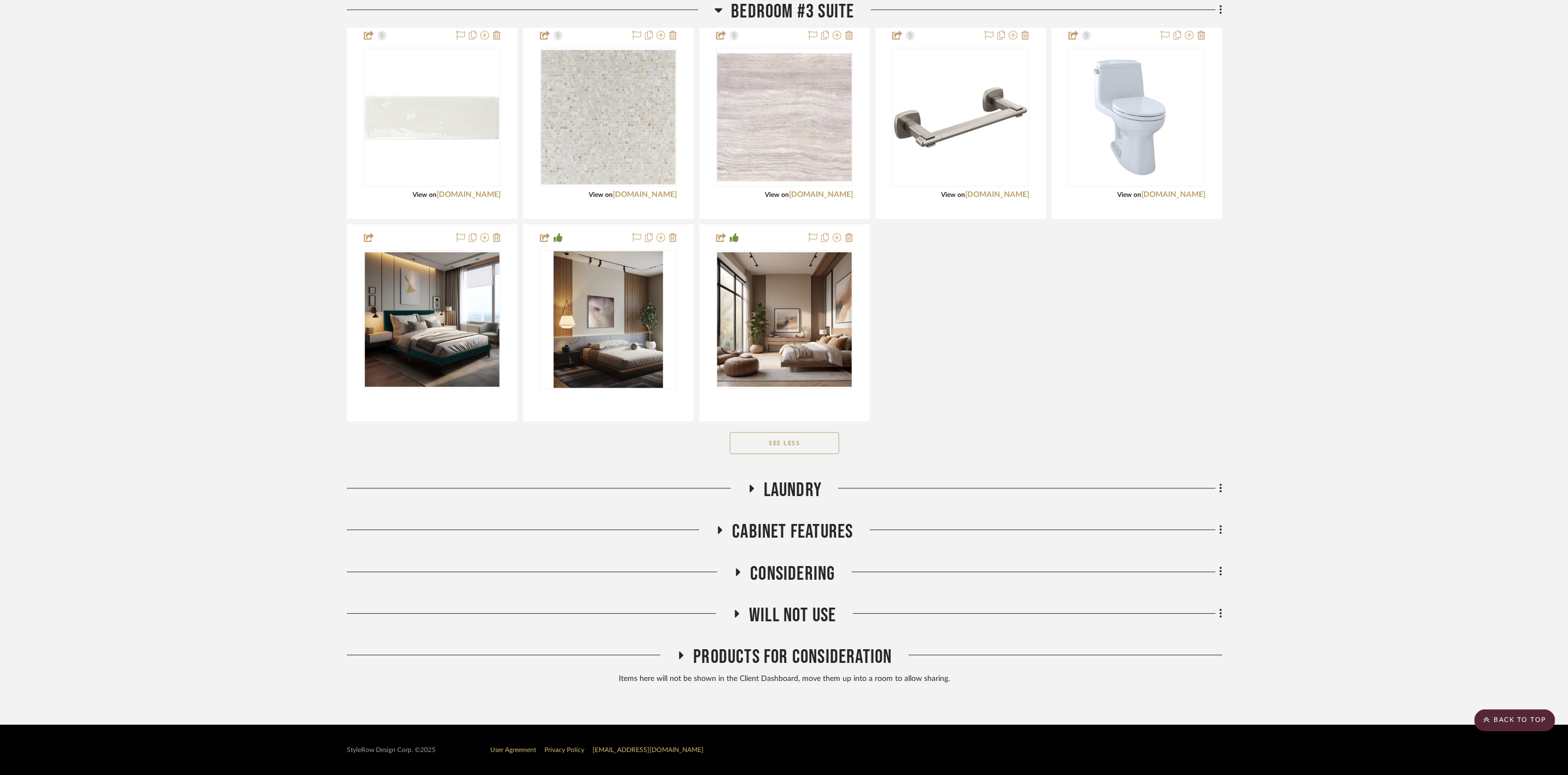
scroll to position [5169, 0]
click at [777, 487] on span "Laundry" at bounding box center [793, 490] width 58 height 23
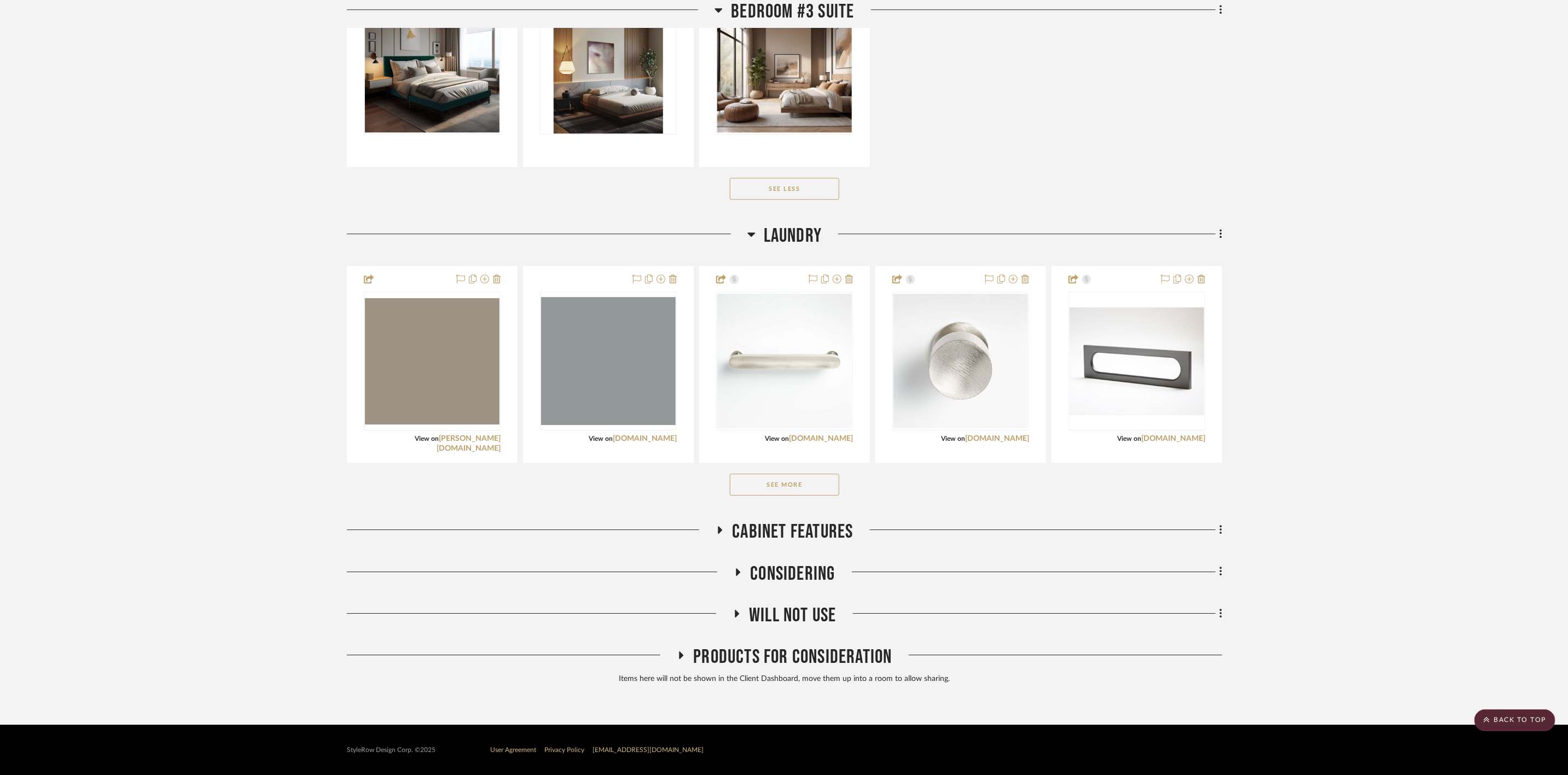
scroll to position [5416, 0]
click at [785, 481] on div "See More" at bounding box center [784, 484] width 875 height 44
click at [790, 491] on button "See More" at bounding box center [785, 484] width 109 height 22
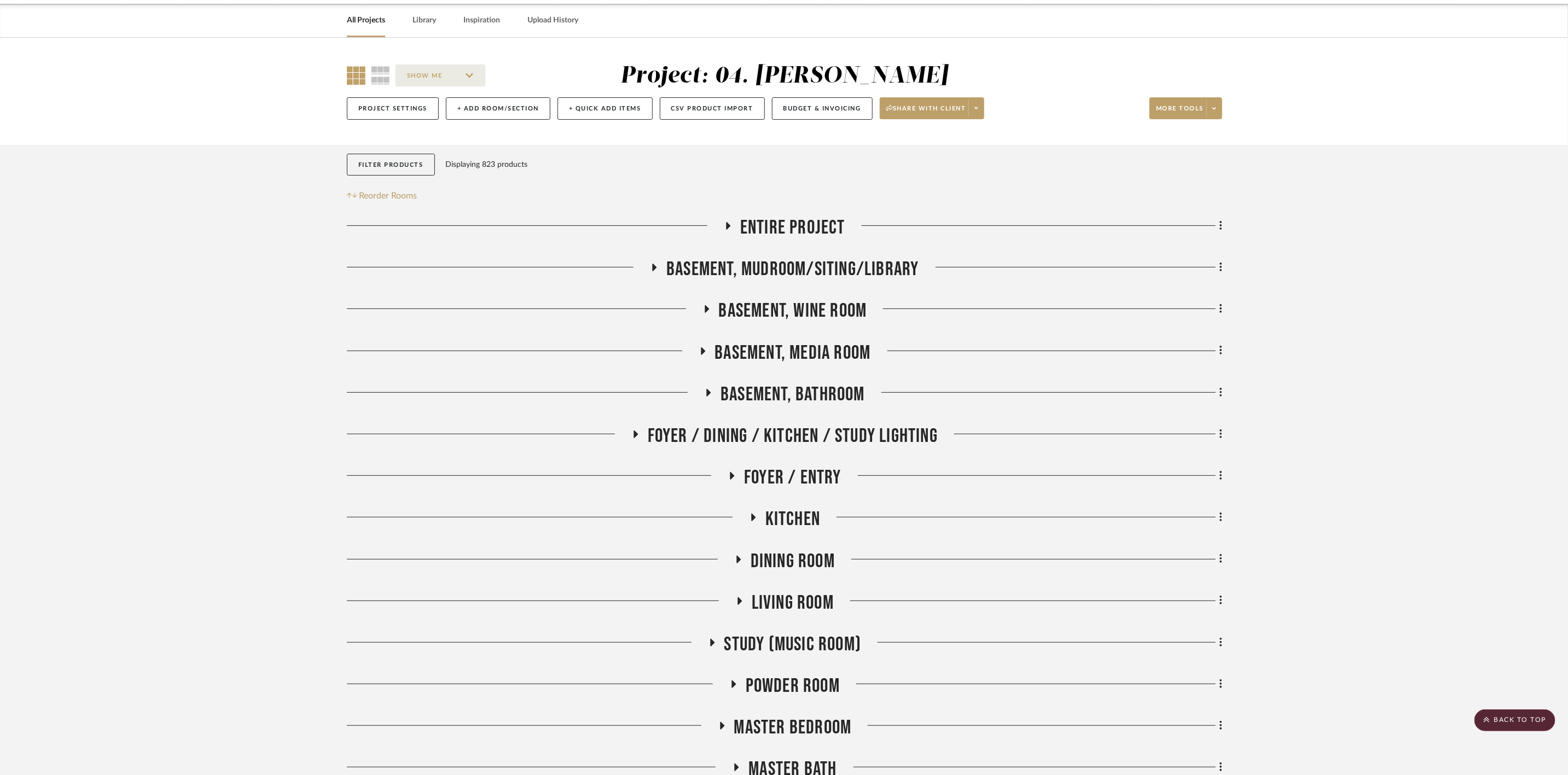
scroll to position [0, 0]
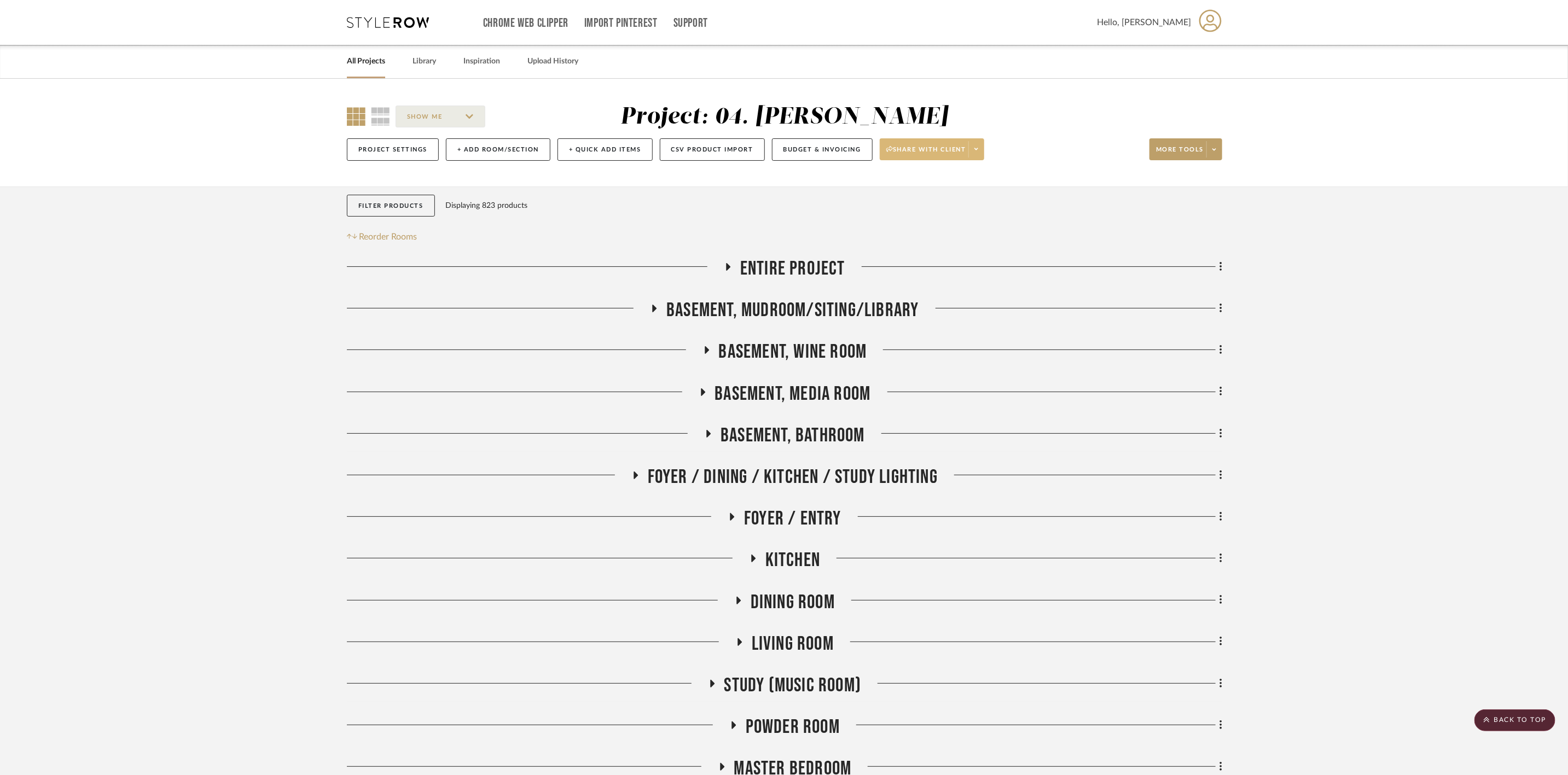
click at [960, 138] on button "Share with client" at bounding box center [932, 149] width 105 height 22
click at [963, 173] on button "Preview Client Dashboard" at bounding box center [939, 181] width 115 height 26
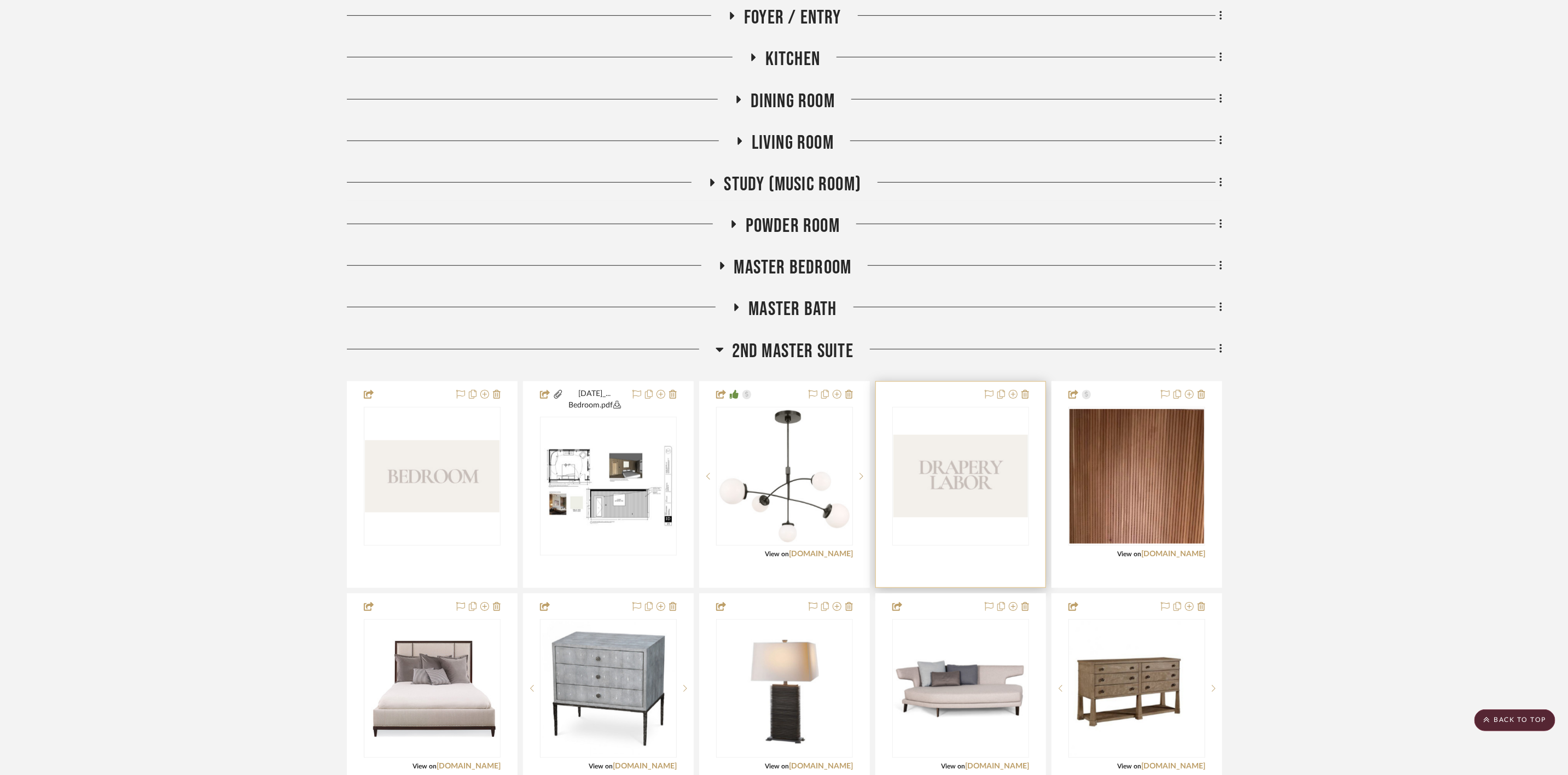
scroll to position [492, 0]
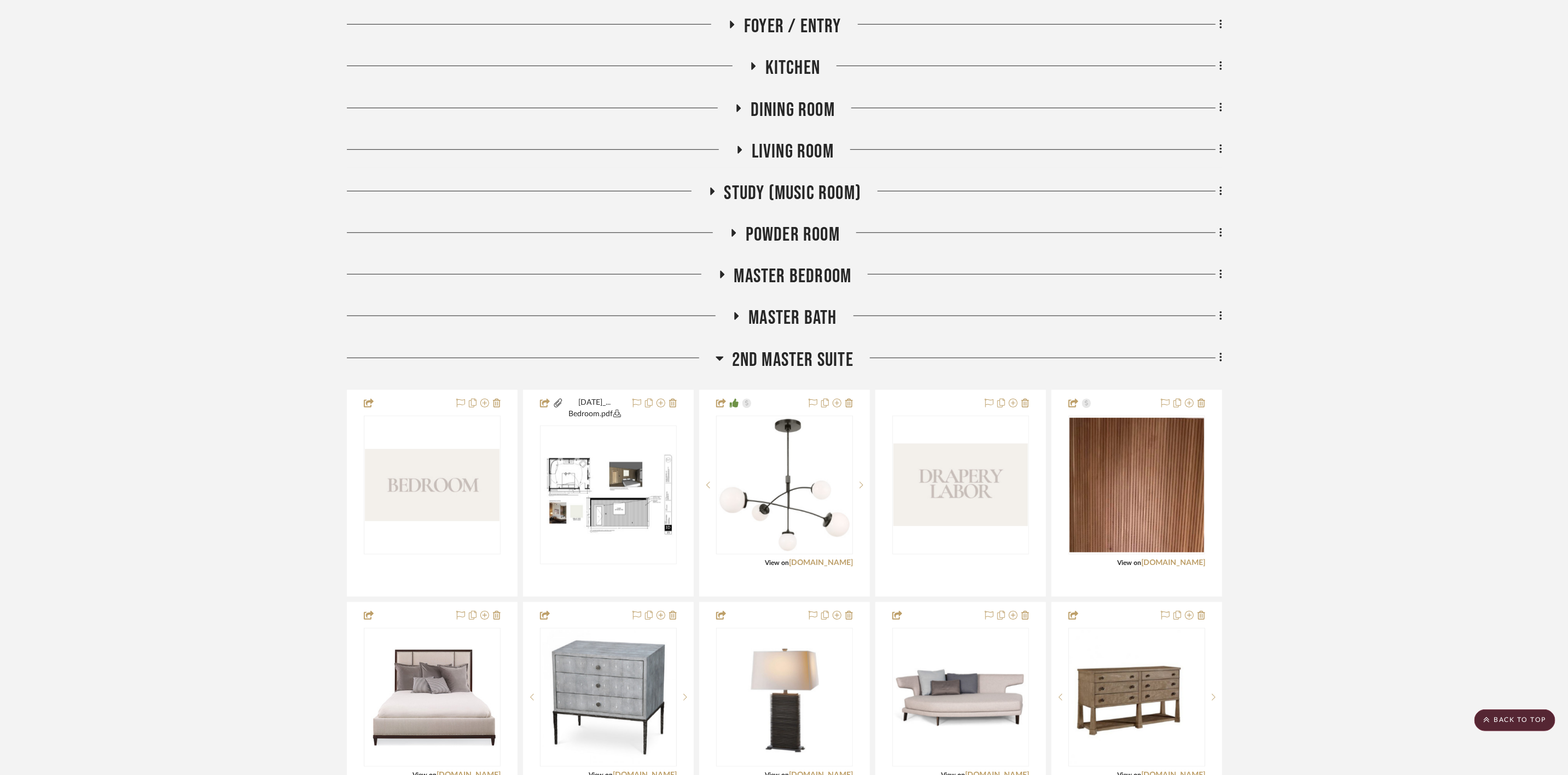
click at [828, 357] on span "2nd Master Suite" at bounding box center [793, 360] width 122 height 23
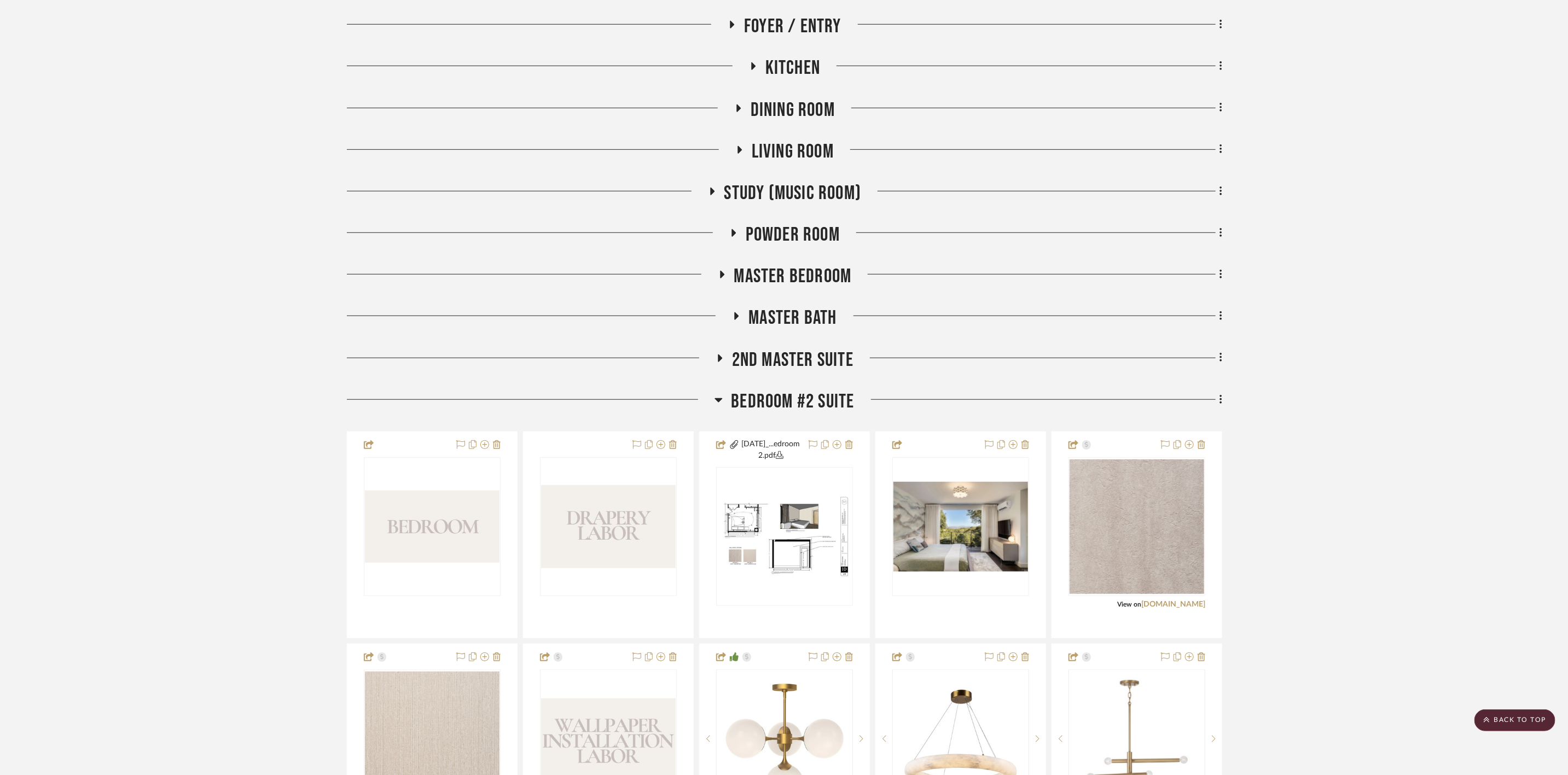
click at [842, 398] on span "Bedroom #2 Suite" at bounding box center [792, 401] width 123 height 23
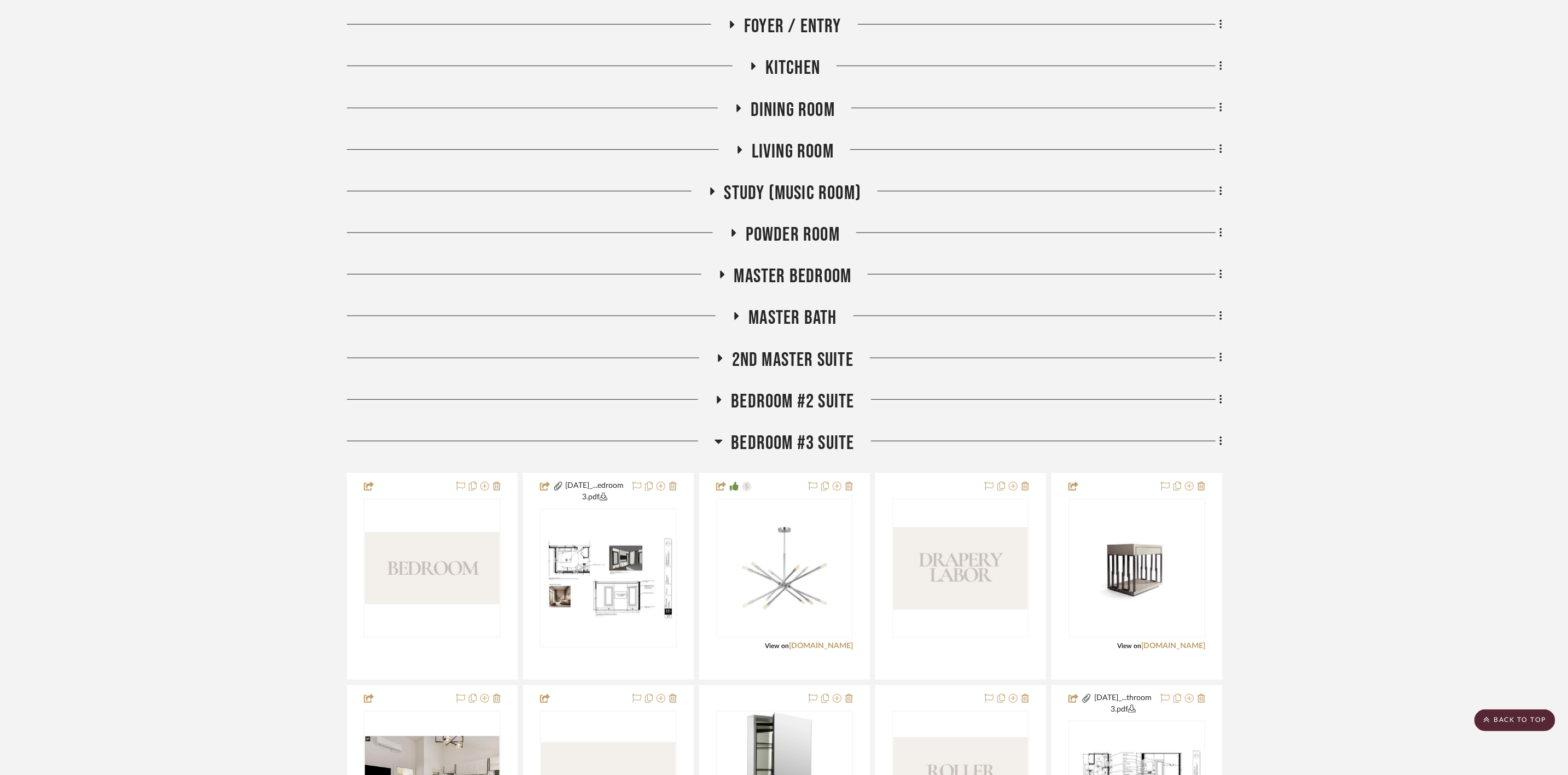
click at [846, 438] on span "Bedroom #3 Suite" at bounding box center [792, 443] width 123 height 23
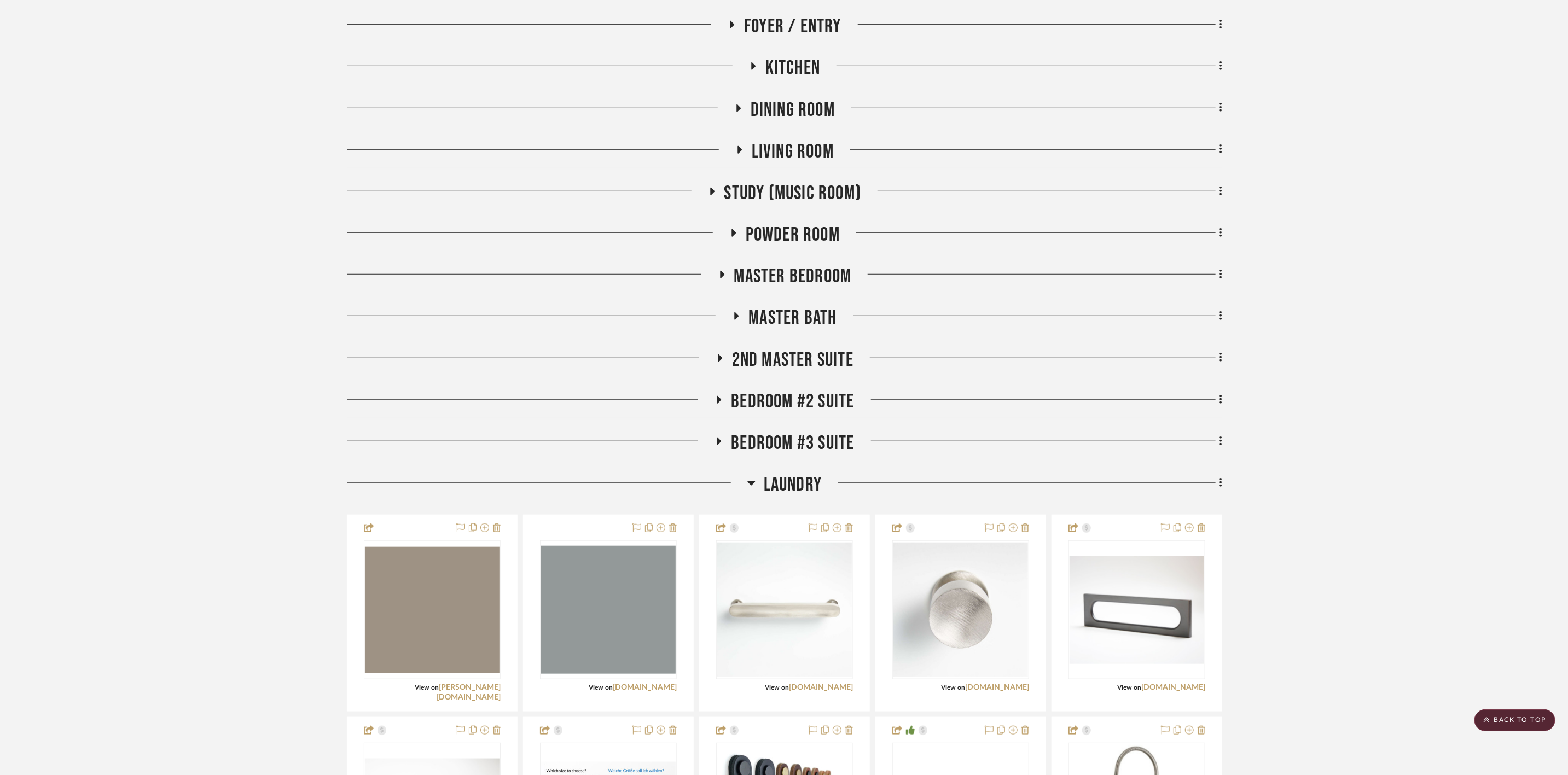
click at [811, 479] on span "Laundry" at bounding box center [793, 485] width 58 height 23
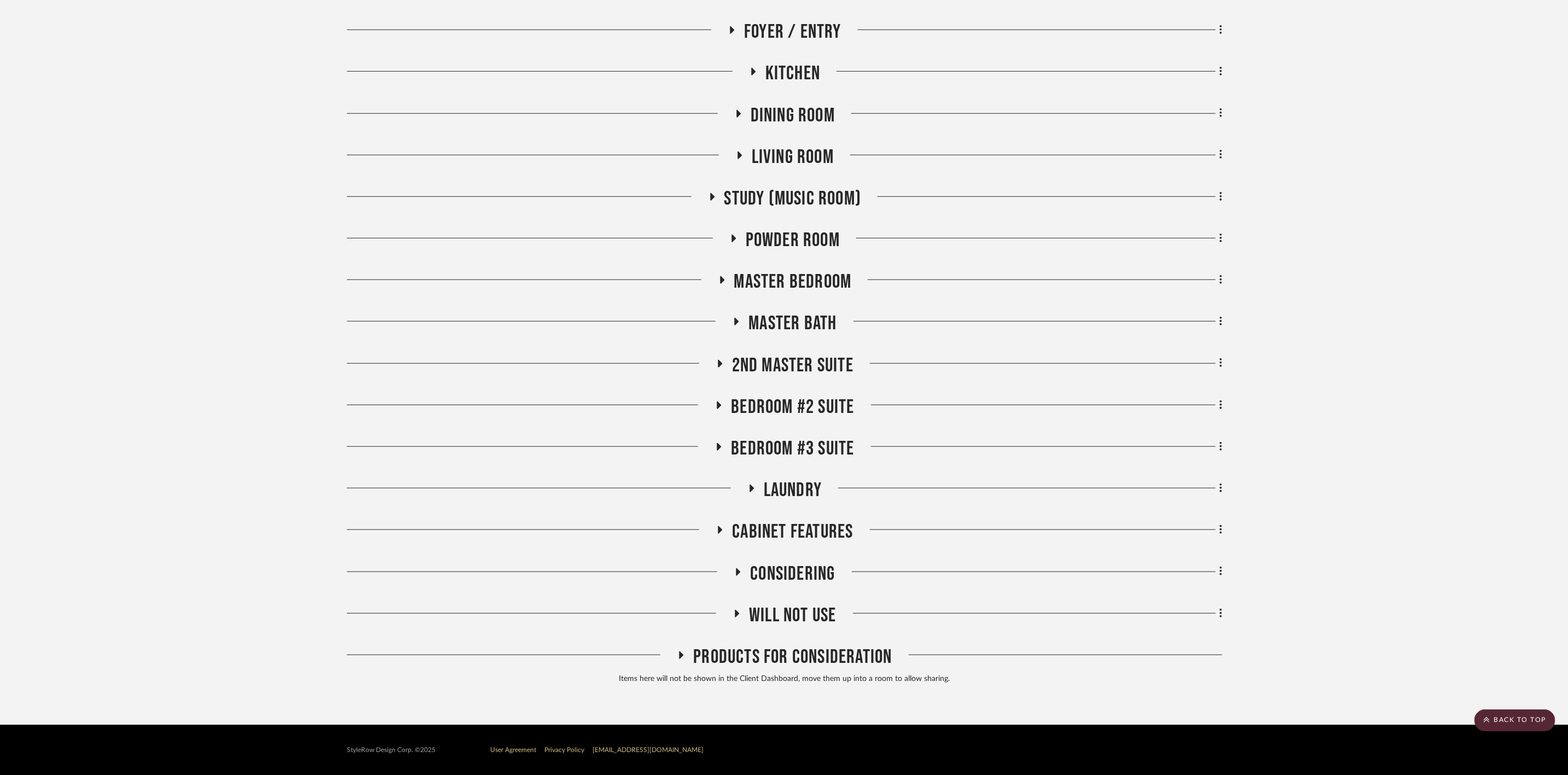
scroll to position [487, 0]
click at [820, 278] on span "Master Bedroom" at bounding box center [793, 282] width 117 height 23
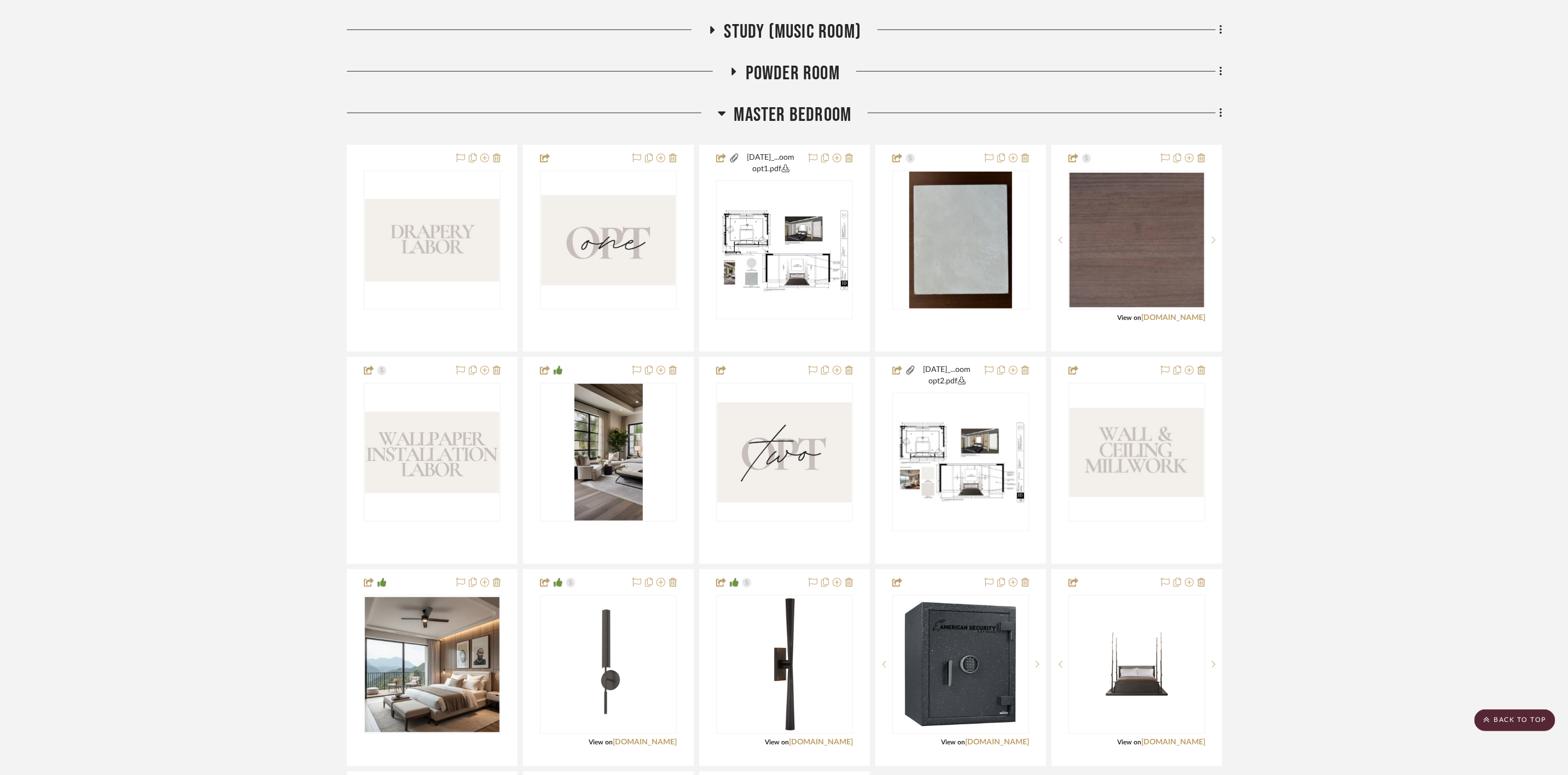
scroll to position [656, 0]
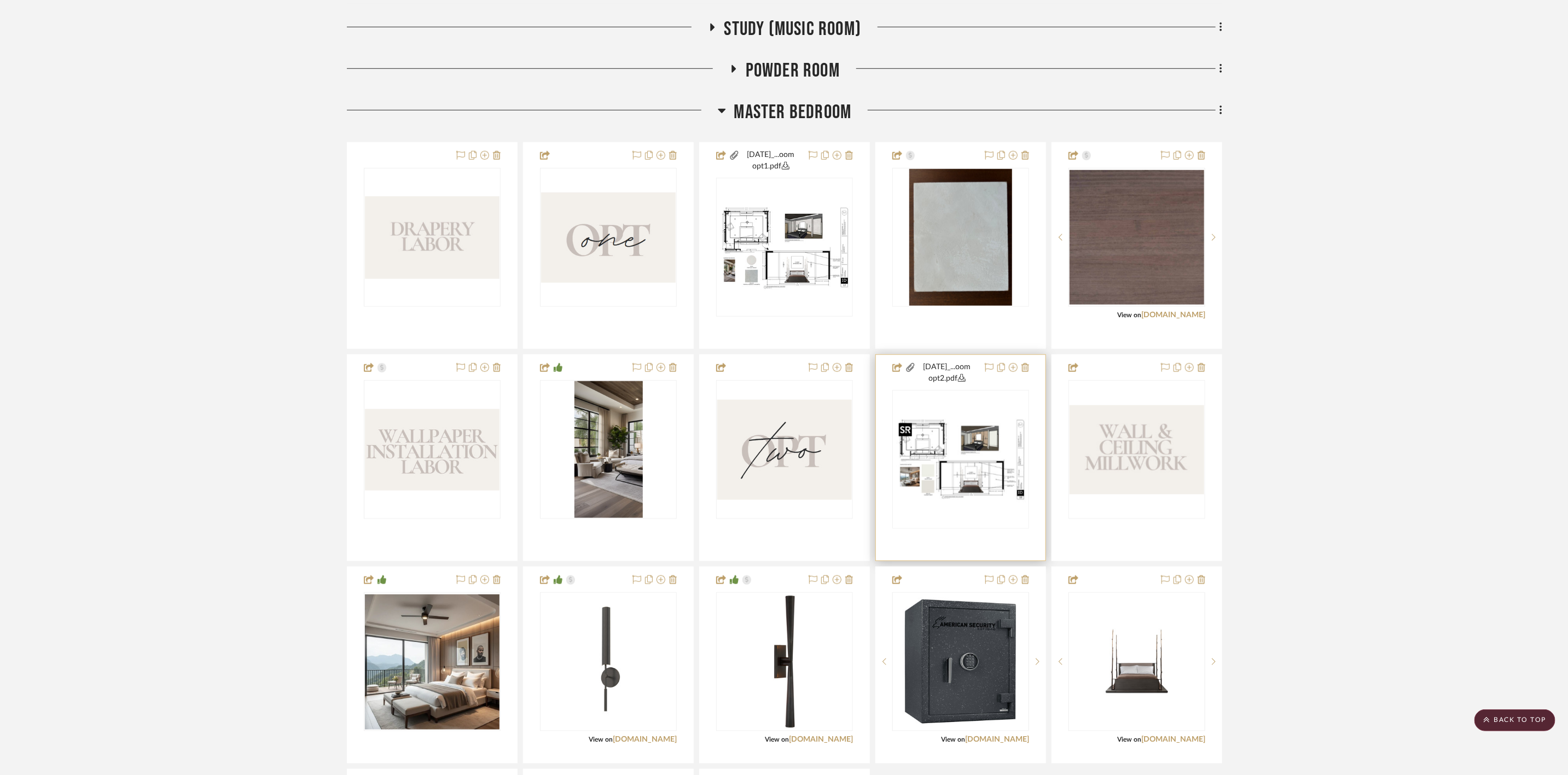
click at [976, 460] on img "0" at bounding box center [960, 459] width 135 height 87
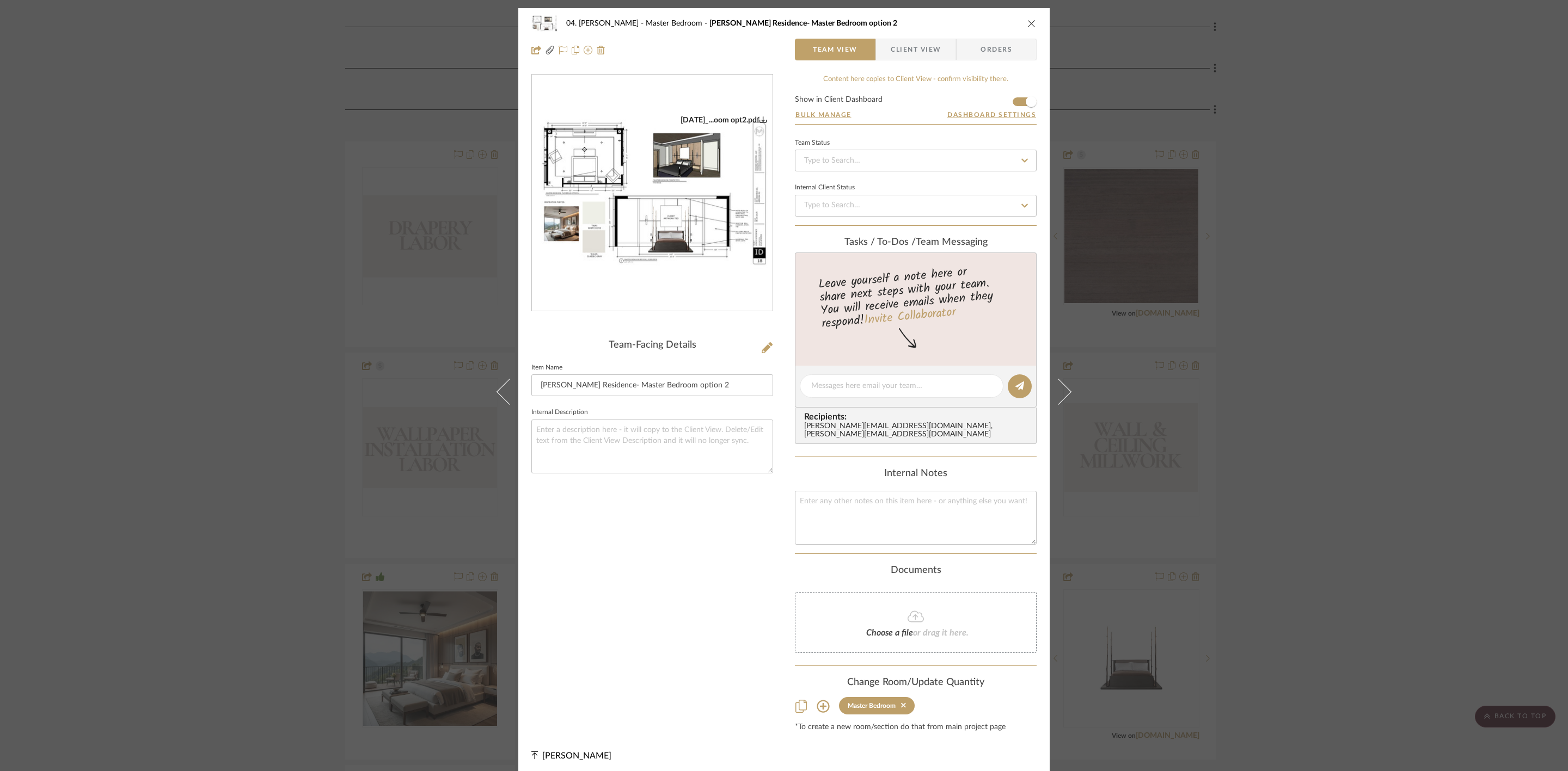
click at [1246, 386] on div "04. [PERSON_NAME] Master Bedroom [PERSON_NAME] Residence- Master Bedroom option…" at bounding box center [784, 386] width 1568 height 771
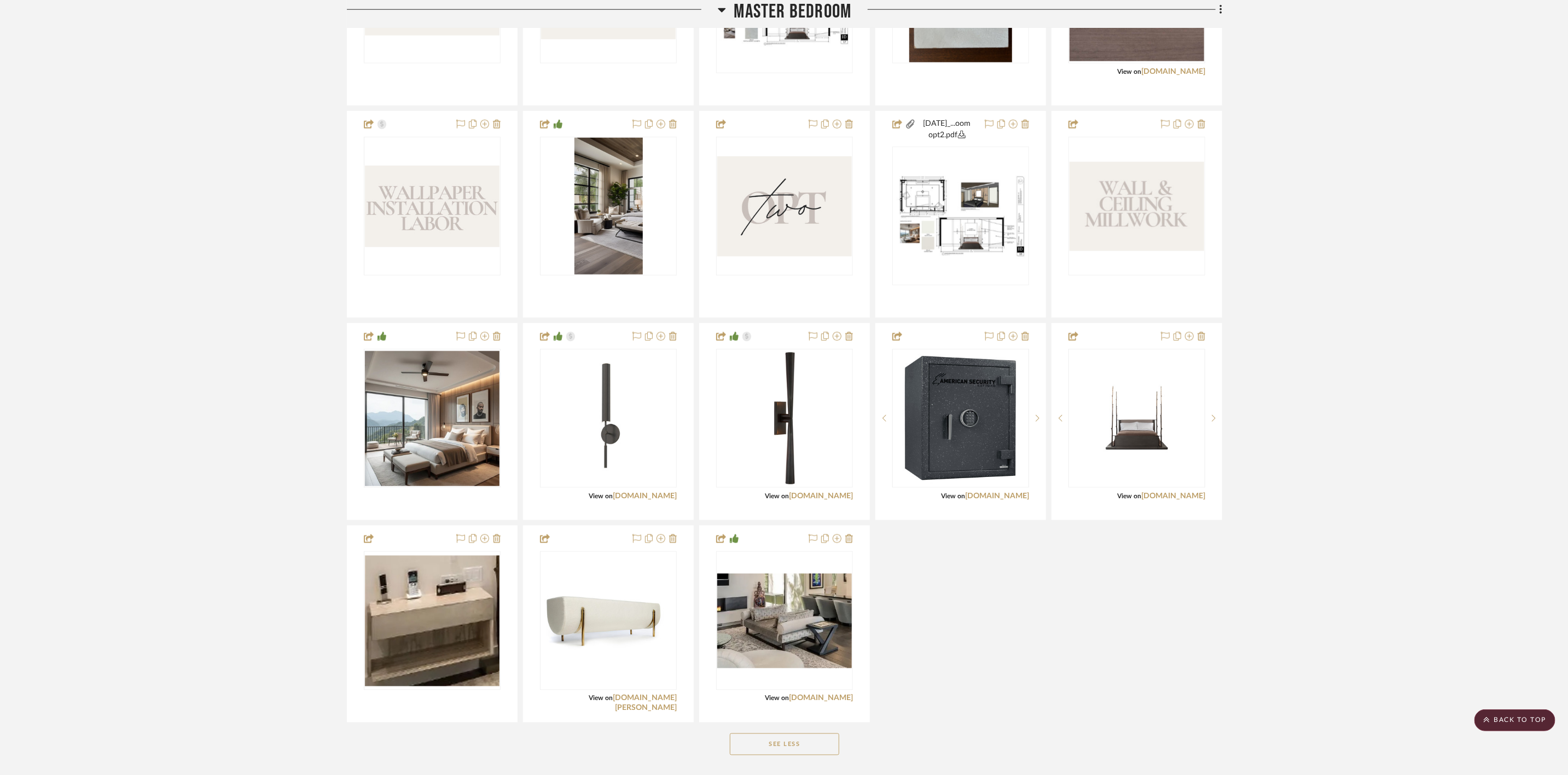
scroll to position [902, 0]
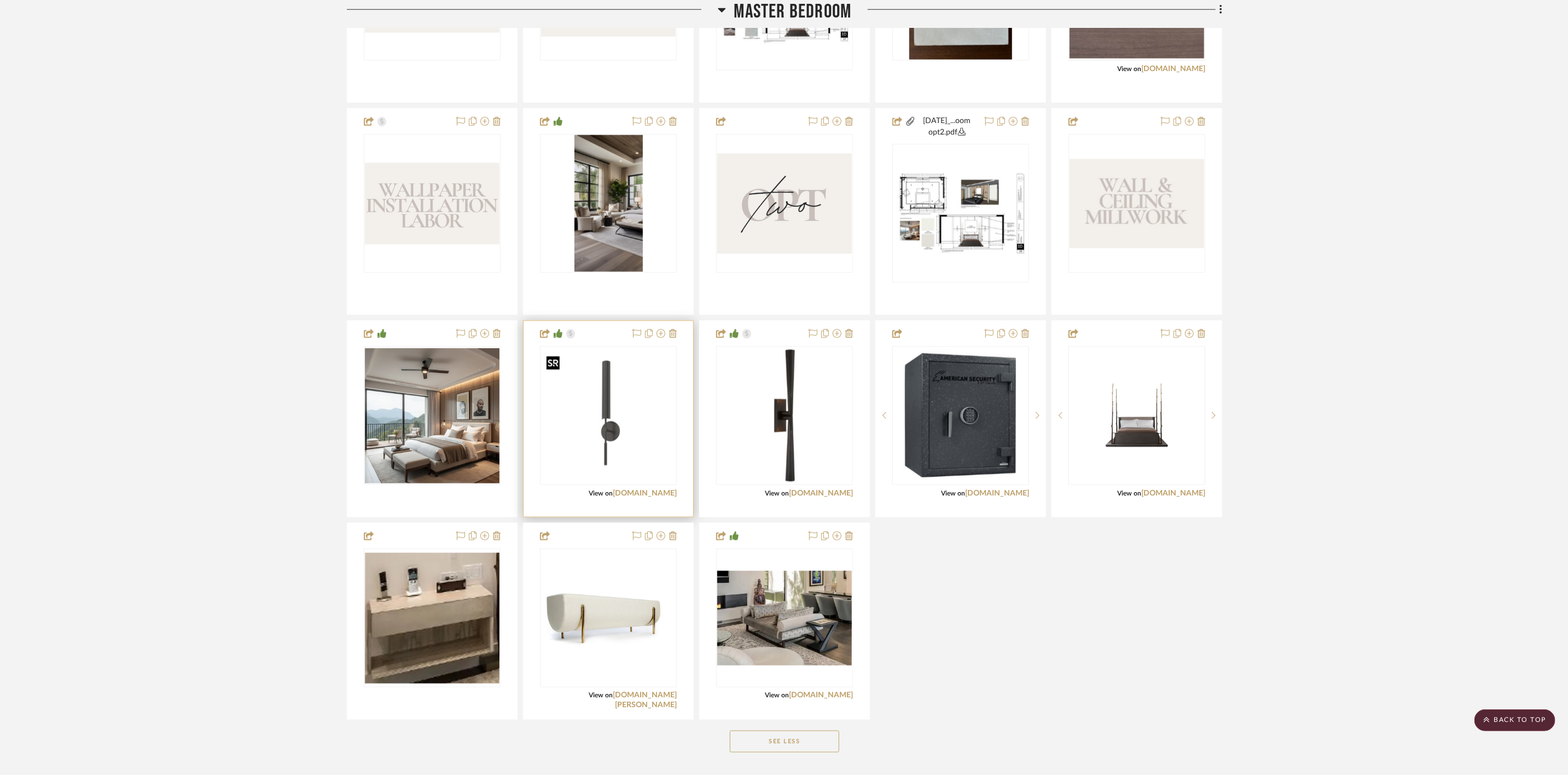
click at [630, 411] on img "0" at bounding box center [608, 415] width 135 height 135
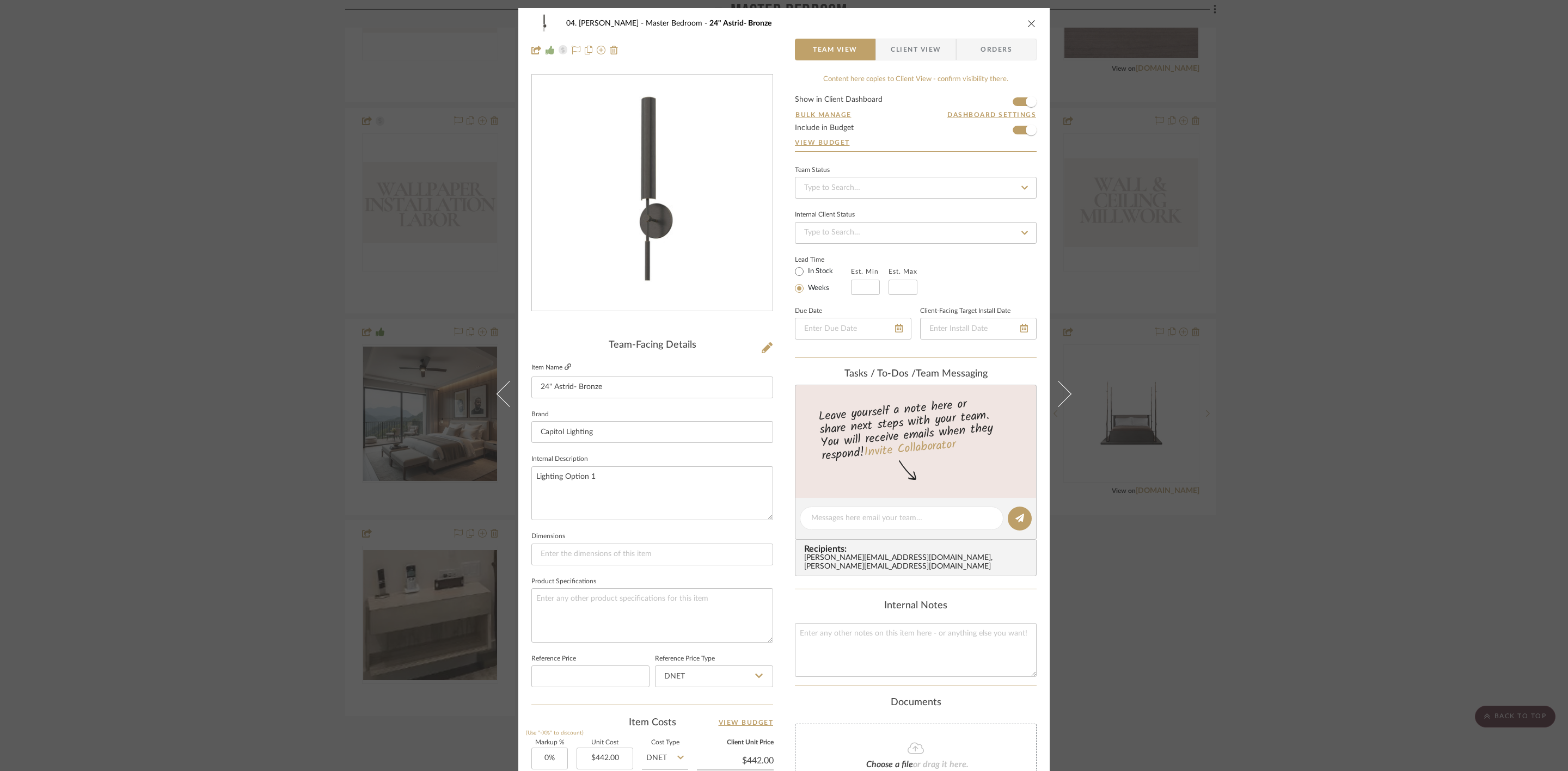
click at [565, 366] on icon at bounding box center [568, 367] width 7 height 7
drag, startPoint x: 1060, startPoint y: 401, endPoint x: 1029, endPoint y: 388, distance: 33.6
click at [1058, 401] on button at bounding box center [1065, 393] width 30 height 771
click at [565, 364] on icon at bounding box center [568, 367] width 7 height 7
click at [1246, 350] on div "04. [PERSON_NAME] Master Bedroom 25" Galahad- Bronze Team View Client View Orde…" at bounding box center [784, 386] width 1568 height 771
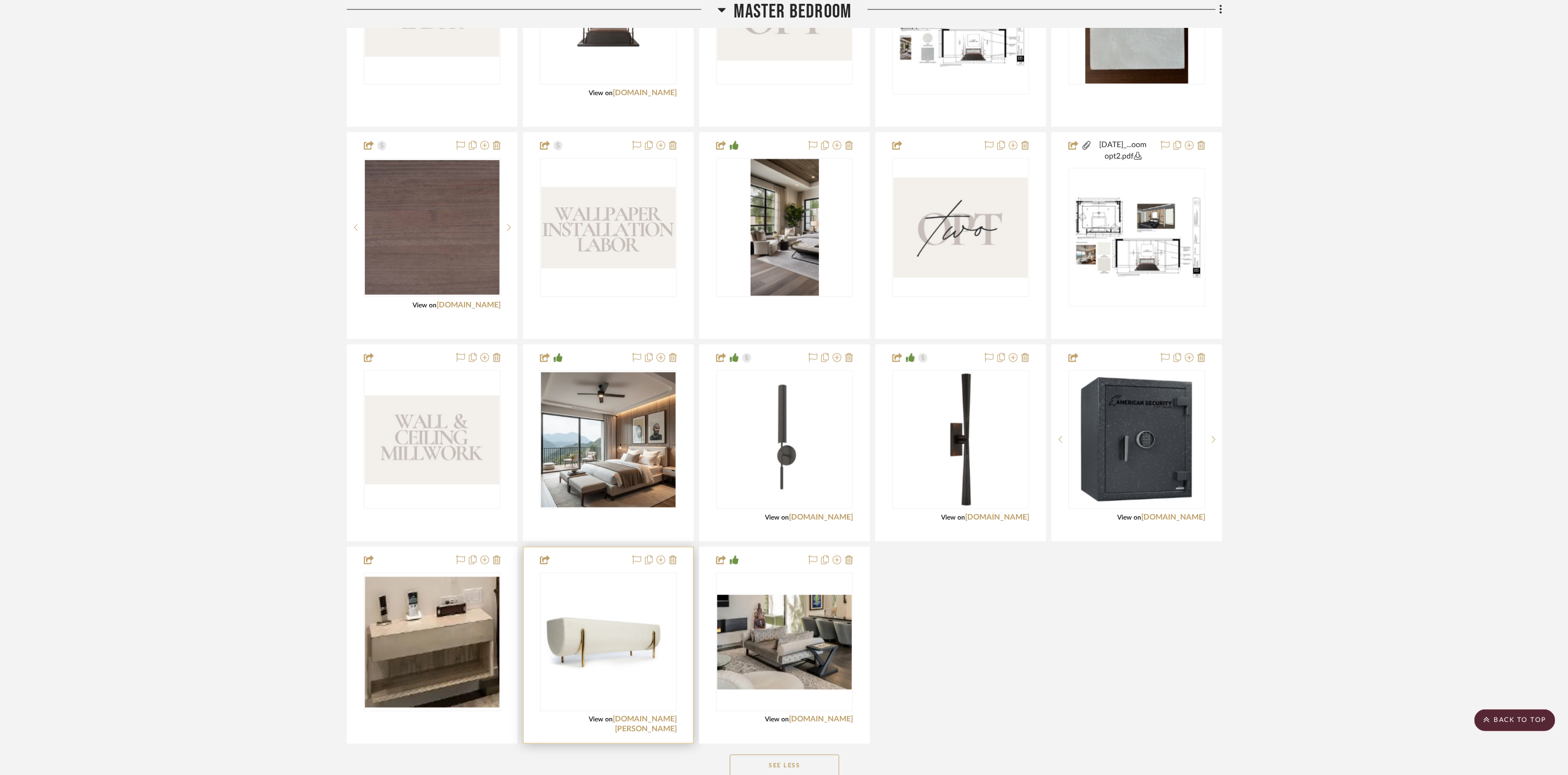
scroll to position [820, 0]
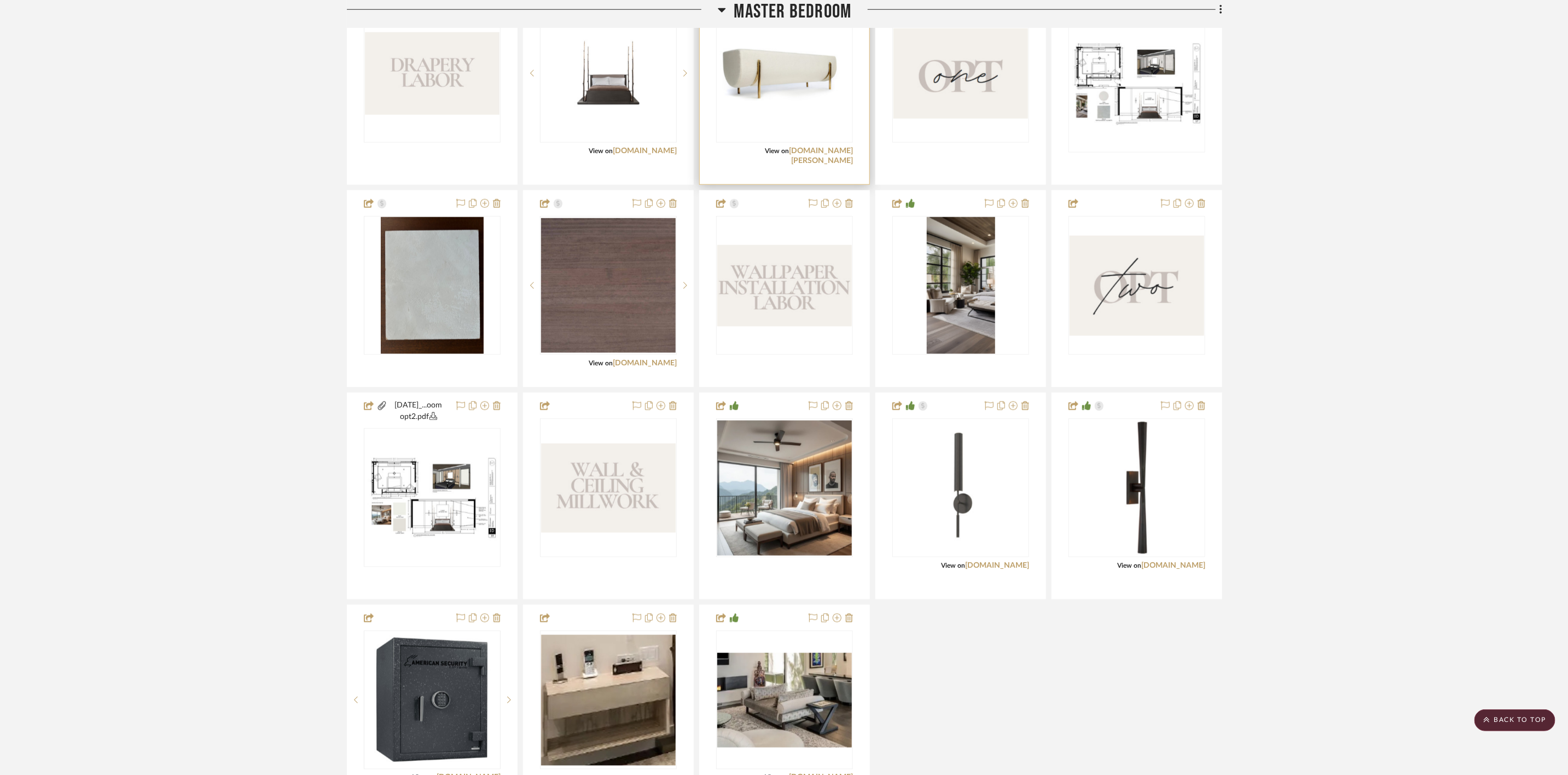
click at [791, 95] on img "0" at bounding box center [784, 74] width 135 height 69
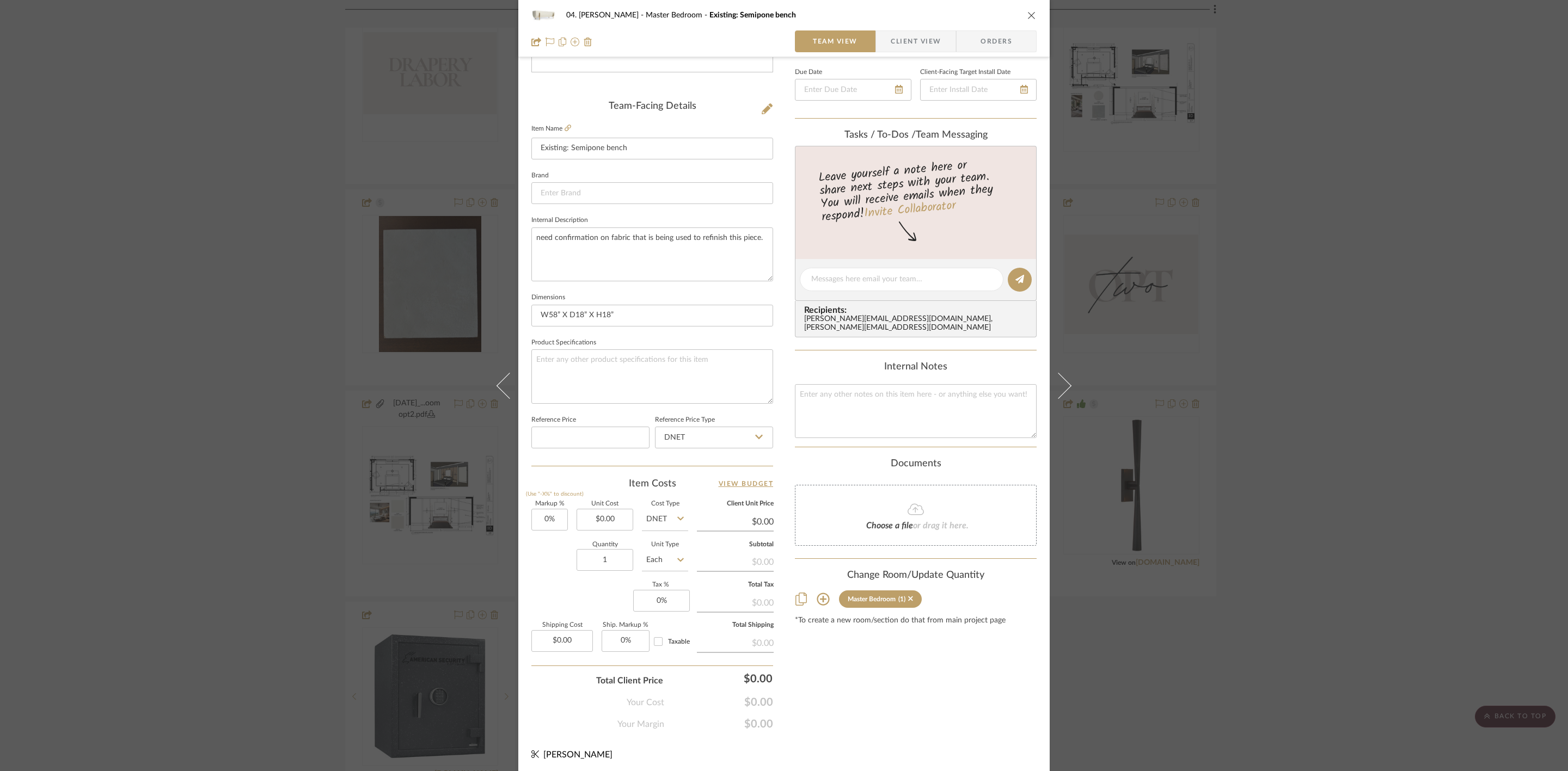
scroll to position [243, 0]
click at [1246, 582] on div "04. [PERSON_NAME] Master Bedroom Existing: Semipone bench Team View Client View…" at bounding box center [784, 386] width 1568 height 771
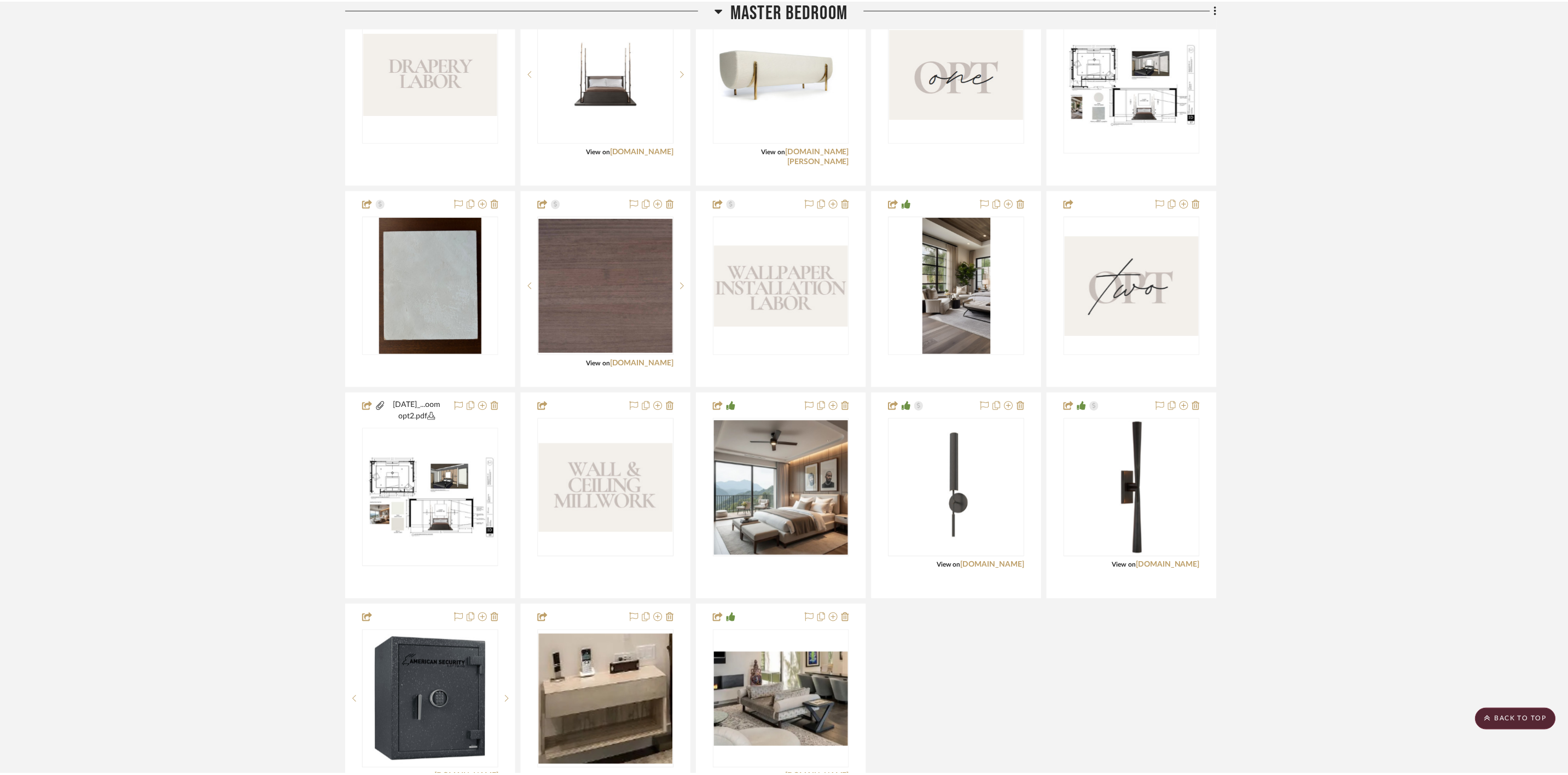
scroll to position [820, 0]
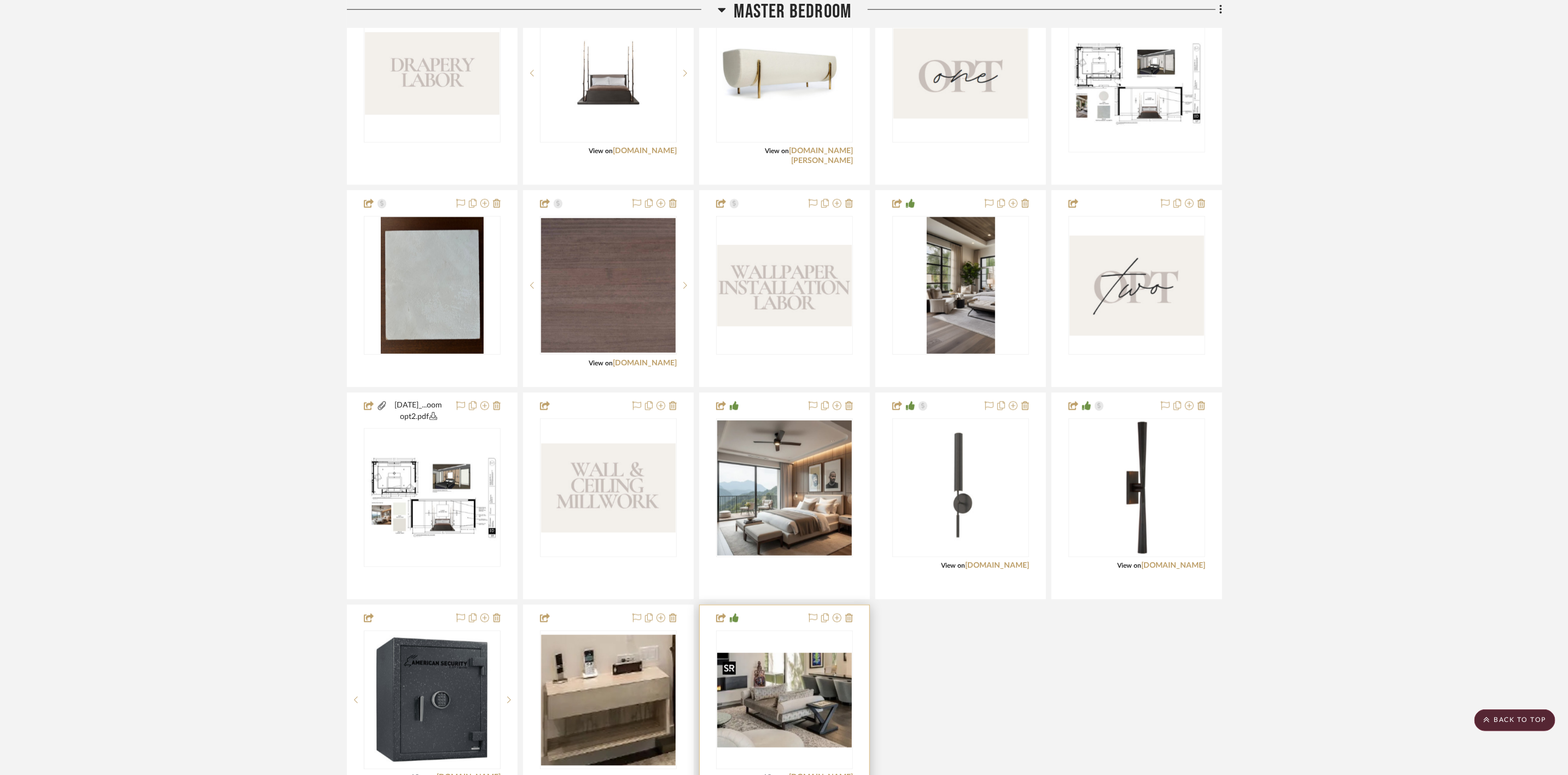
click at [770, 585] on img "0" at bounding box center [784, 700] width 135 height 94
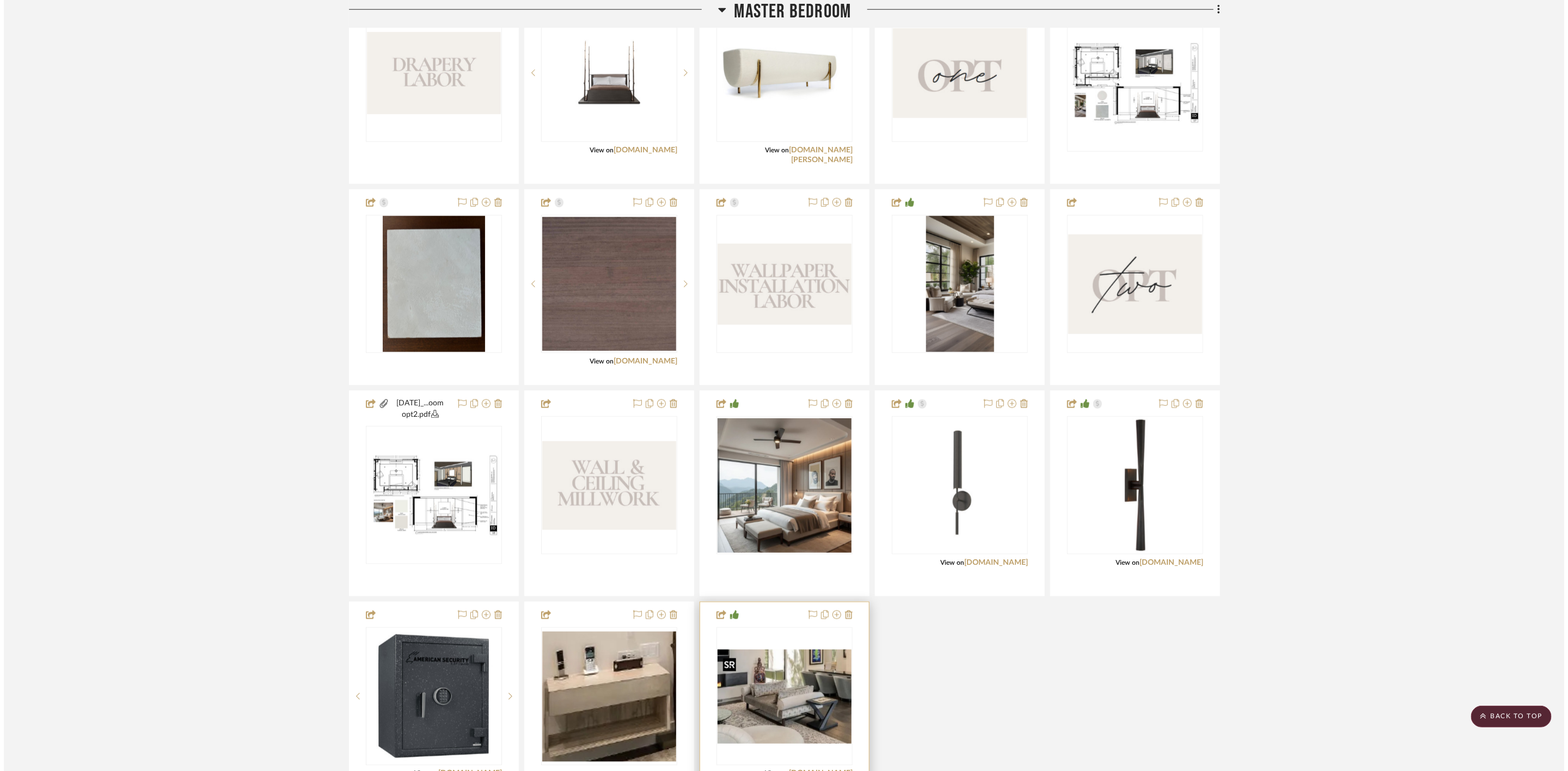
scroll to position [0, 0]
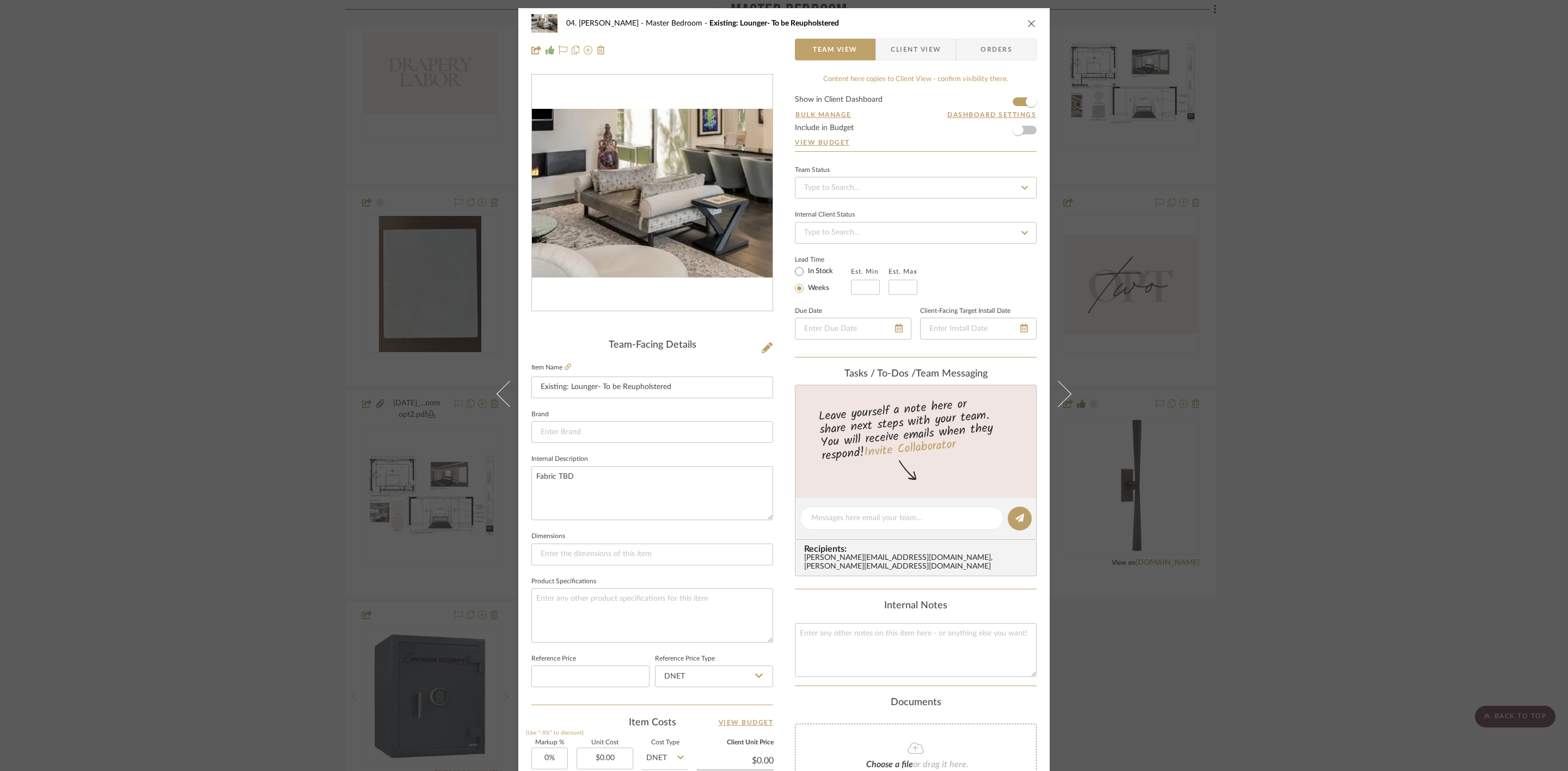
click at [1246, 431] on div "04. [PERSON_NAME] Master Bedroom Existing: Lounger- To be Reupholstered Team Vi…" at bounding box center [784, 386] width 1568 height 771
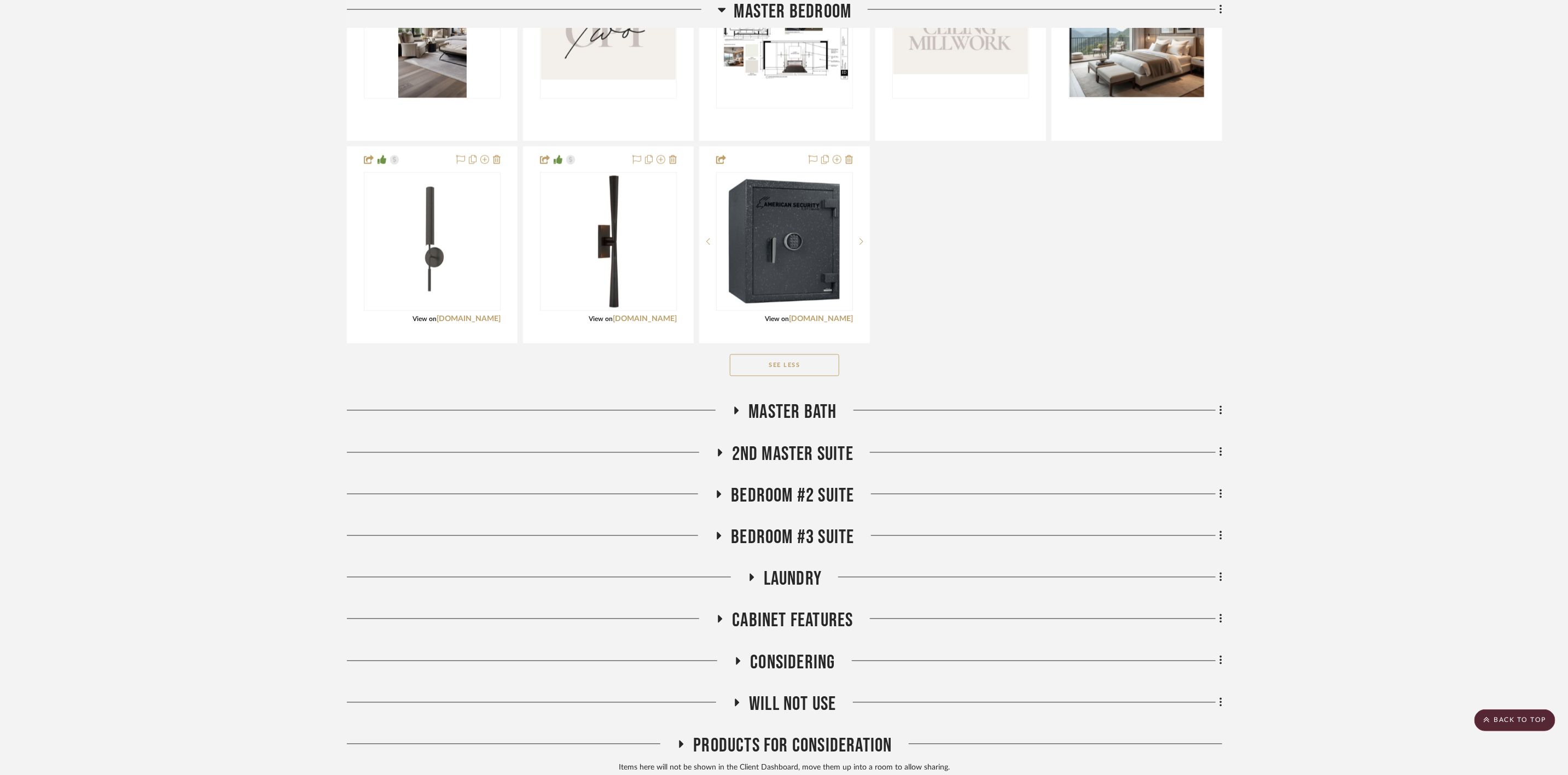
scroll to position [1313, 0]
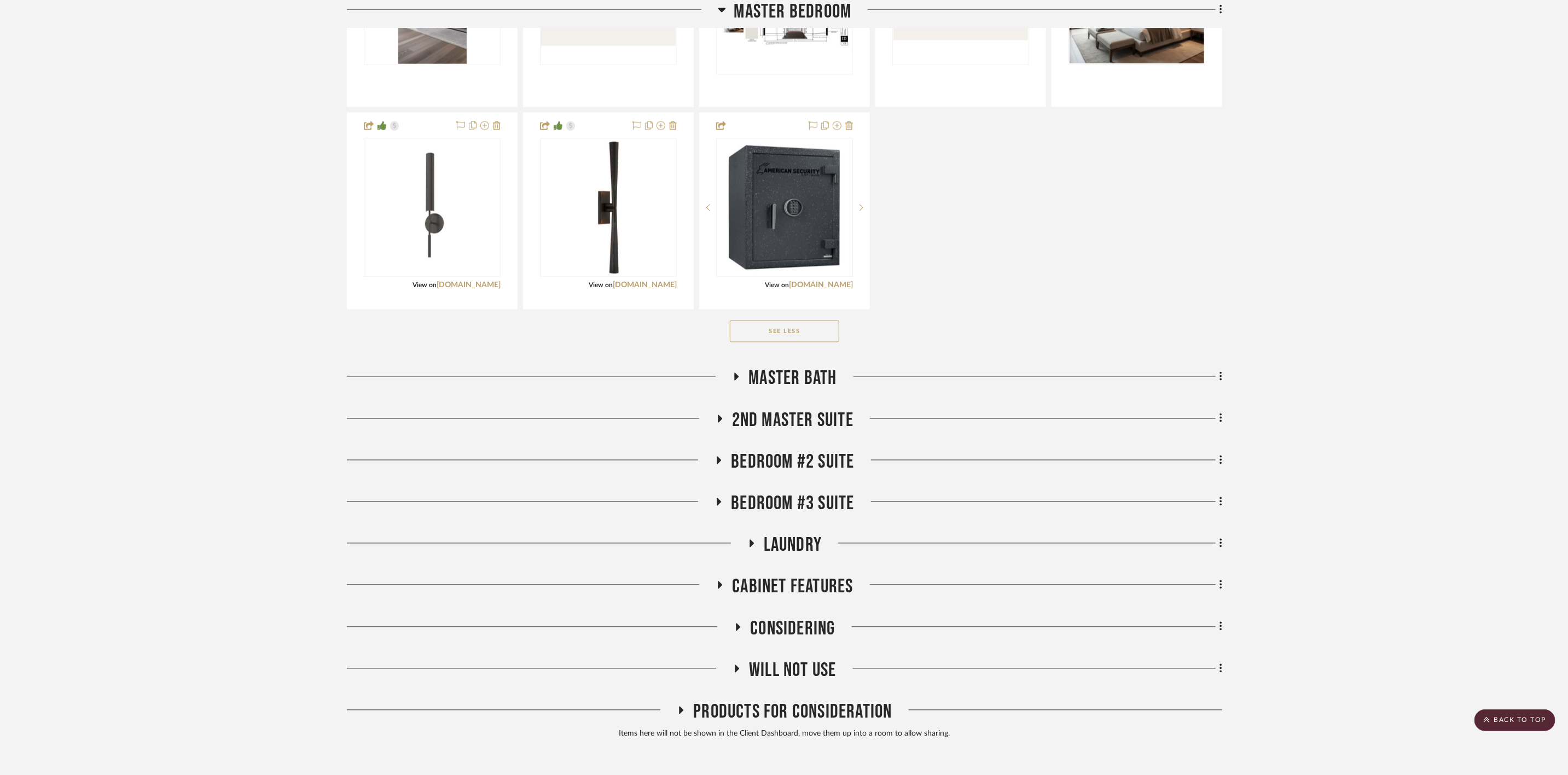
click at [804, 374] on span "Master Bath" at bounding box center [792, 379] width 88 height 23
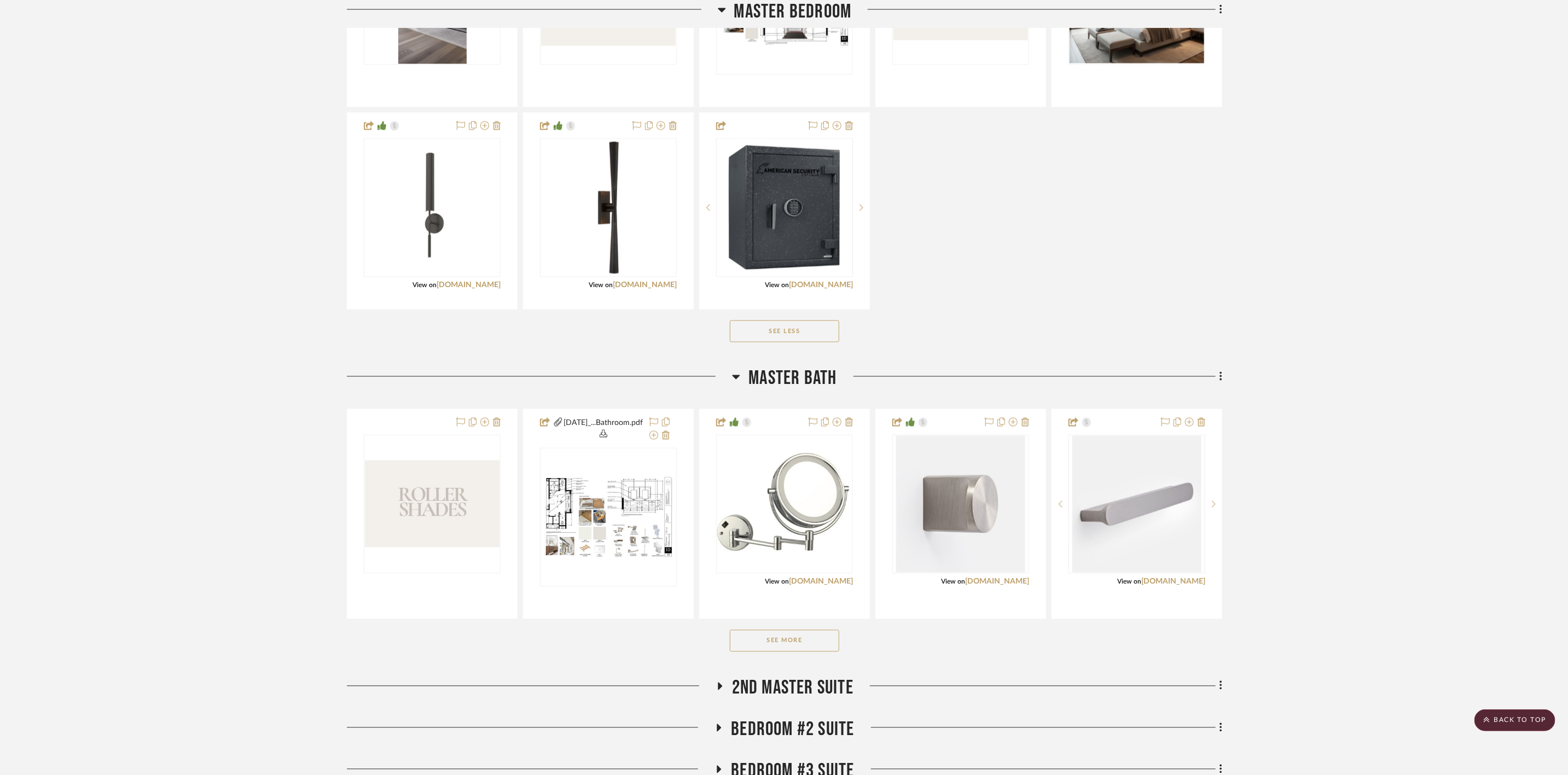
click at [812, 585] on button "See More" at bounding box center [785, 641] width 109 height 22
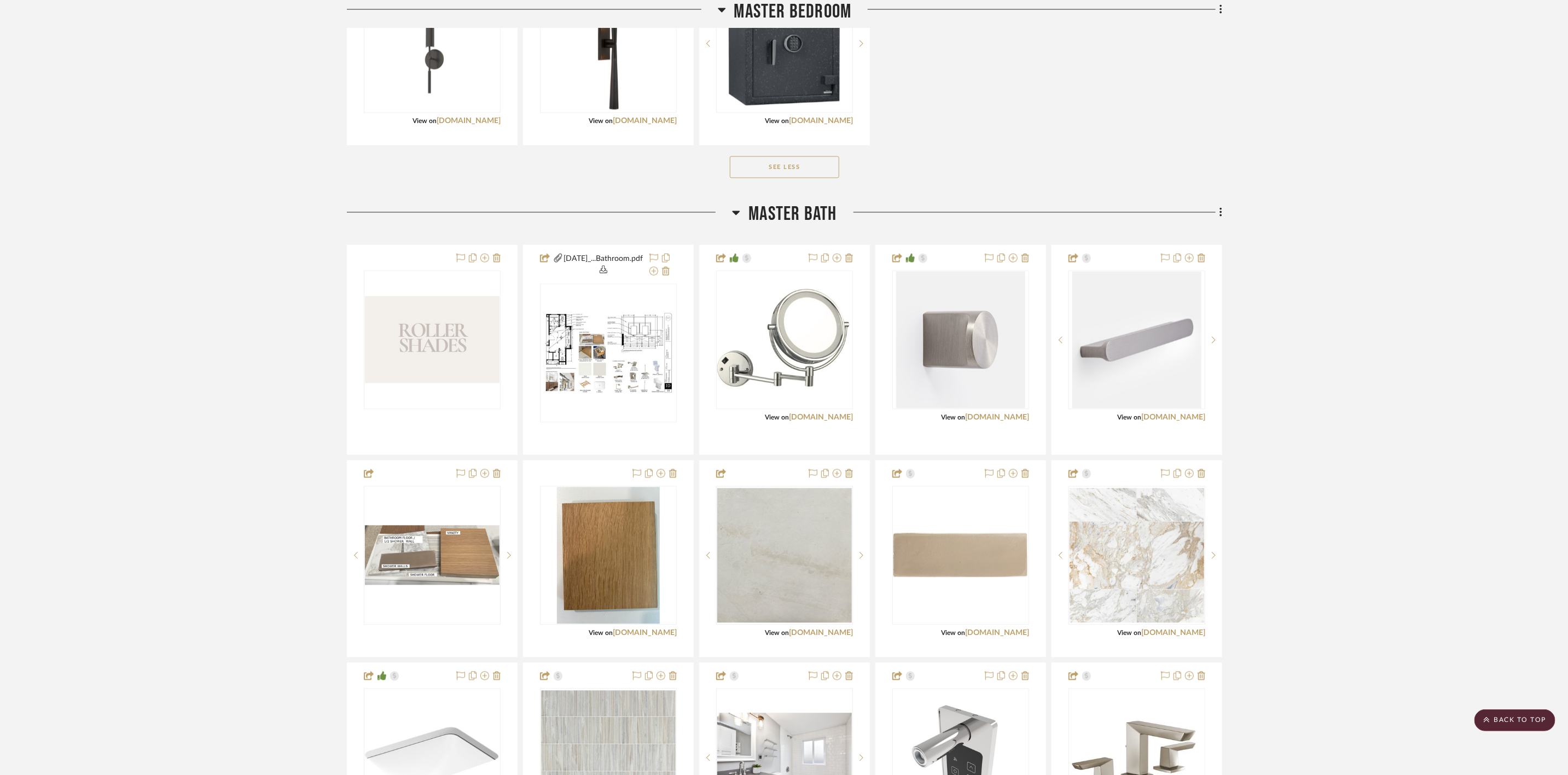
scroll to position [1559, 0]
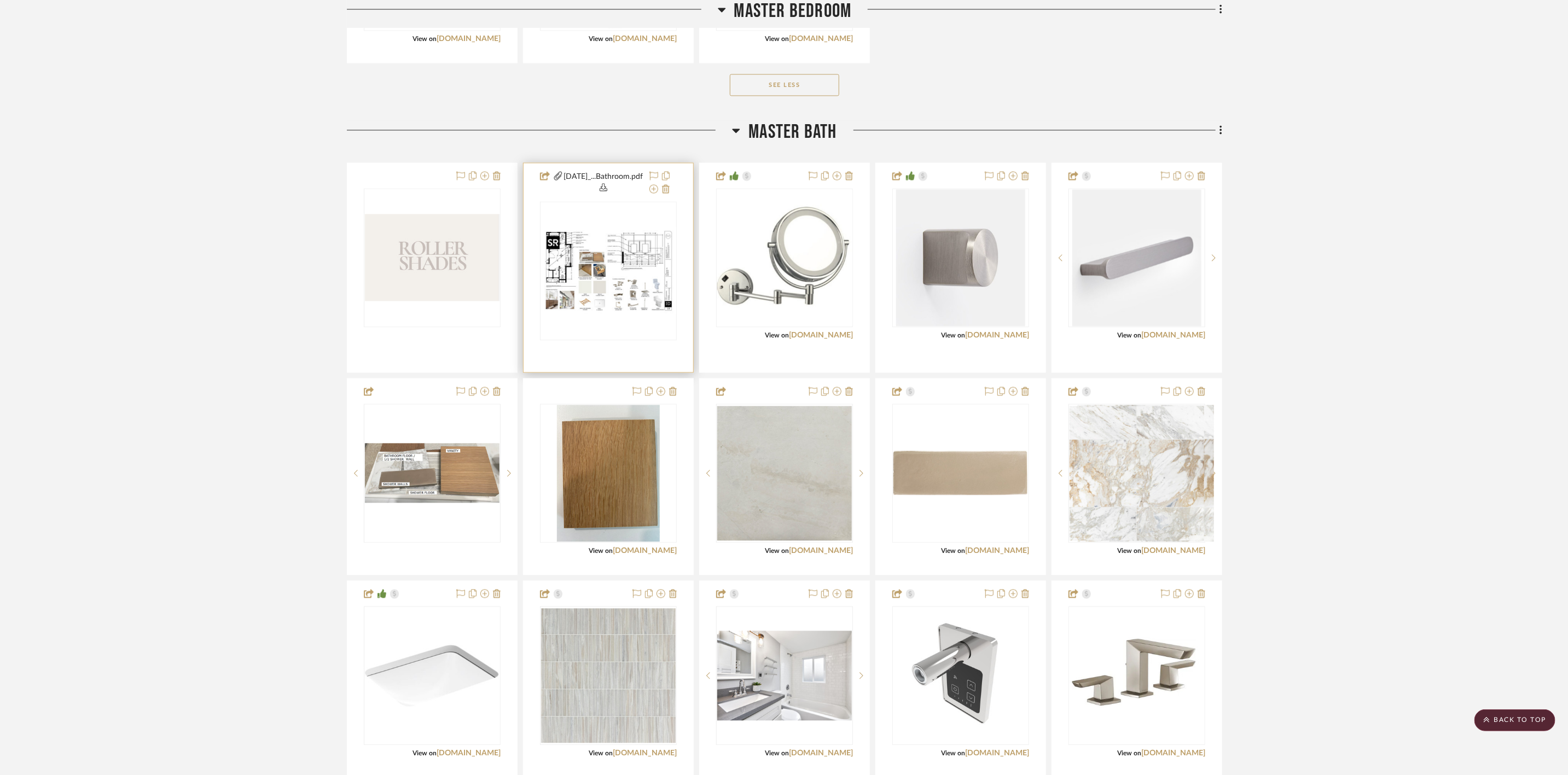
click at [619, 260] on div at bounding box center [608, 271] width 137 height 139
click at [621, 291] on img "0" at bounding box center [608, 270] width 135 height 87
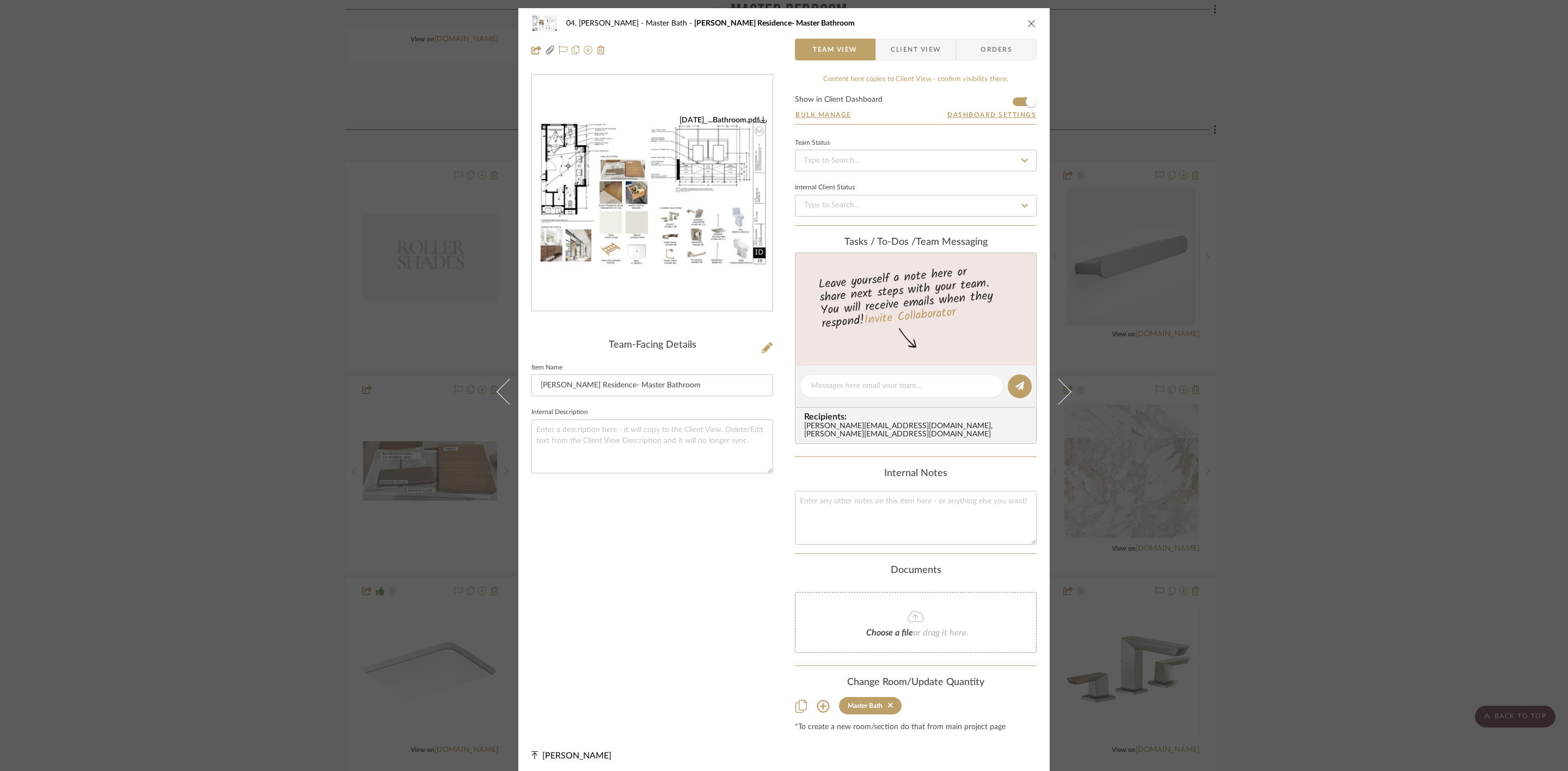
click at [1246, 452] on div "04. [PERSON_NAME] Master Bath [PERSON_NAME] Residence- Master Bathroom Team Vie…" at bounding box center [784, 386] width 1568 height 771
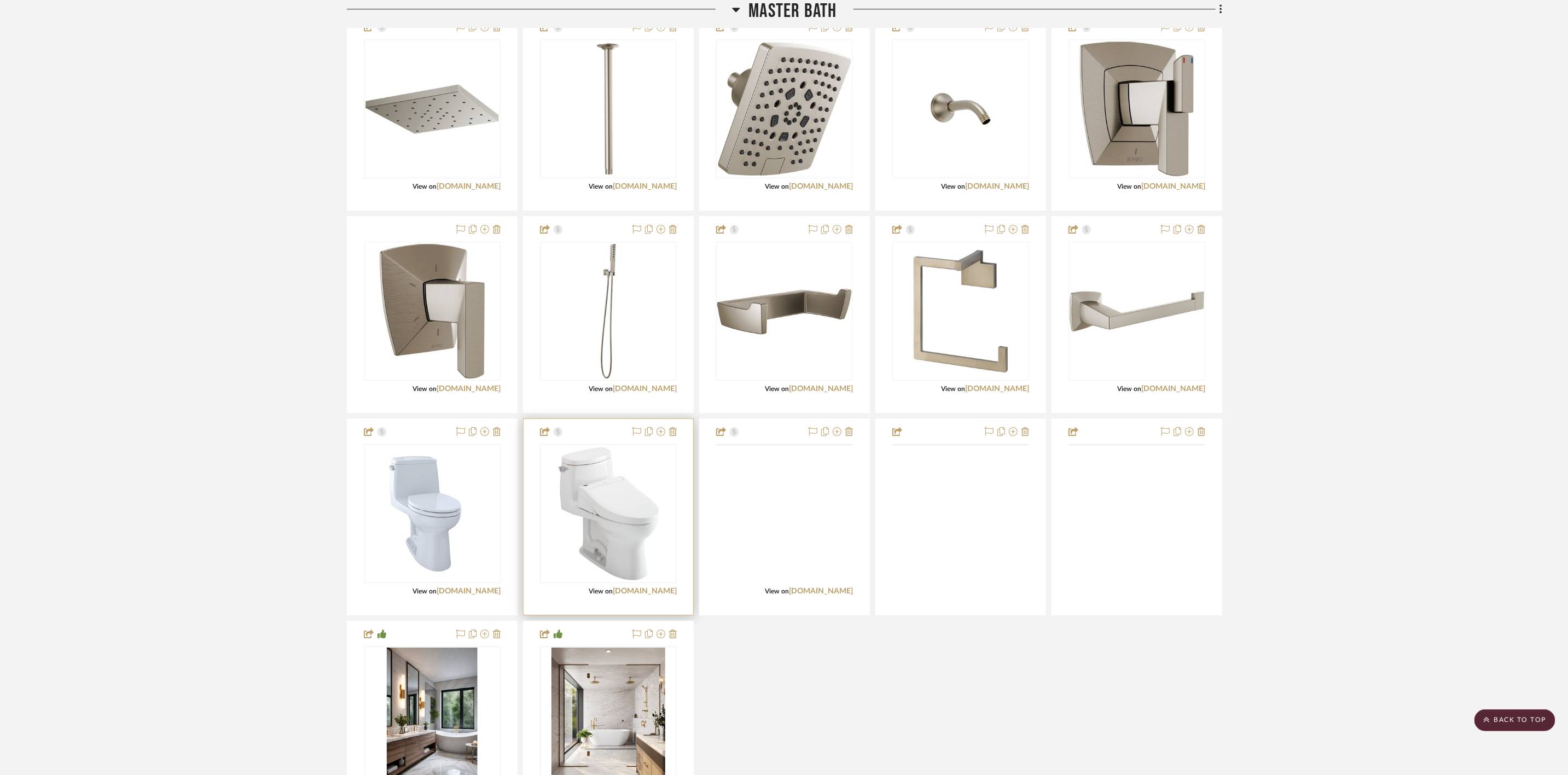
scroll to position [2379, 0]
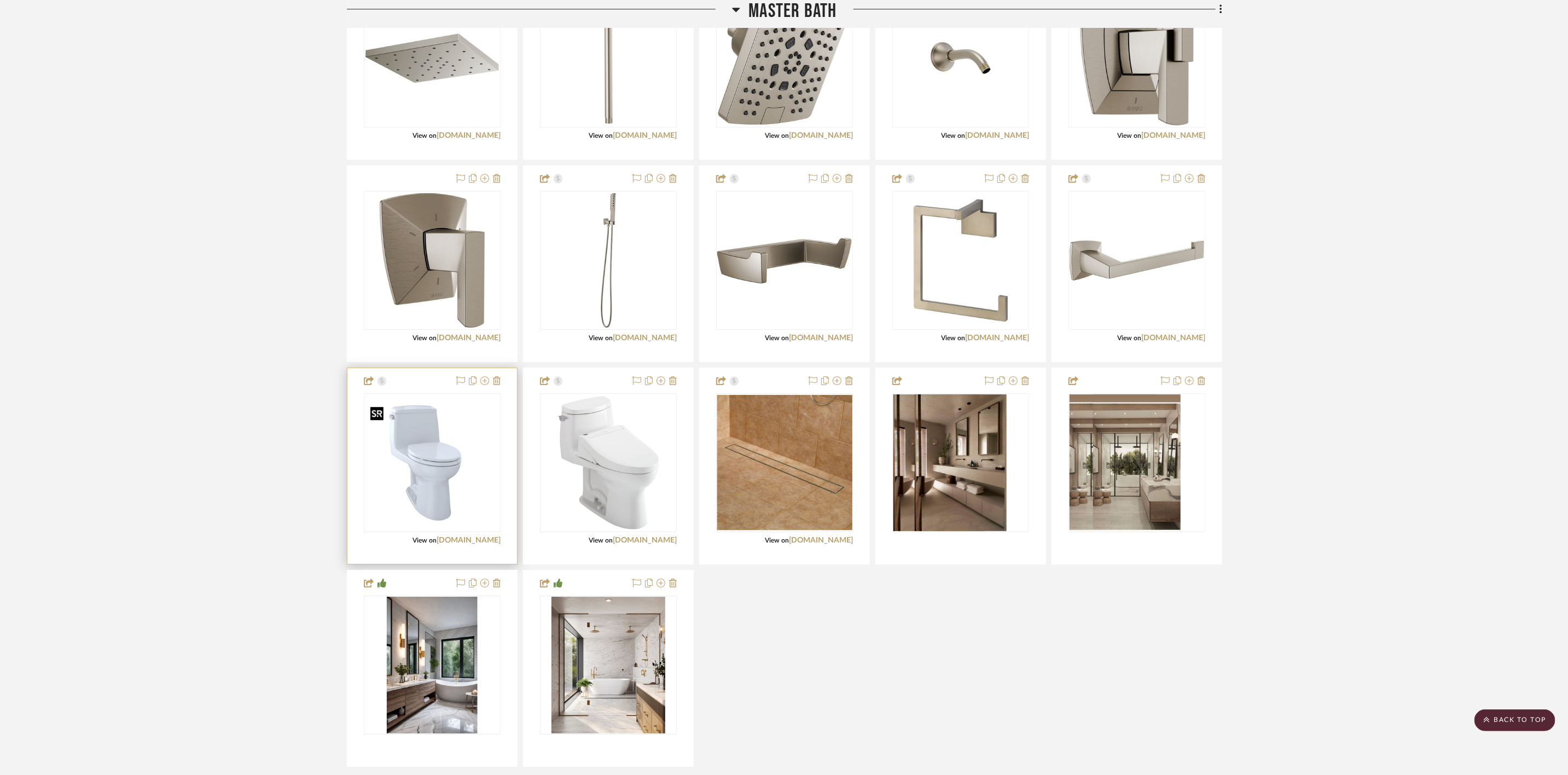
click at [0, 0] on img at bounding box center [0, 0] width 0 height 0
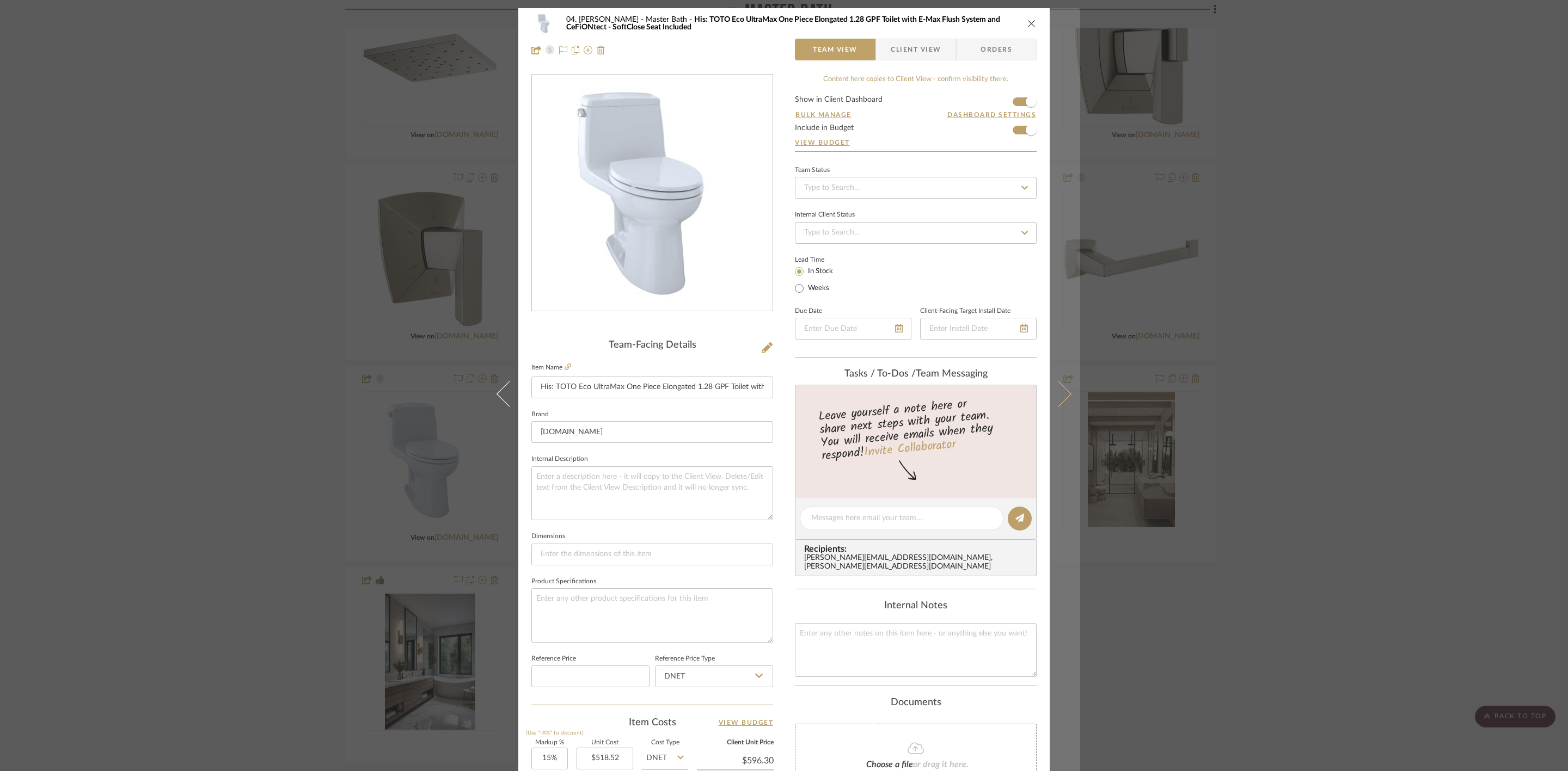
click at [1054, 387] on icon at bounding box center [1058, 393] width 26 height 26
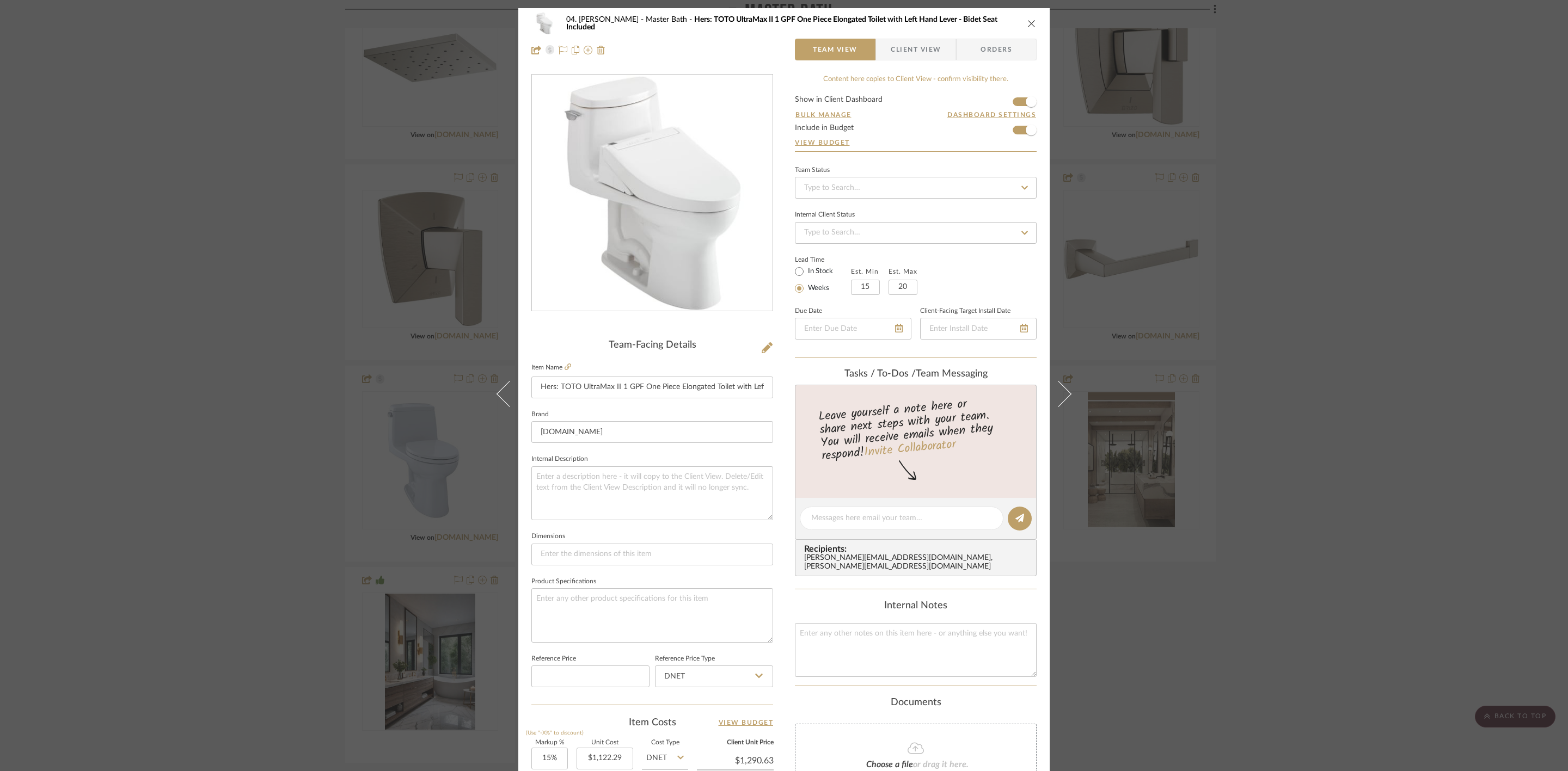
click at [1246, 349] on div "04. [PERSON_NAME] Master Bath Hers: TOTO UltraMax II 1 GPF One Piece Elongated …" at bounding box center [784, 386] width 1568 height 771
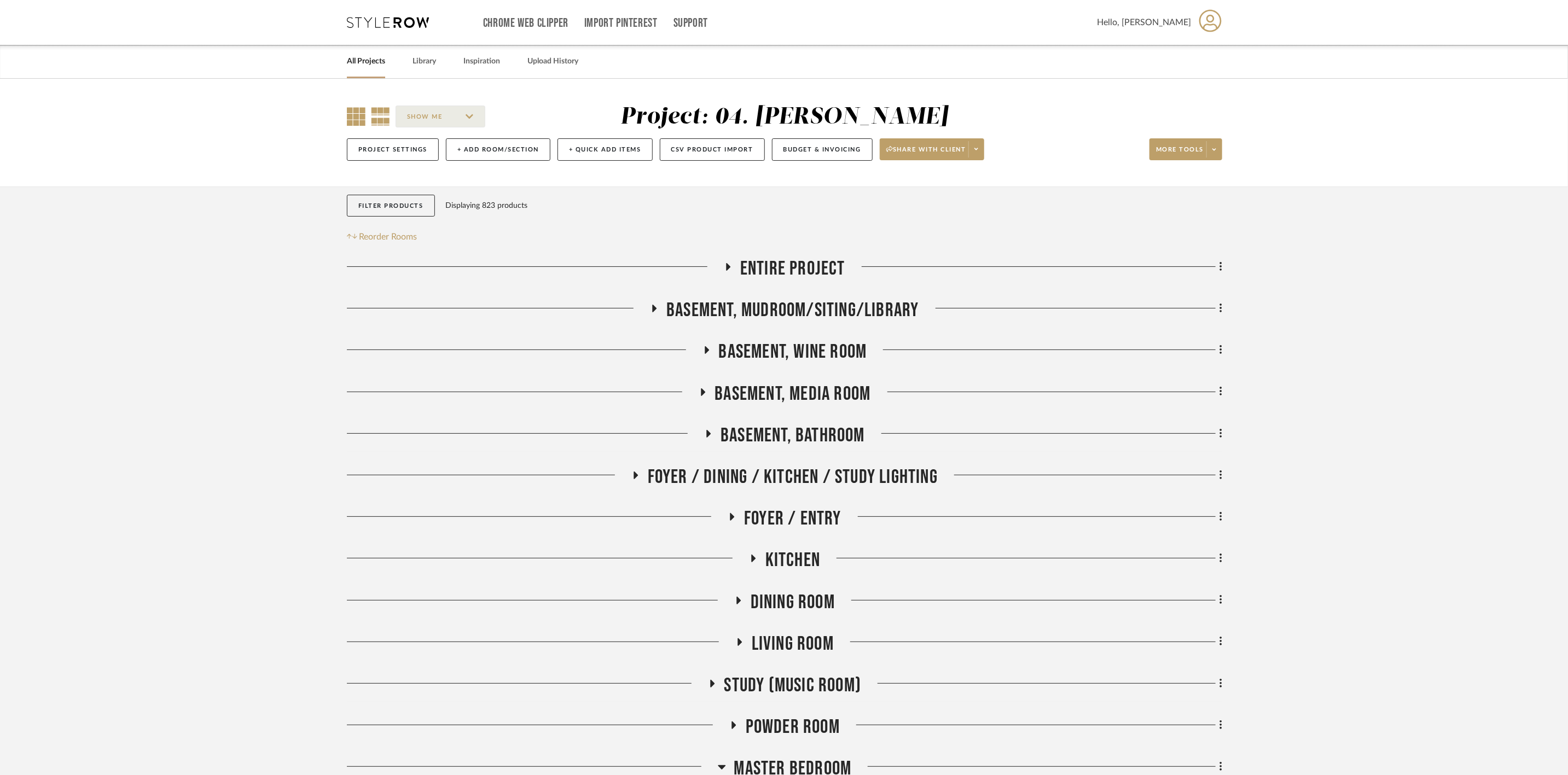
click at [381, 114] on icon at bounding box center [380, 117] width 19 height 19
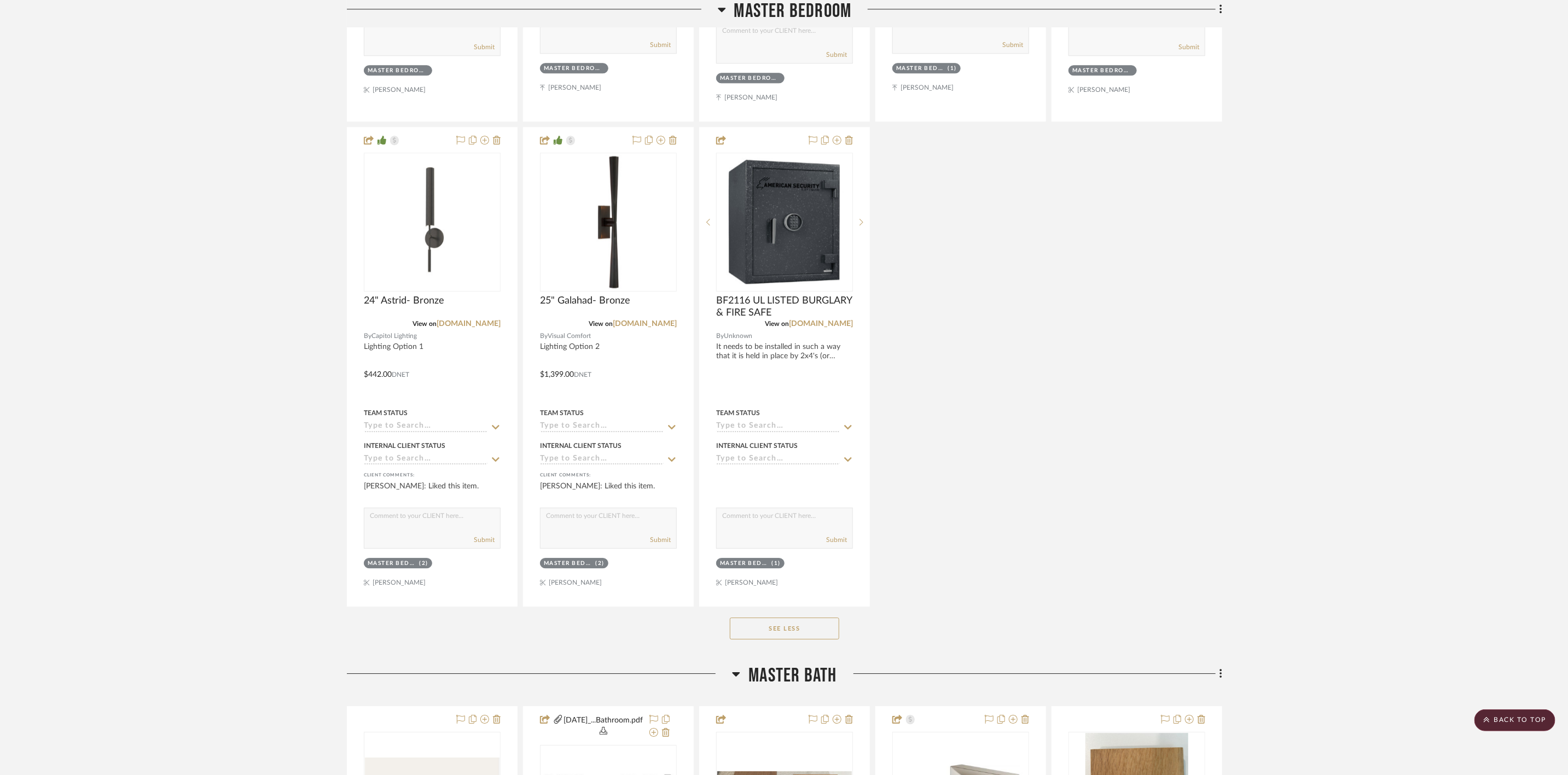
scroll to position [2379, 0]
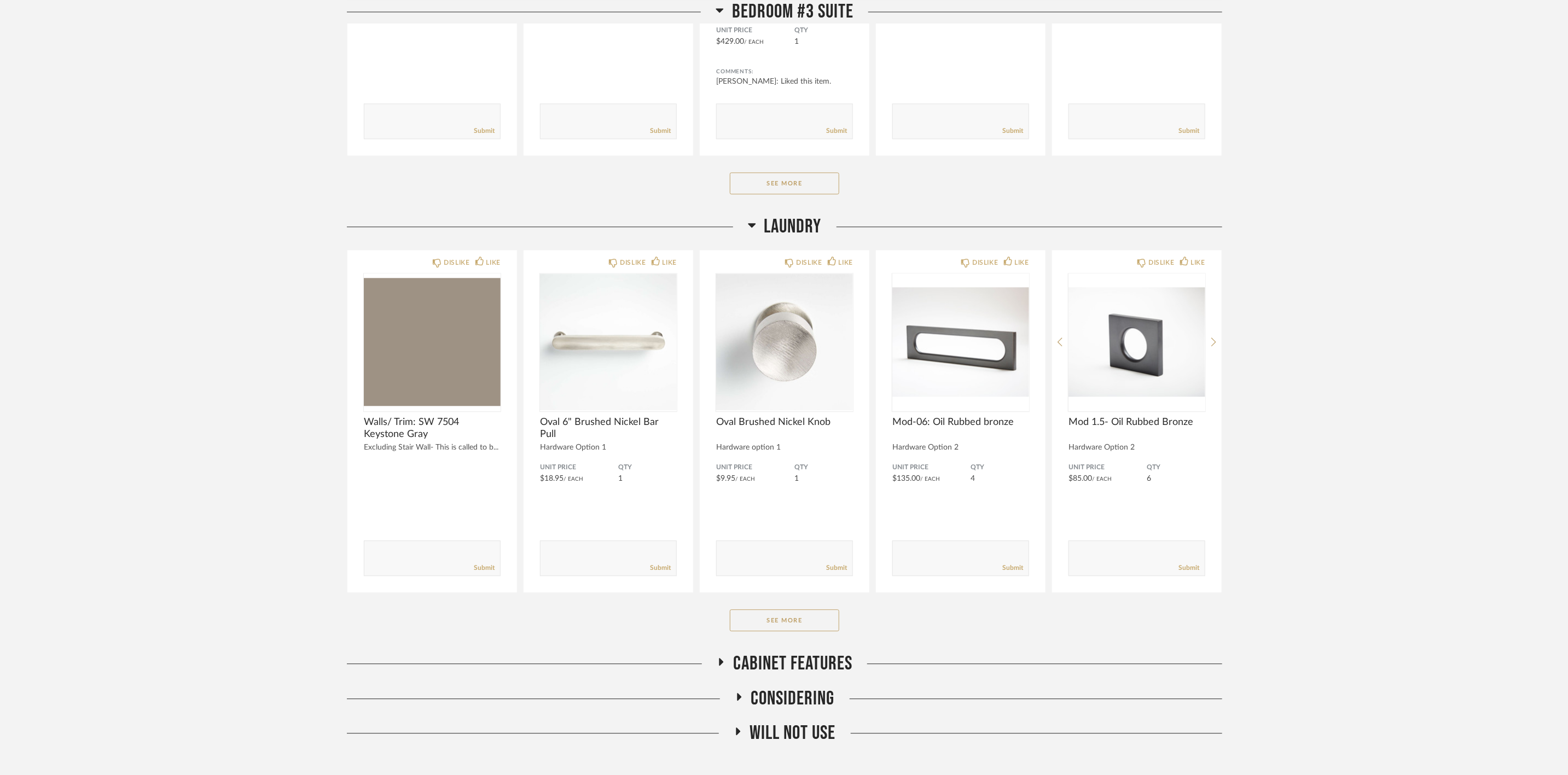
scroll to position [1803, 0]
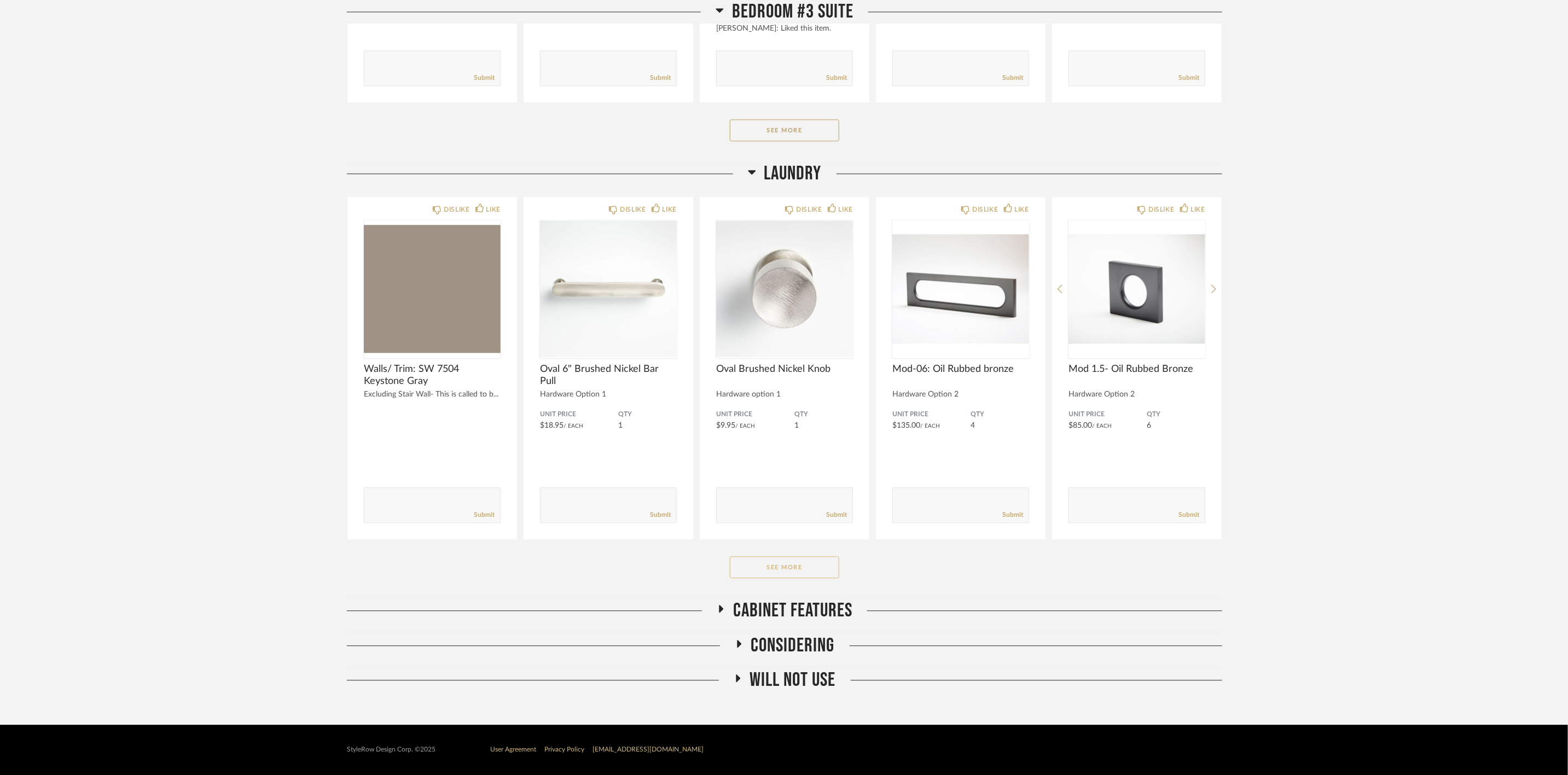
click at [819, 563] on button "See More" at bounding box center [785, 567] width 109 height 22
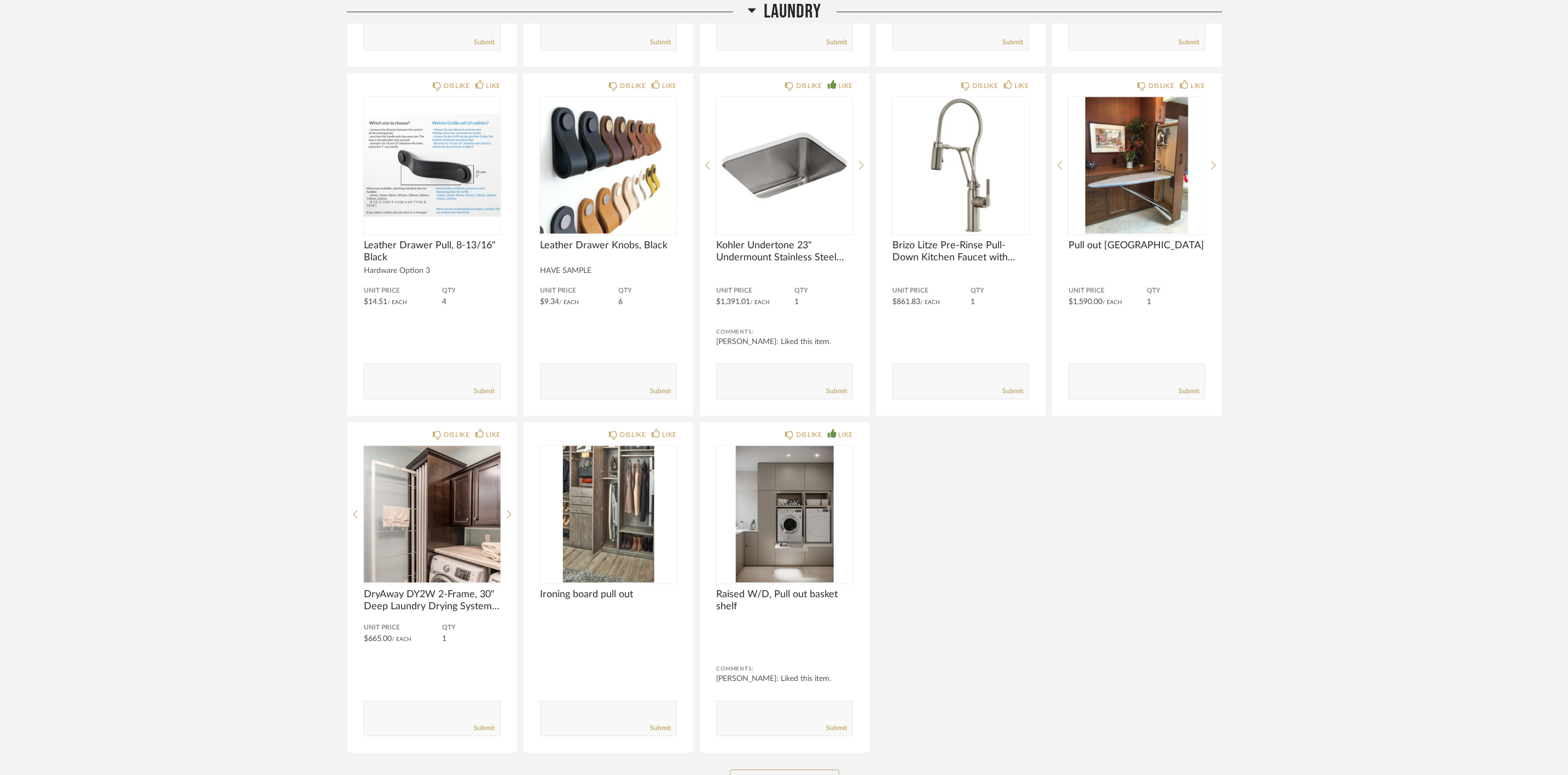
scroll to position [2214, 0]
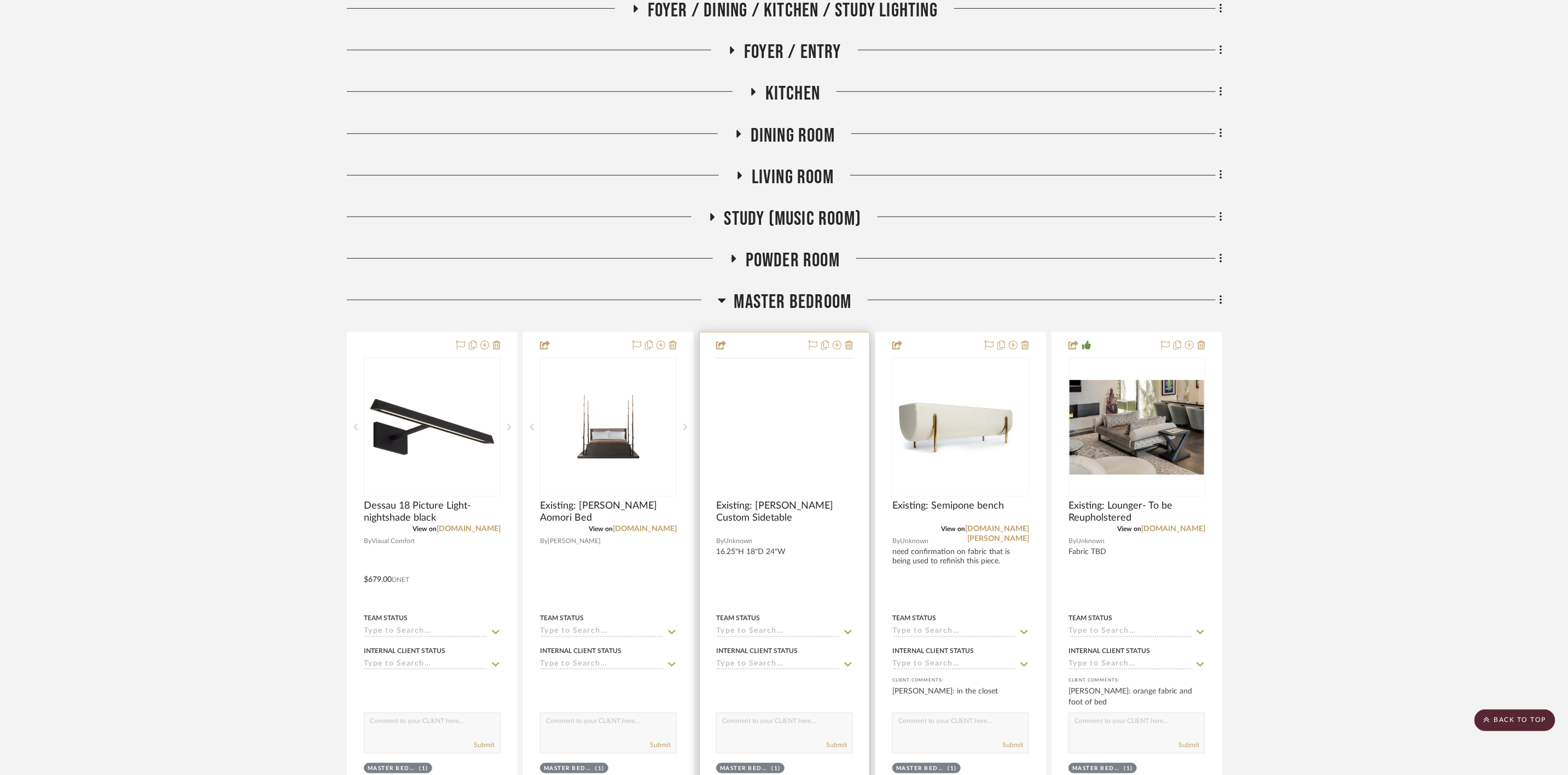
scroll to position [574, 0]
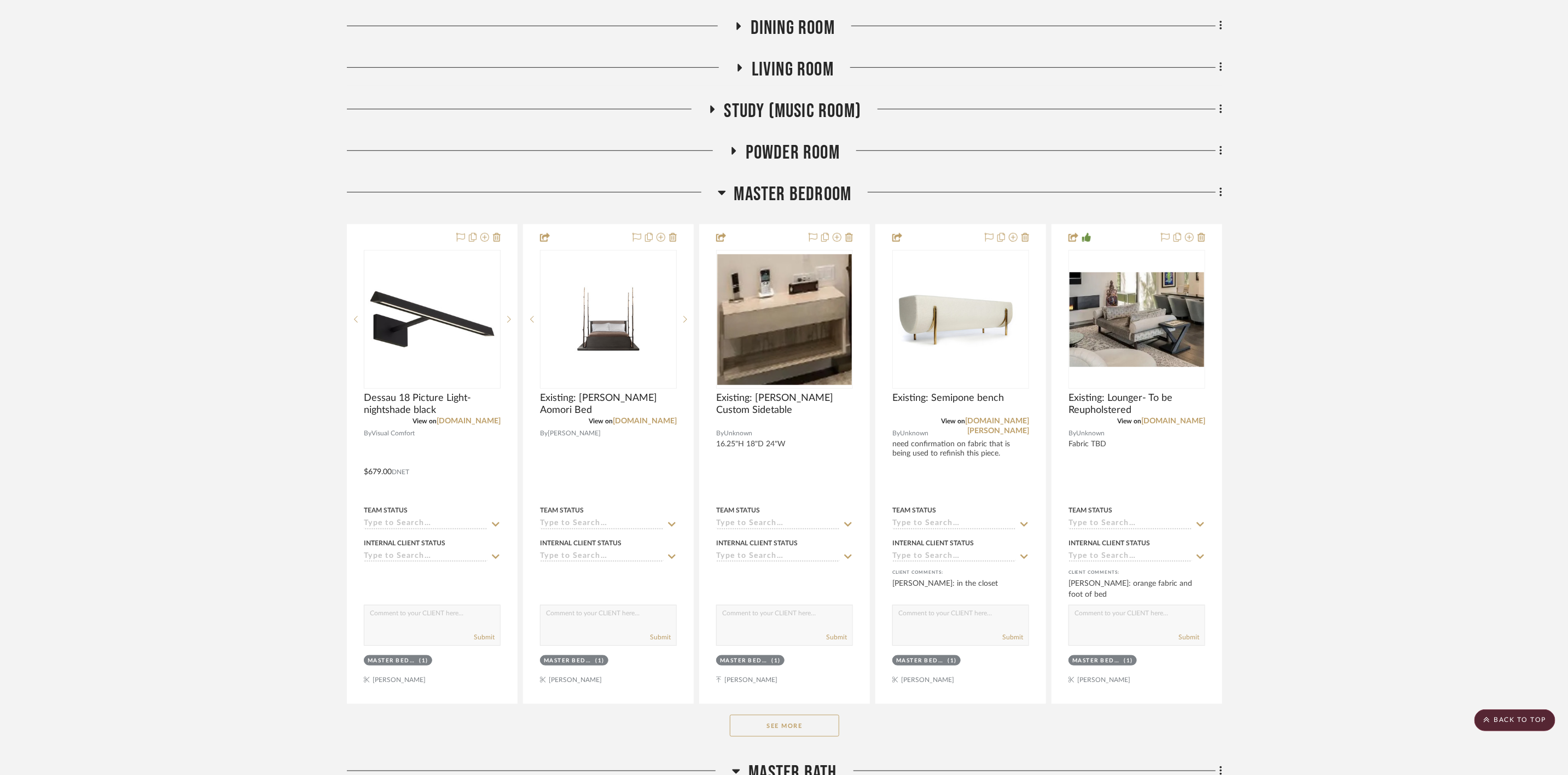
click at [804, 728] on button "See More" at bounding box center [785, 725] width 109 height 22
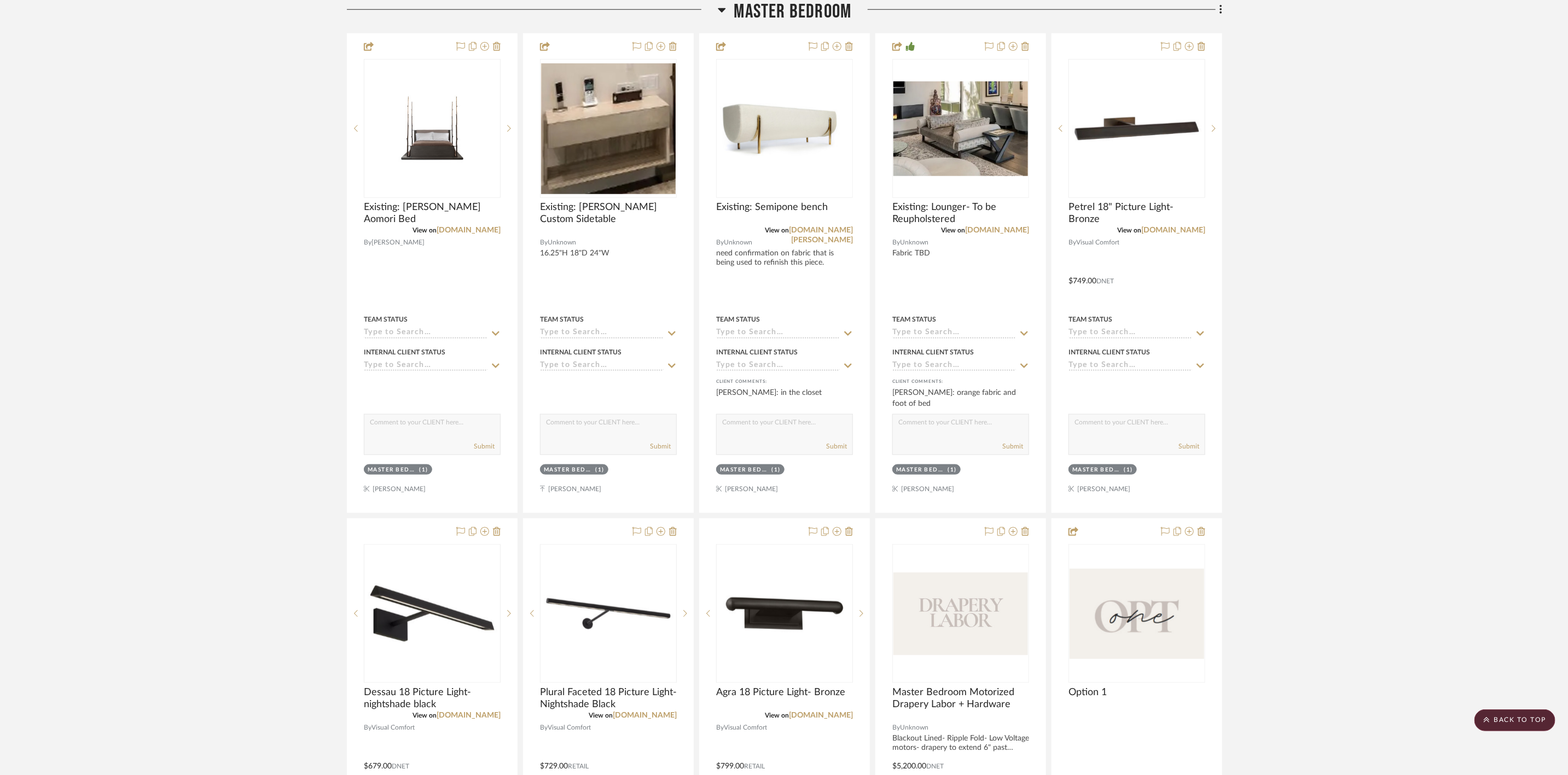
scroll to position [820, 0]
